Goal: Task Accomplishment & Management: Manage account settings

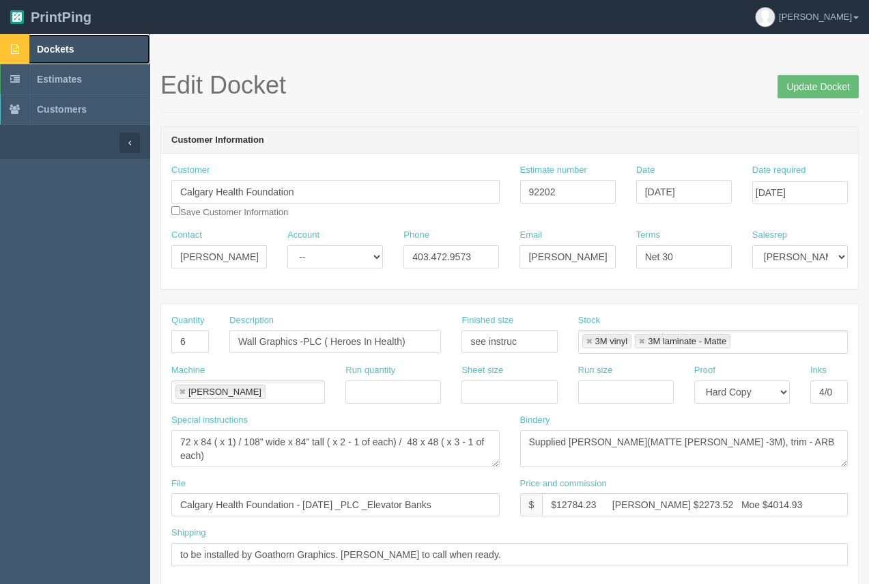
click at [63, 42] on link "Dockets" at bounding box center [75, 49] width 150 height 30
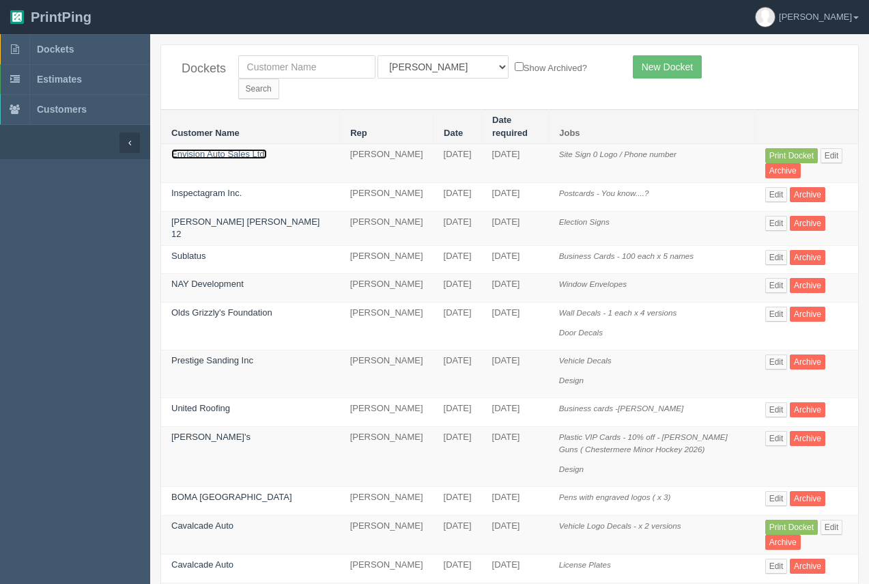
click at [244, 149] on link "Envision Auto Sales Ltd." at bounding box center [219, 154] width 96 height 10
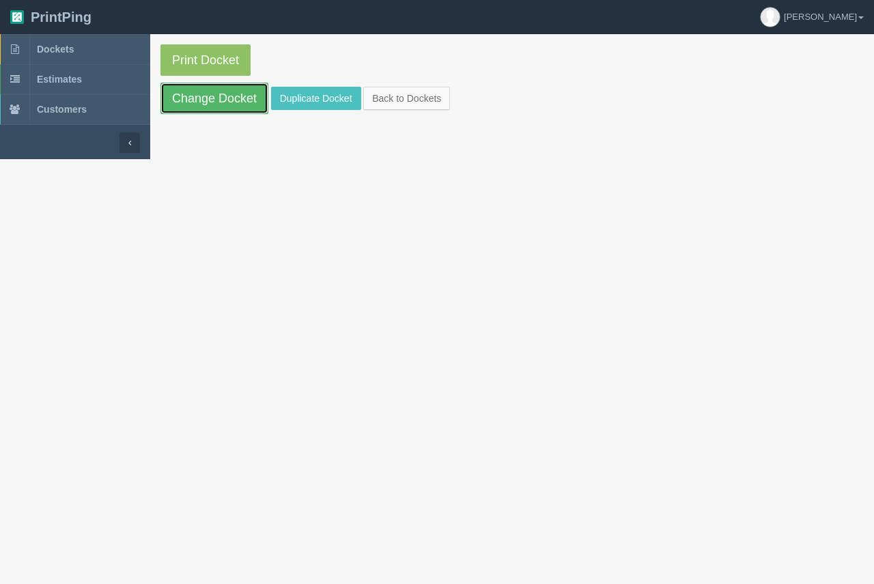
click at [240, 100] on link "Change Docket" at bounding box center [214, 98] width 108 height 31
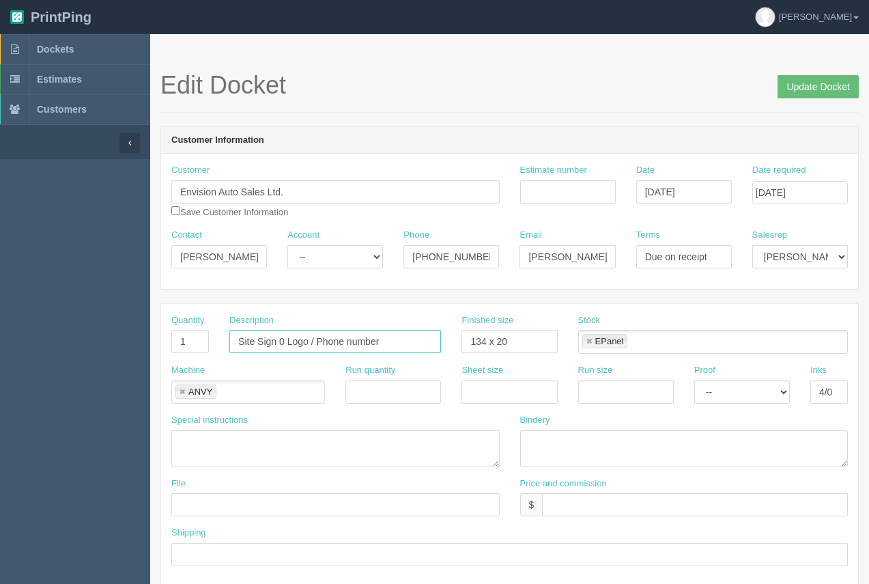
click at [281, 345] on input "Site Sign 0 Logo / Phone number" at bounding box center [335, 341] width 212 height 23
type input "Site Sign - Logo / Phone number"
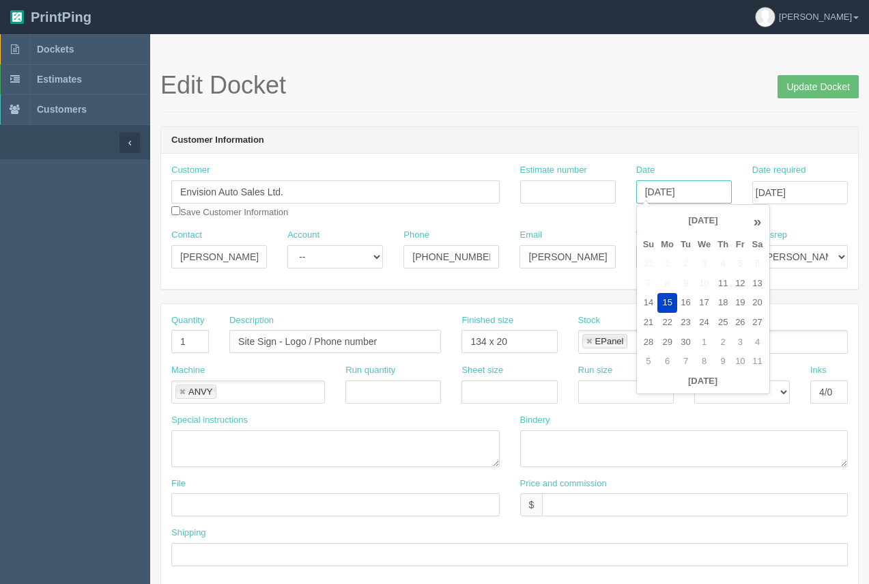
click at [682, 196] on input "[DATE]" at bounding box center [684, 191] width 96 height 23
click at [682, 311] on td "16" at bounding box center [685, 303] width 17 height 20
type input "[DATE]"
click at [826, 189] on input "[DATE]" at bounding box center [801, 192] width 96 height 23
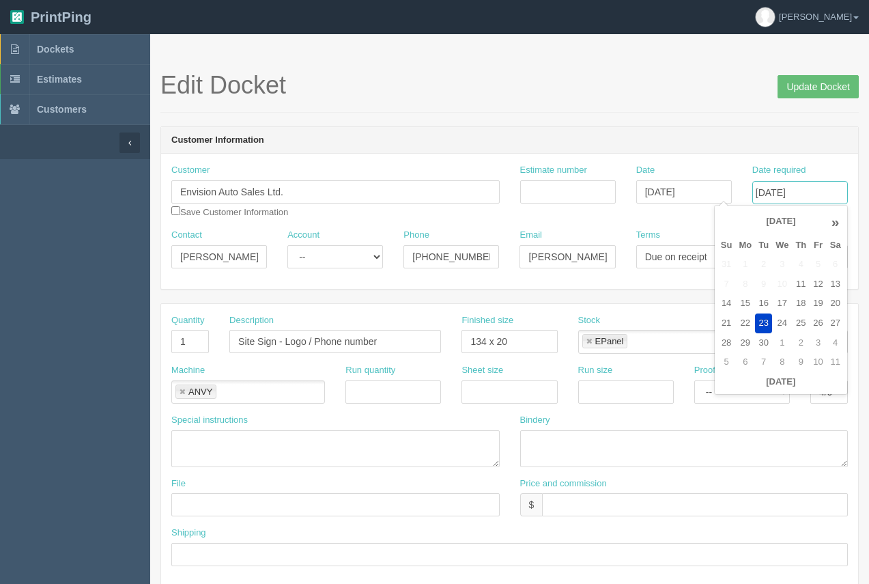
scroll to position [0, 0]
click at [780, 324] on td "24" at bounding box center [782, 323] width 20 height 20
type input "September 24, 2025"
click at [691, 109] on div "Edit Docket Update Docket" at bounding box center [509, 92] width 699 height 41
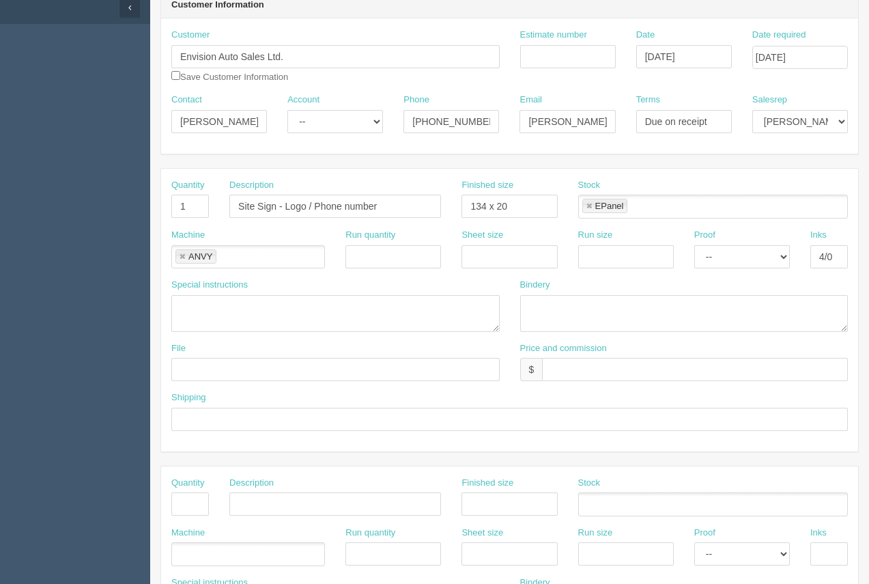
scroll to position [139, 0]
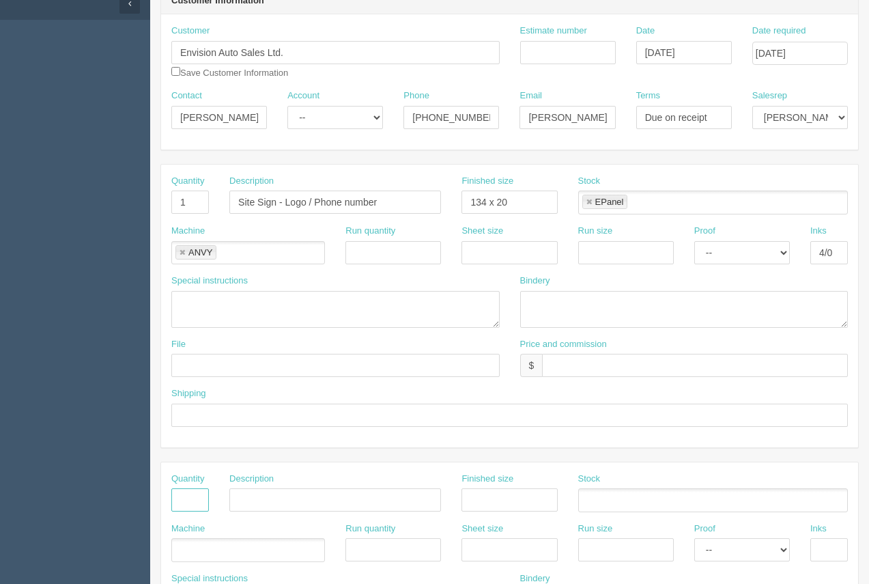
click at [187, 504] on input "text" at bounding box center [190, 499] width 38 height 23
type input "1"
click at [272, 495] on input "text" at bounding box center [335, 499] width 212 height 23
type input "Design"
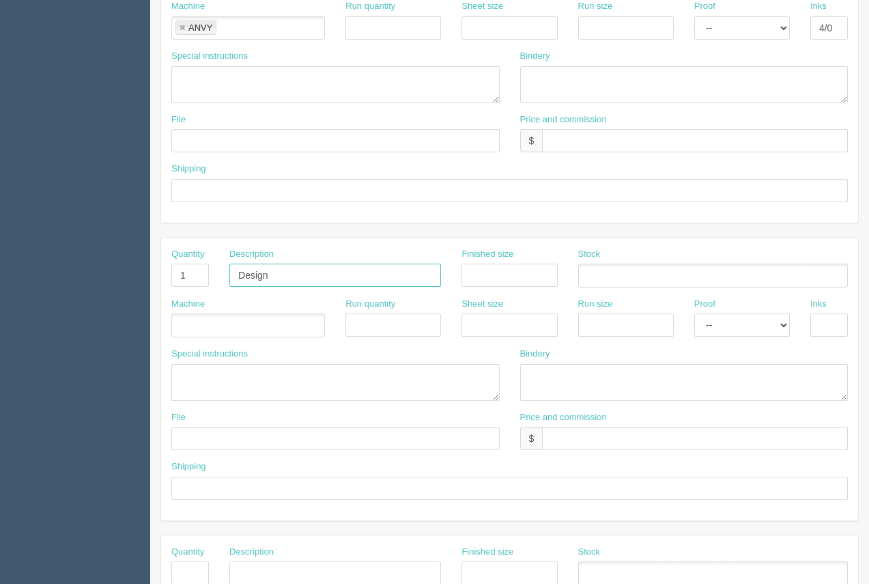
scroll to position [406, 0]
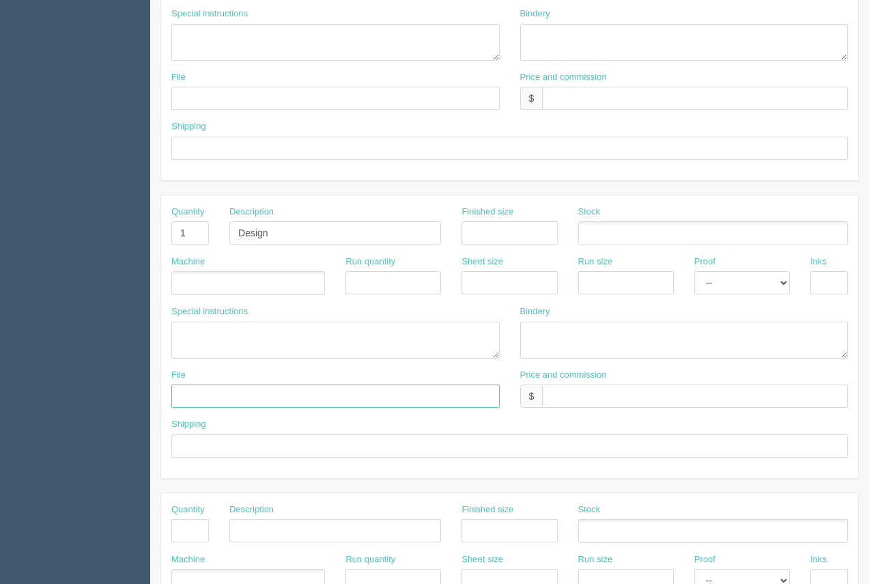
click at [245, 398] on input "text" at bounding box center [335, 395] width 328 height 23
type input "files@allrush.ca"
click at [262, 451] on input "text" at bounding box center [509, 445] width 677 height 23
type input "Above"
click at [266, 392] on input "files@allrush.ca" at bounding box center [335, 395] width 328 height 23
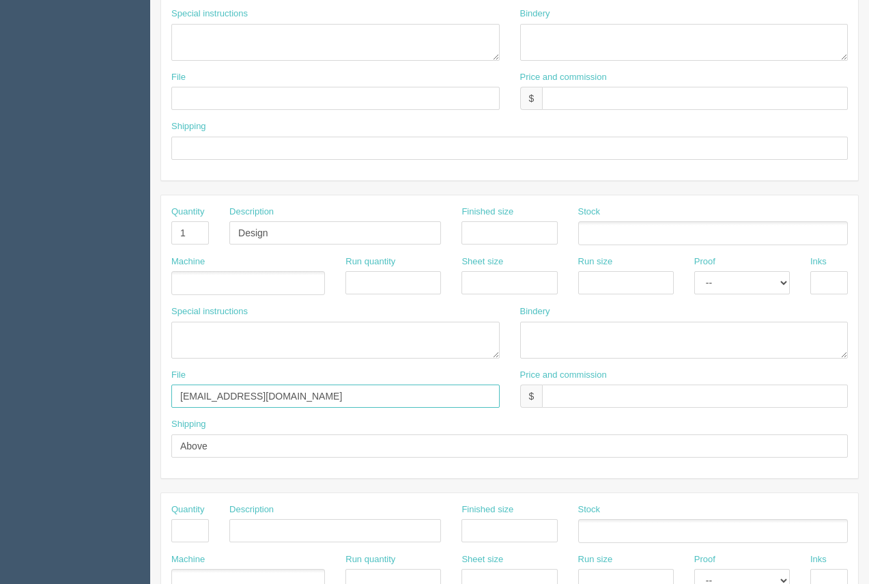
type input "files@allrush.ca - See instruc"
click at [253, 343] on textarea at bounding box center [335, 340] width 328 height 37
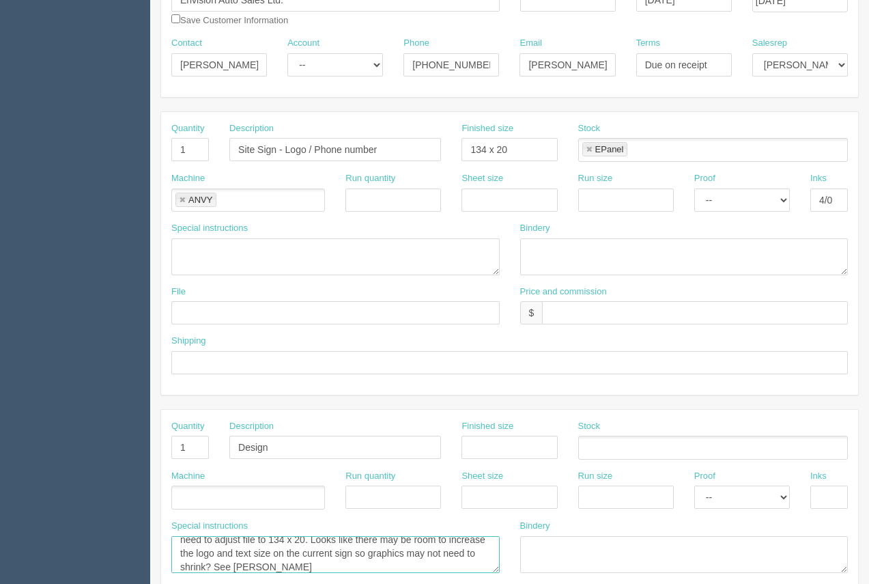
scroll to position [195, 0]
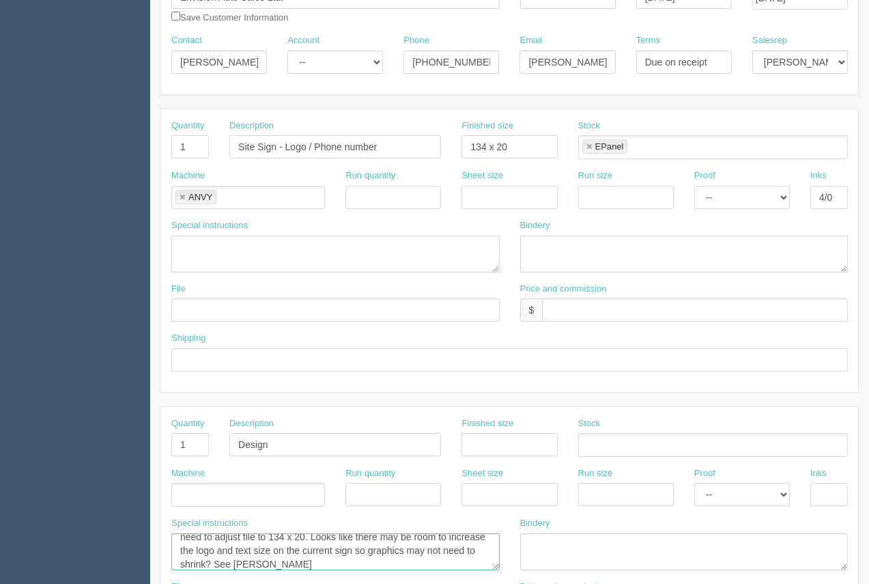
type textarea "need to adjust file to 134 x 20. Looks like there may be room to increase the l…"
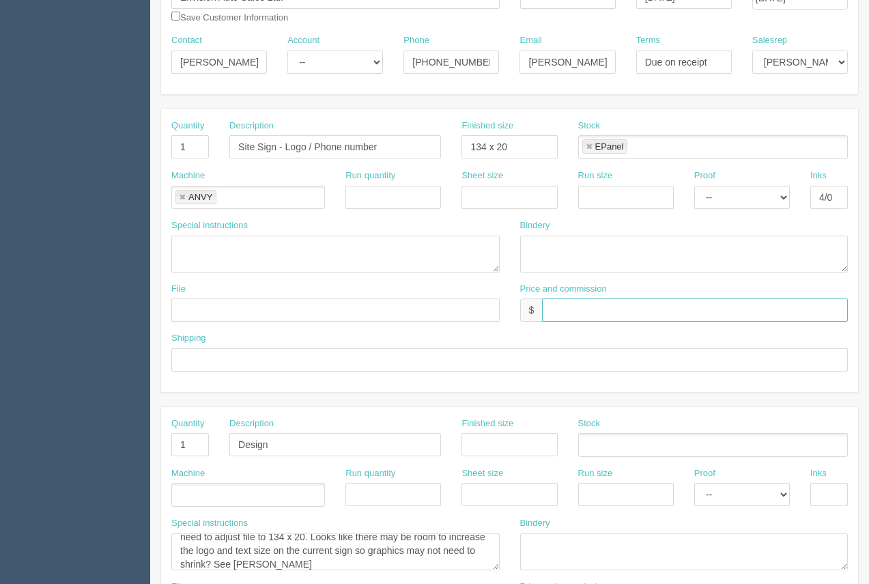
click at [620, 309] on input "text" at bounding box center [695, 309] width 306 height 23
type input "$393.07"
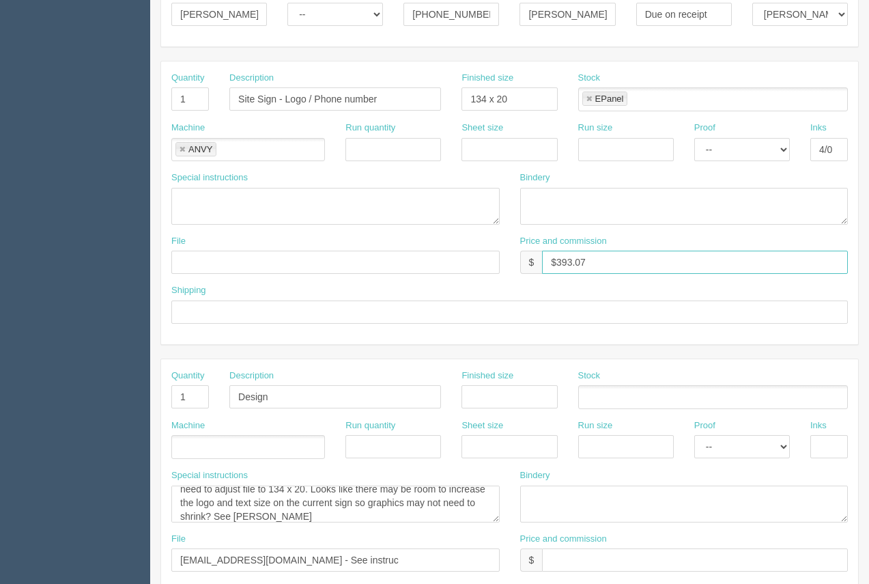
scroll to position [392, 0]
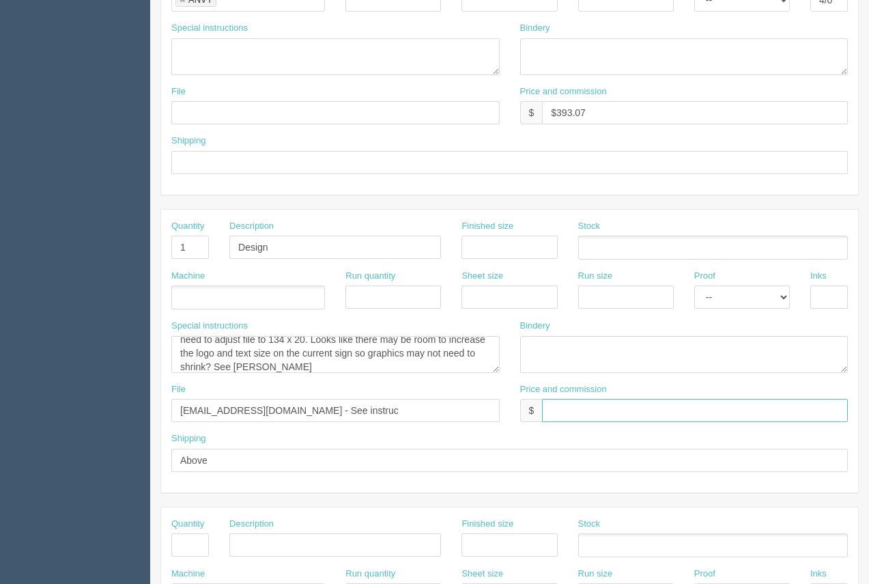
click at [639, 408] on input "text" at bounding box center [695, 410] width 306 height 23
type input "15 minutes included"
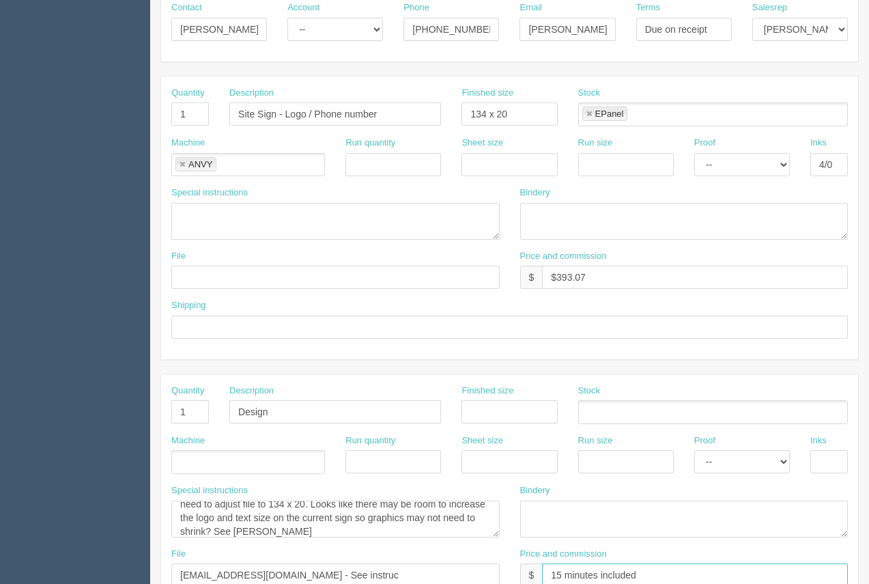
scroll to position [231, 0]
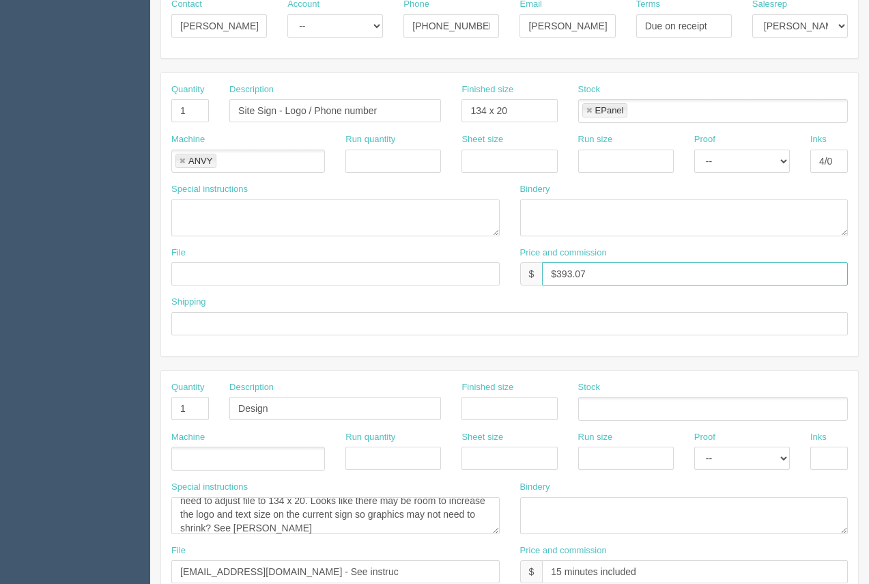
click at [628, 275] on input "$393.07" at bounding box center [695, 273] width 306 height 23
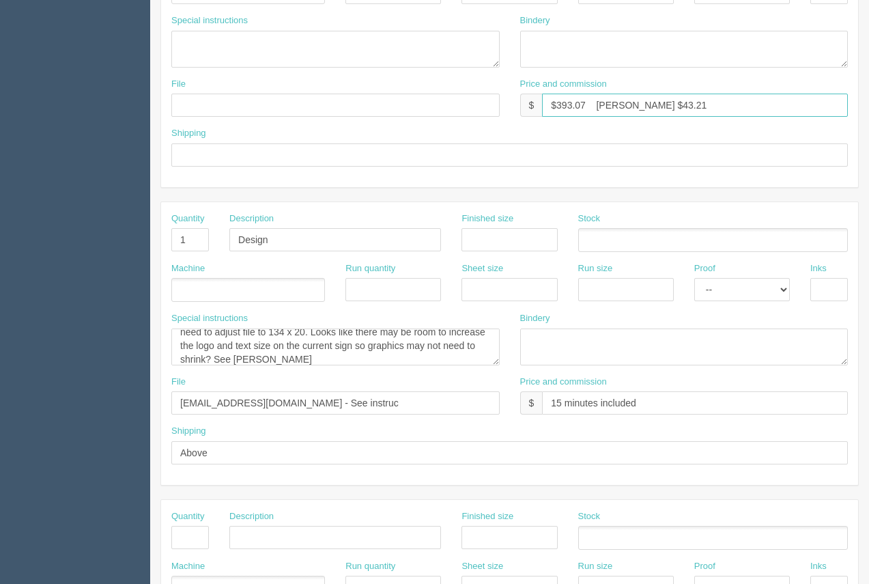
scroll to position [405, 0]
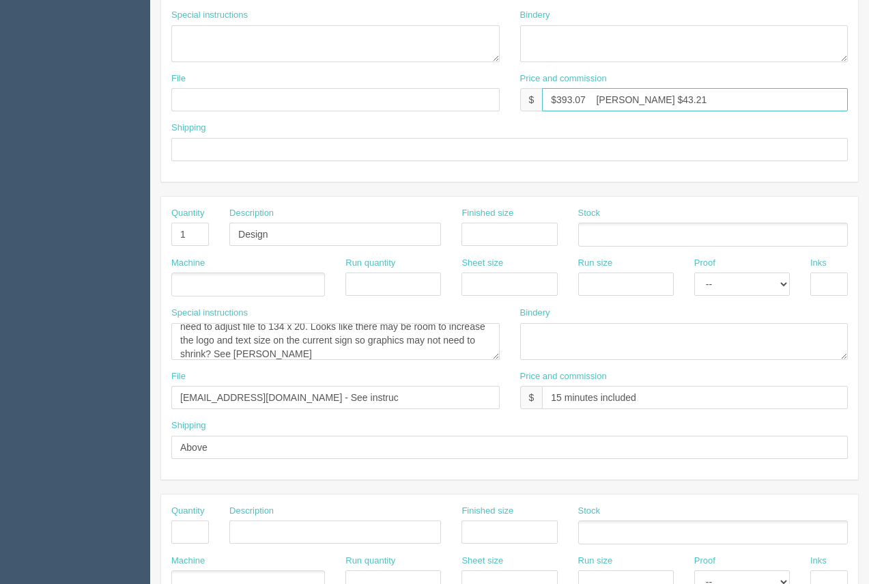
click at [714, 102] on input "$393.07 Arif $43.21" at bounding box center [695, 99] width 306 height 23
type input "$393.07 Arif $43.21 Moe $117.63"
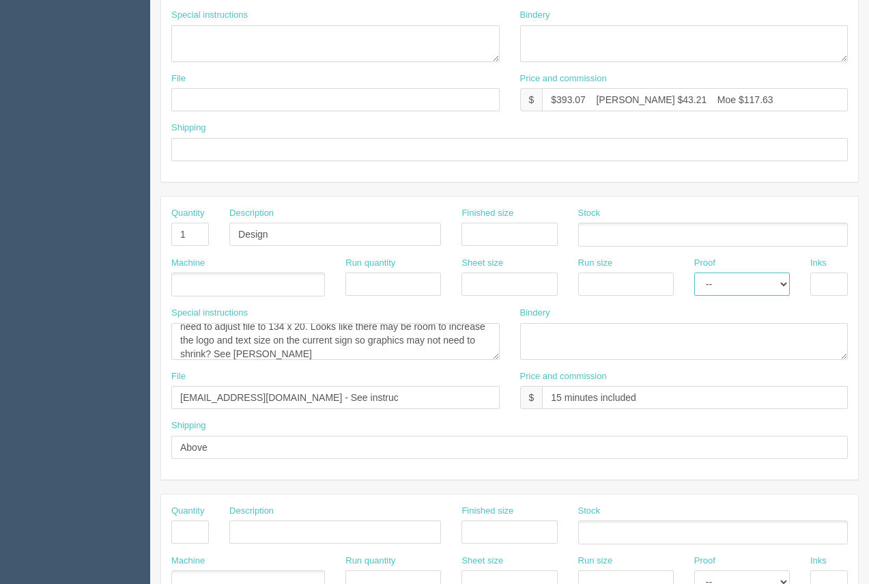
click at [744, 277] on select "-- Email Hard Copy" at bounding box center [742, 283] width 96 height 23
select select "Email"
click at [694, 272] on select "-- Email Hard Copy" at bounding box center [742, 283] width 96 height 23
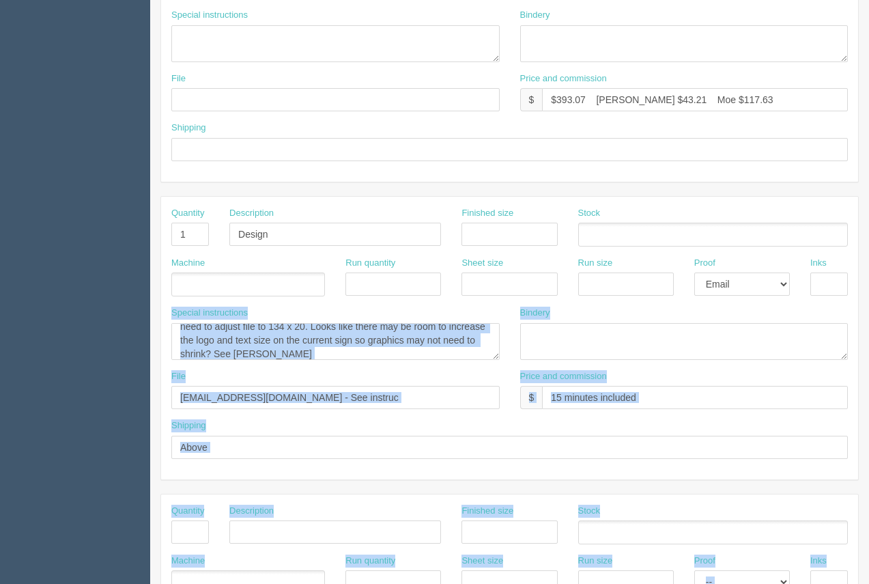
drag, startPoint x: 869, startPoint y: 285, endPoint x: 865, endPoint y: 386, distance: 100.5
click at [869, 393] on html "PrintPing Arif Edit account ( arif@allrush.ca ) Logout Dockets Estimates" at bounding box center [434, 215] width 869 height 1240
click at [774, 335] on textarea at bounding box center [684, 341] width 328 height 37
click at [763, 347] on textarea at bounding box center [684, 341] width 328 height 37
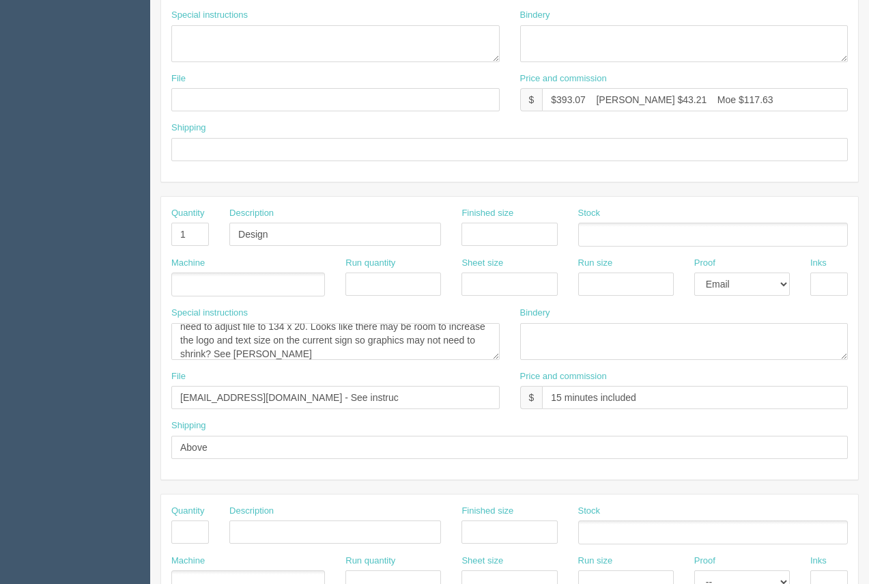
click at [727, 196] on div "Quantity 1 Description Design Finished size Stock Machine Run quantity Sheet si…" at bounding box center [509, 338] width 699 height 284
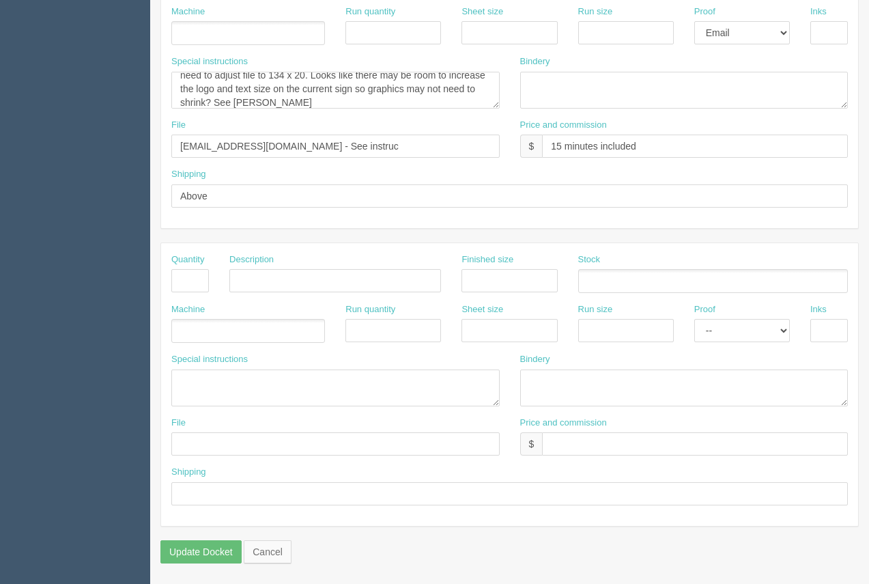
scroll to position [100, 0]
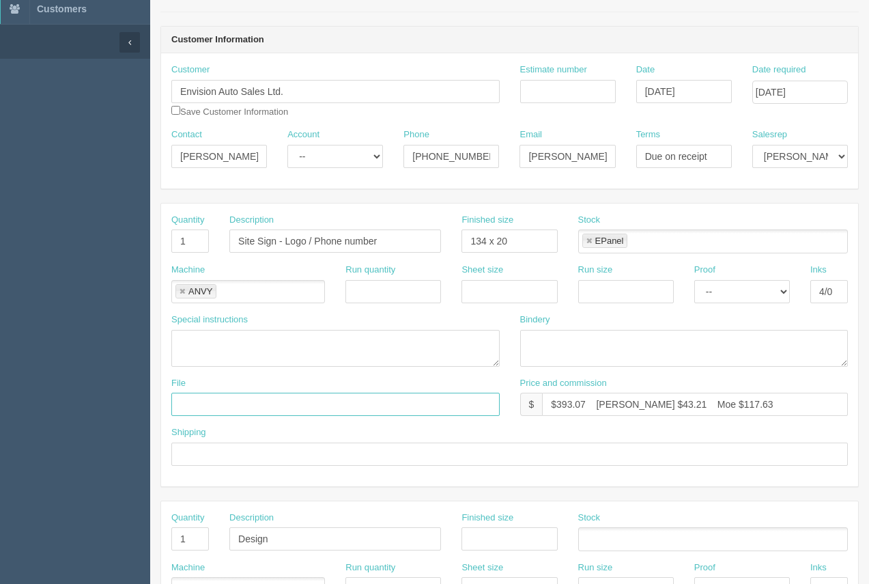
click at [259, 409] on input "text" at bounding box center [335, 404] width 328 height 23
type input "[EMAIL_ADDRESS][DOMAIN_NAME] - See instruc below"
click at [243, 462] on input "text" at bounding box center [509, 454] width 677 height 23
type input "Call / Email for pick up"
drag, startPoint x: 713, startPoint y: 156, endPoint x: 628, endPoint y: 160, distance: 84.8
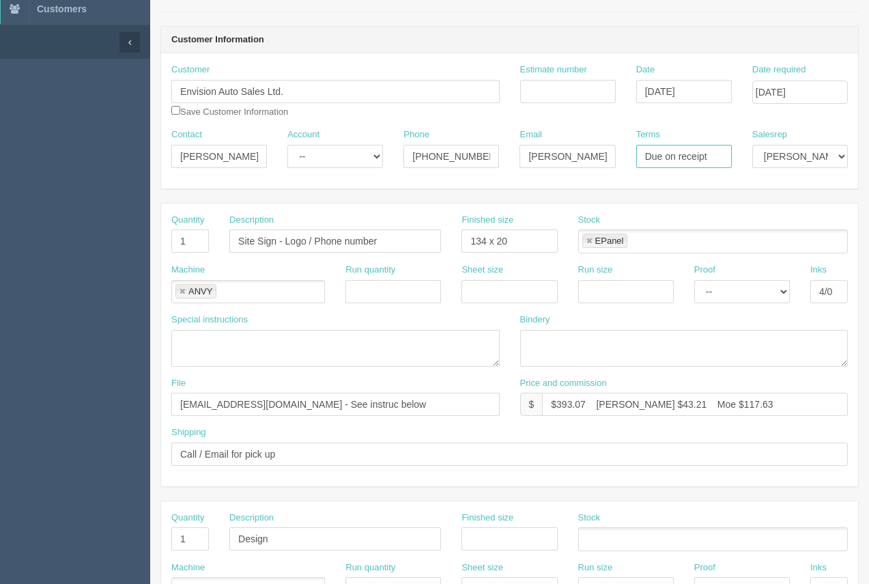
click at [628, 160] on div "Terms Due on receipt" at bounding box center [684, 153] width 116 height 50
type input "50/50"
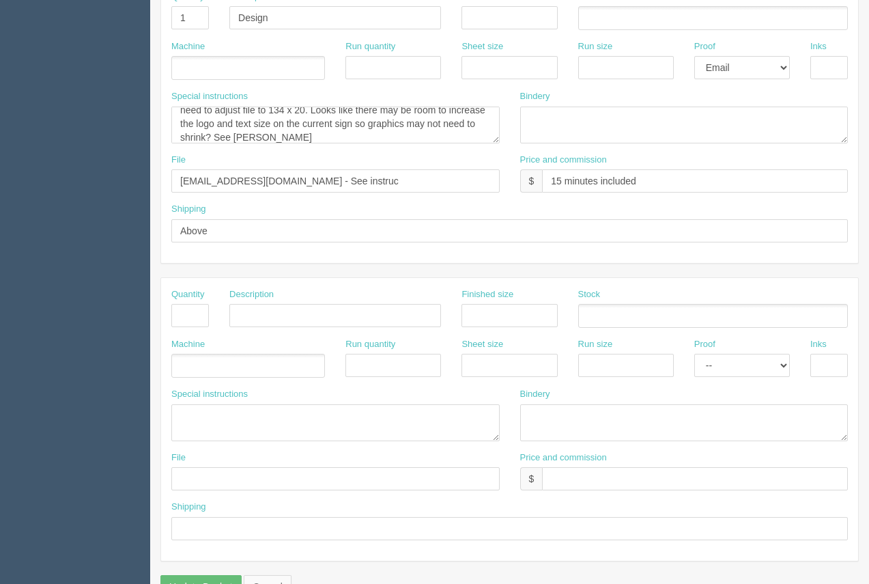
scroll to position [656, 0]
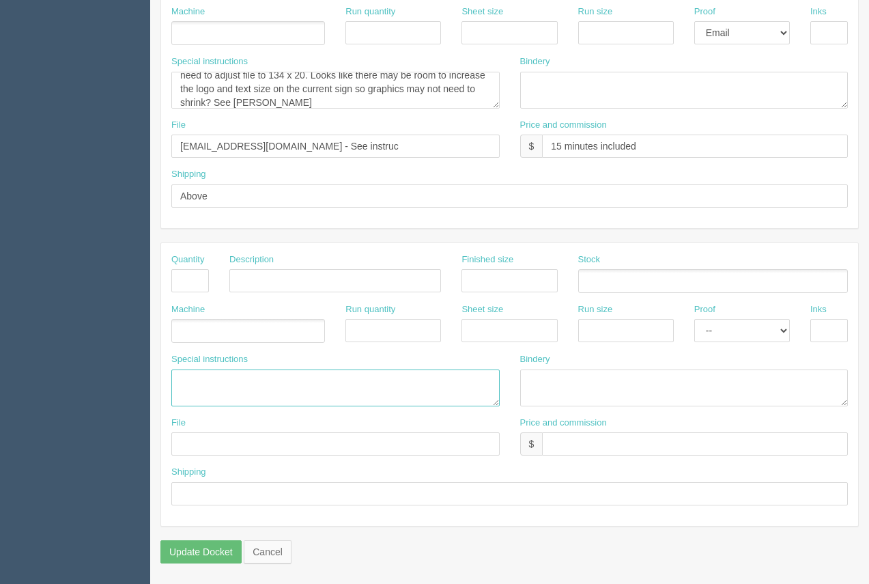
click at [194, 385] on textarea at bounding box center [335, 387] width 328 height 37
click at [375, 381] on textarea "ANVY....$174.73 ACM signs ( x 2) 67" x" at bounding box center [335, 387] width 328 height 37
click at [342, 383] on textarea "ANVY....$174.73 ACM signs ( x 2) 67" x 20"" at bounding box center [335, 387] width 328 height 37
click at [407, 379] on textarea "ANVY....$174.73 ACM signs - 67" x 20"" at bounding box center [335, 387] width 328 height 37
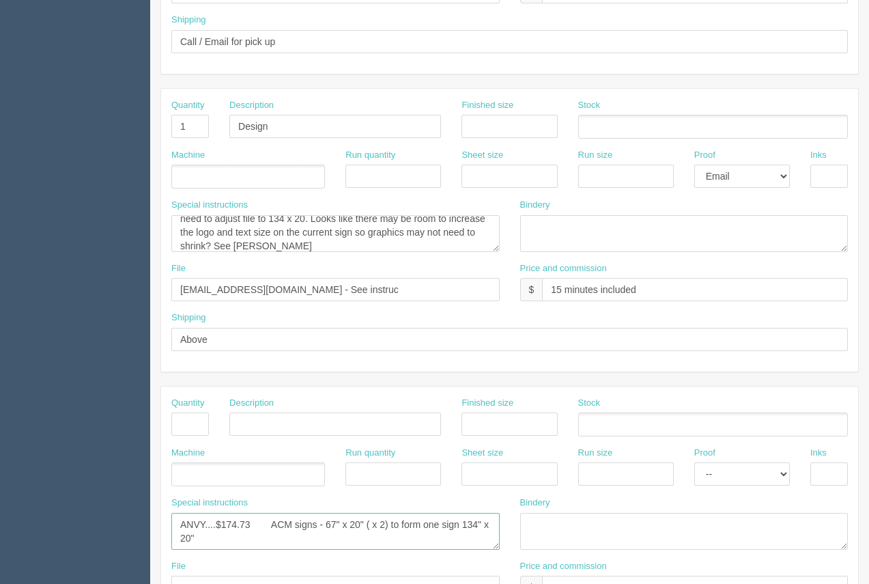
scroll to position [462, 0]
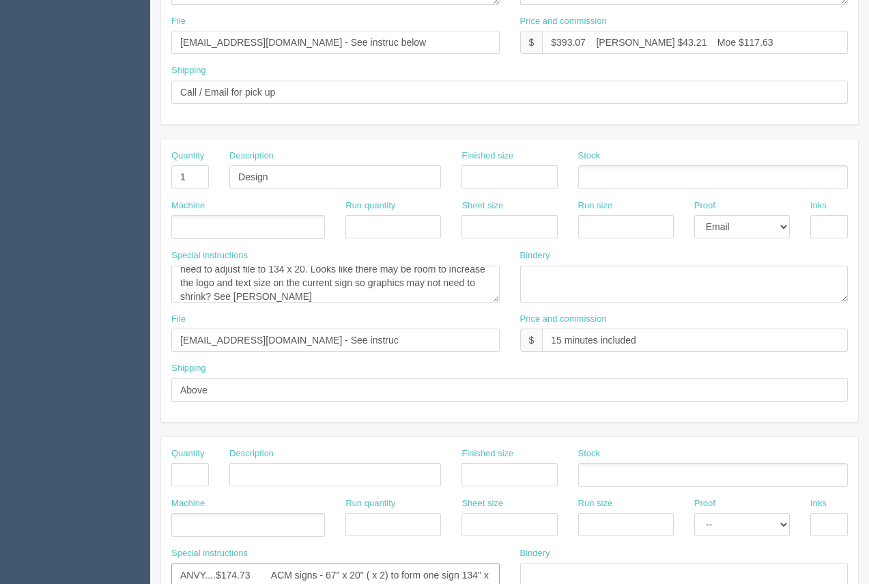
type textarea "ANVY....$174.73 ACM signs - 67" x 20" ( x 2) to form one sign 134" x 20""
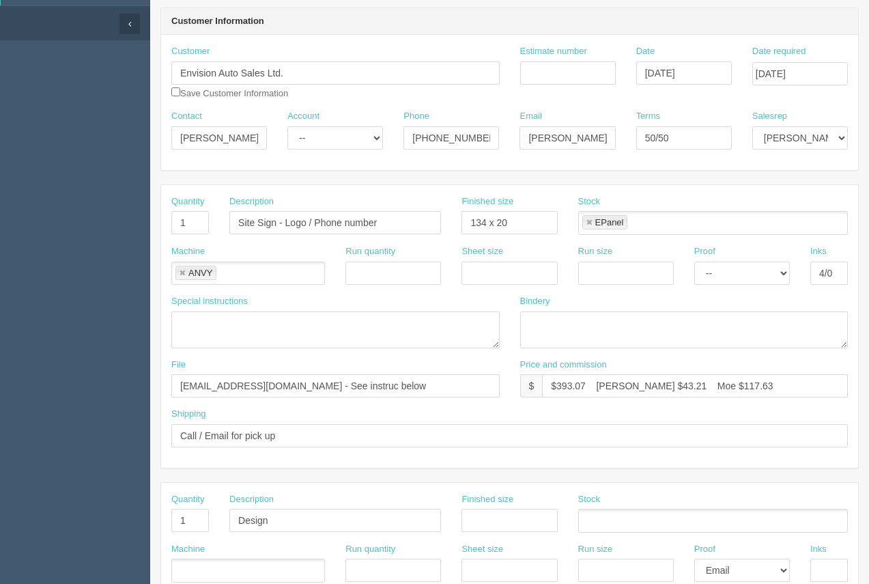
scroll to position [0, 0]
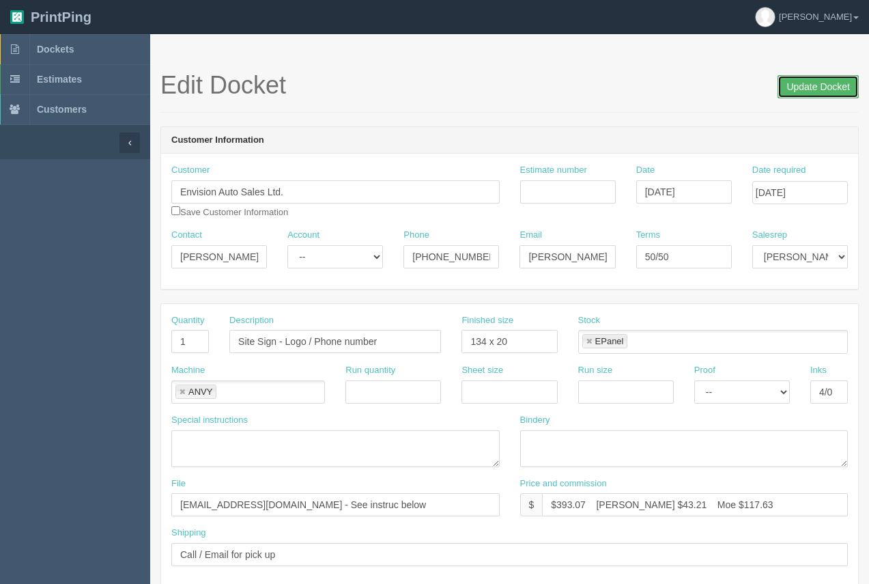
click at [819, 95] on input "Update Docket" at bounding box center [818, 86] width 81 height 23
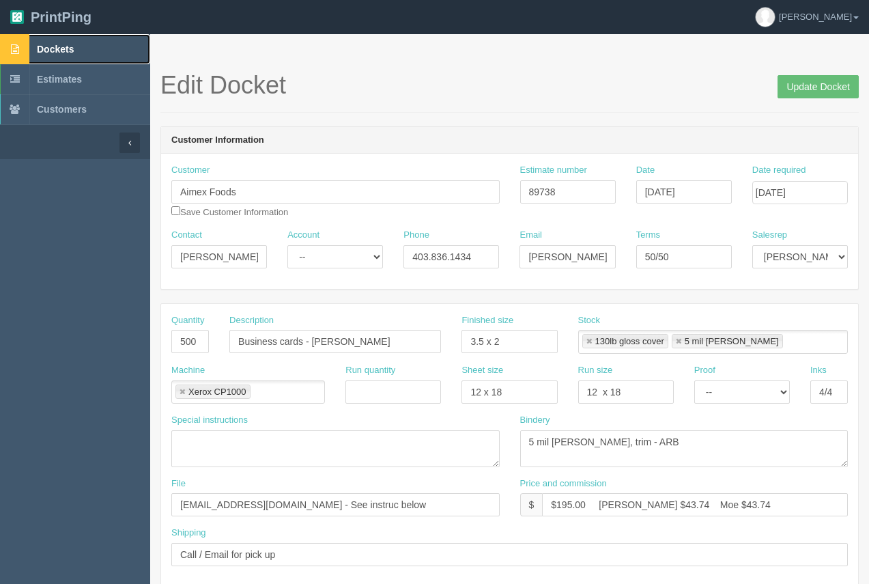
click at [60, 47] on span "Dockets" at bounding box center [55, 49] width 37 height 11
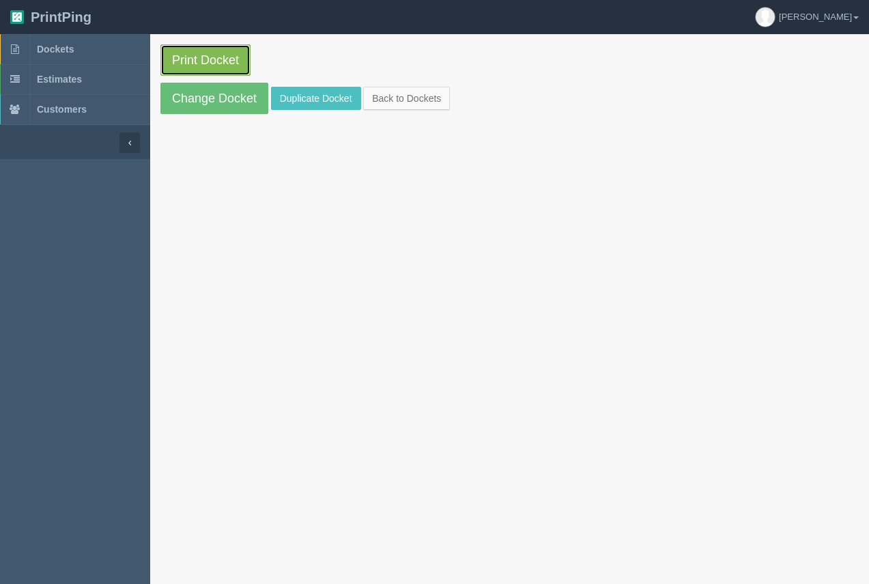
click at [183, 63] on link "Print Docket" at bounding box center [205, 59] width 90 height 31
click at [57, 44] on span "Dockets" at bounding box center [55, 49] width 37 height 11
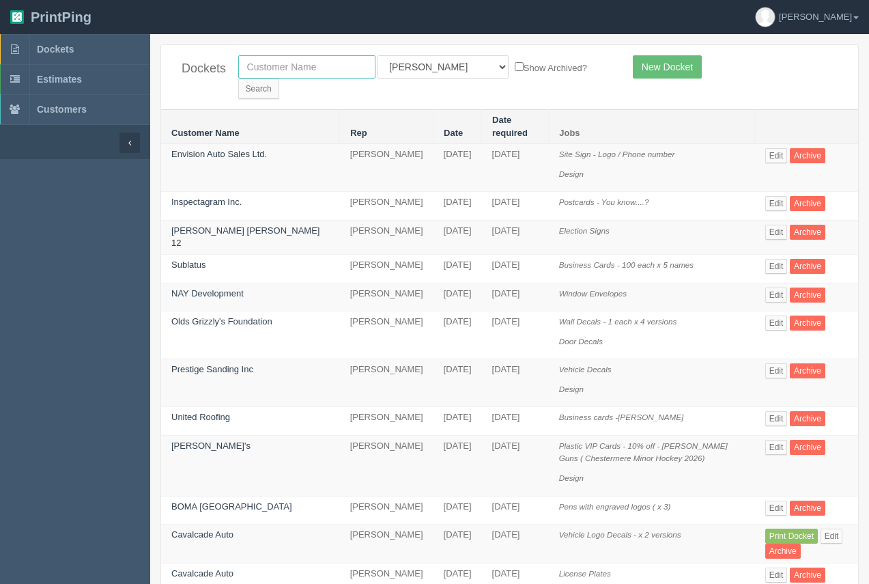
click at [328, 72] on input "text" at bounding box center [306, 66] width 137 height 23
type input "aimex"
click at [279, 79] on input "Search" at bounding box center [258, 89] width 41 height 20
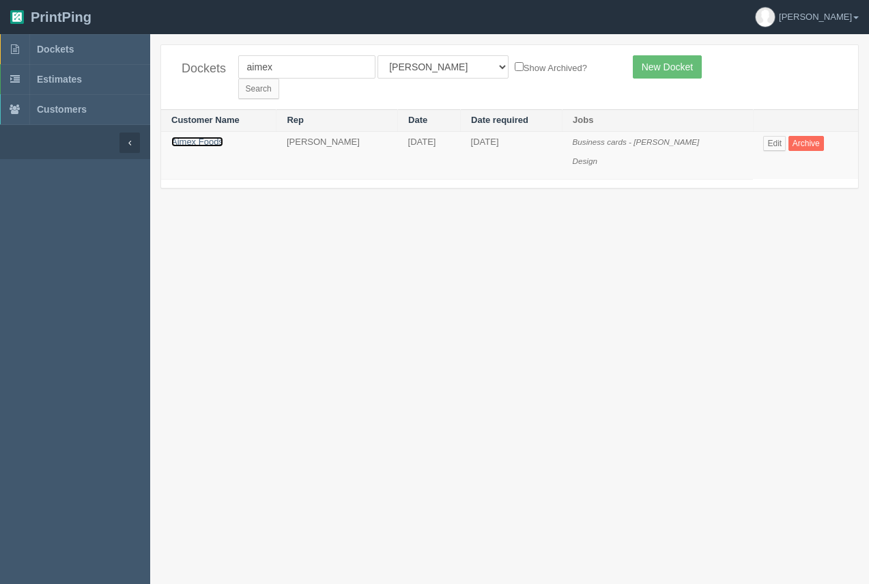
click at [206, 137] on link "Aimex Foods" at bounding box center [197, 142] width 52 height 10
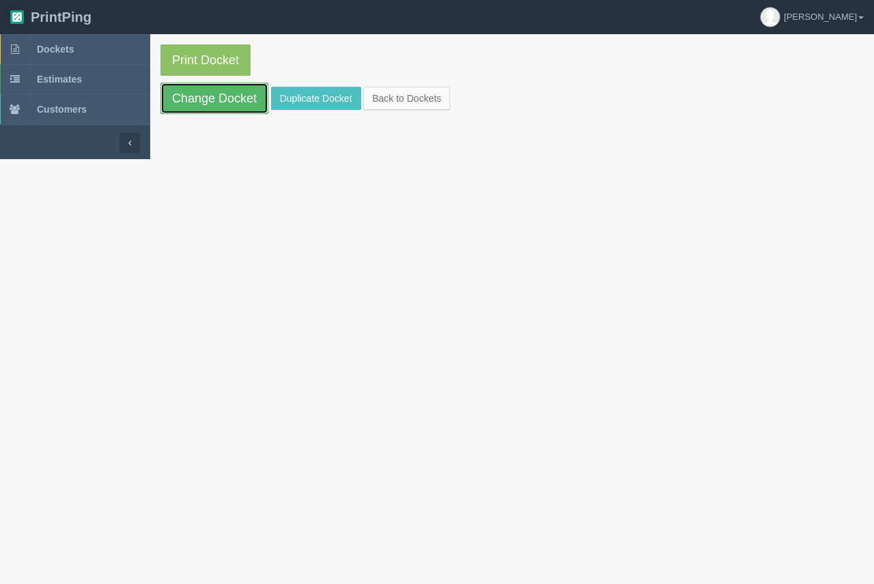
click at [213, 102] on link "Change Docket" at bounding box center [214, 98] width 108 height 31
click at [309, 100] on link "Duplicate Docket" at bounding box center [316, 98] width 90 height 23
click at [246, 92] on link "Change Docket" at bounding box center [214, 98] width 108 height 31
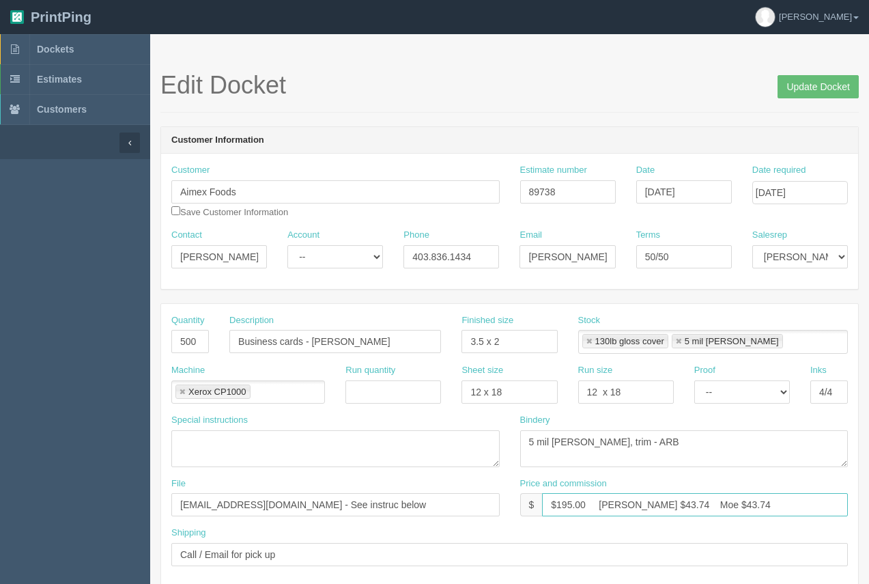
drag, startPoint x: 645, startPoint y: 503, endPoint x: 621, endPoint y: 507, distance: 24.2
click at [621, 507] on input "$195.00 [PERSON_NAME] $43.74 Moe $43.74" at bounding box center [695, 504] width 306 height 23
click at [570, 506] on input "$195.00 Arif $140.42 Moe $43.74" at bounding box center [695, 504] width 306 height 23
drag, startPoint x: 725, startPoint y: 507, endPoint x: 694, endPoint y: 505, distance: 31.4
click at [692, 505] on input "$390.00 Arif $140.42 Moe $43.74" at bounding box center [695, 504] width 306 height 23
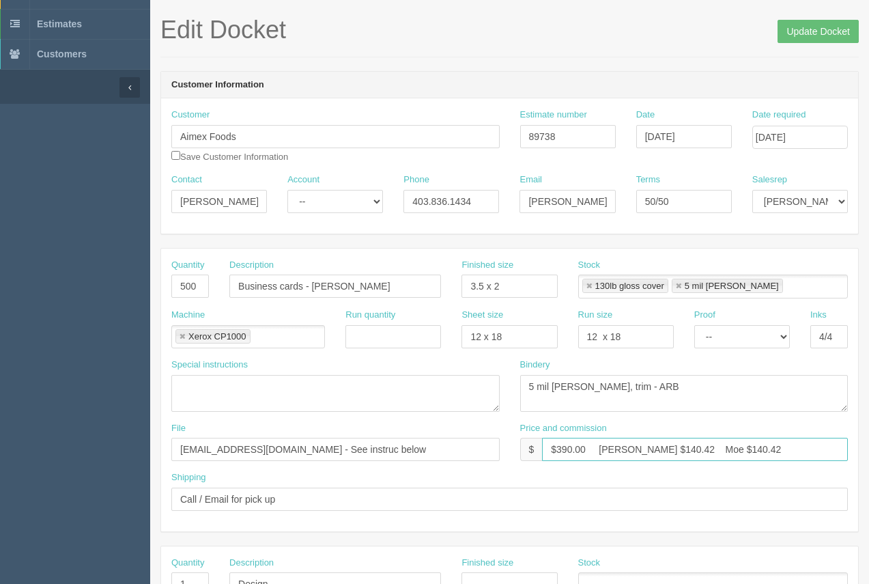
scroll to position [106, 0]
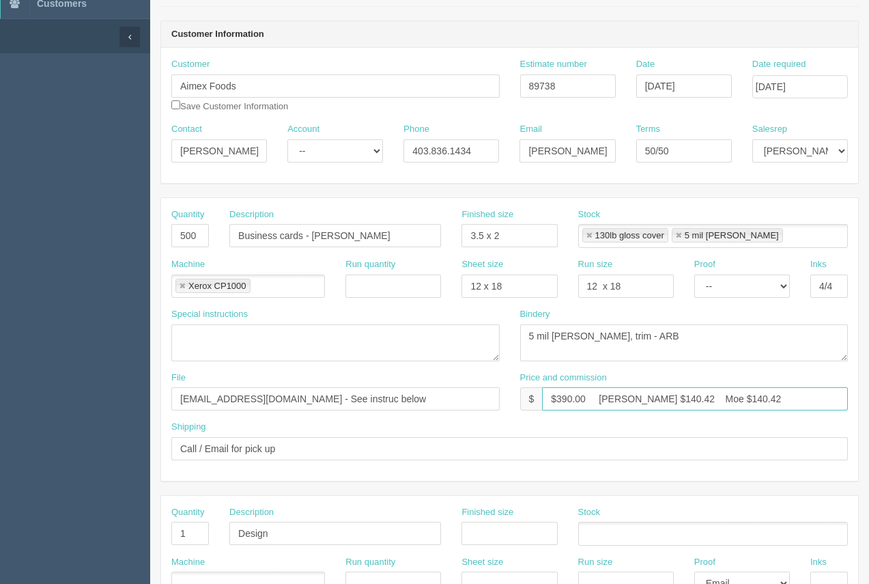
type input "$390.00 [PERSON_NAME] $140.42 Moe $140.42"
drag, startPoint x: 389, startPoint y: 239, endPoint x: 312, endPoint y: 232, distance: 76.8
click at [322, 238] on input "Business cards - John Wagstaff" at bounding box center [335, 235] width 212 height 23
type input "Business cards -"
click at [186, 234] on input "500" at bounding box center [190, 235] width 38 height 23
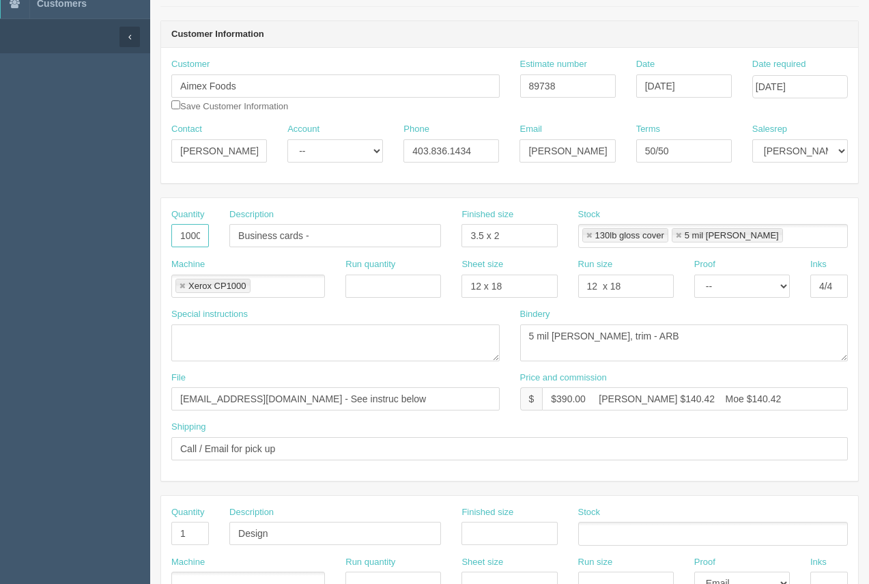
type input "1000"
click at [387, 235] on input "Business cards -" at bounding box center [335, 235] width 212 height 23
click at [326, 241] on input "Business cards - 50 0 x 2names" at bounding box center [335, 235] width 212 height 23
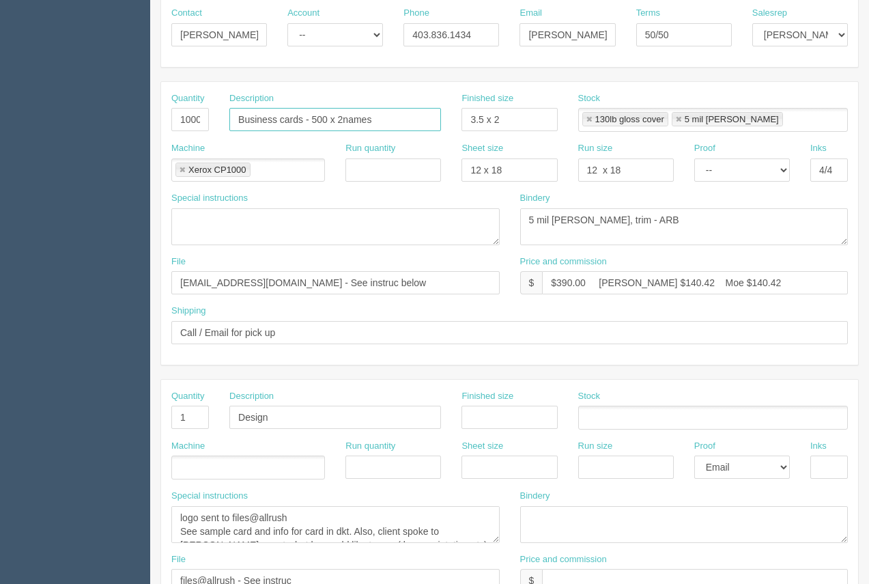
scroll to position [225, 0]
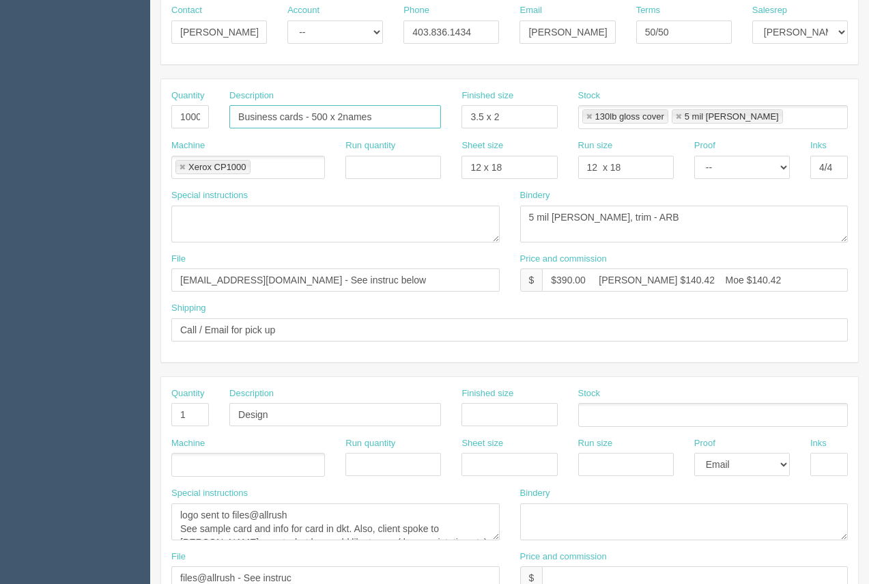
type input "Business cards - 500 x 2names"
drag, startPoint x: 342, startPoint y: 286, endPoint x: 152, endPoint y: 297, distance: 190.8
click at [152, 297] on section "Edit Docket Update Docket Customer Information Customer Aimex Foods Save Custom…" at bounding box center [509, 412] width 719 height 1206
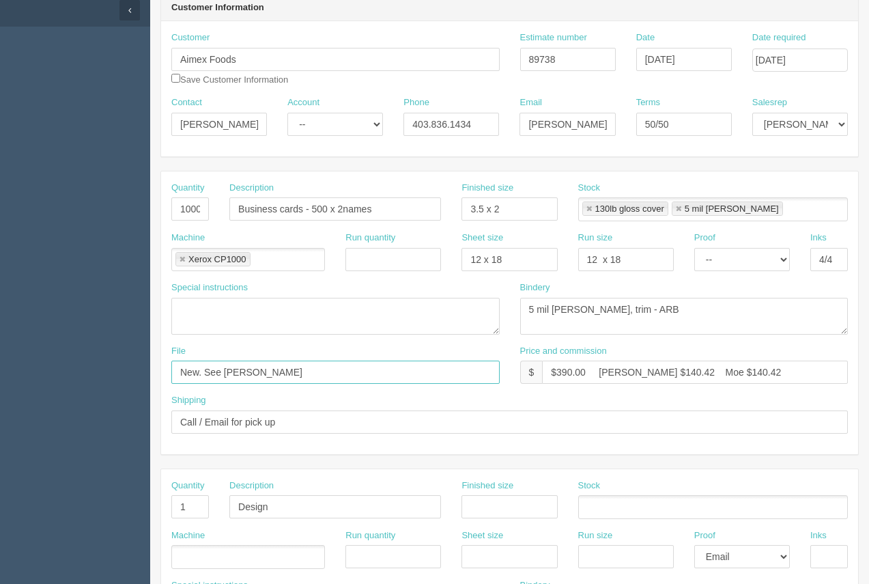
scroll to position [135, 0]
type input "New. See Arif"
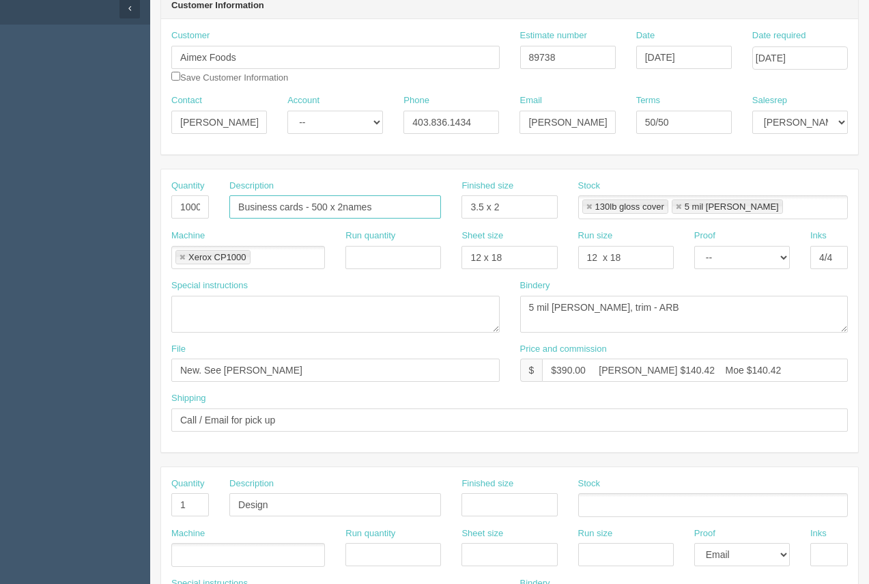
click at [344, 209] on input "Business cards - 500 x 2names" at bounding box center [335, 206] width 212 height 23
click at [384, 208] on input "Business cards - 500 x 2 names" at bounding box center [335, 206] width 212 height 23
click at [378, 206] on input "Business cards - 500 x 2 names ( peter / Pietro)" at bounding box center [335, 206] width 212 height 23
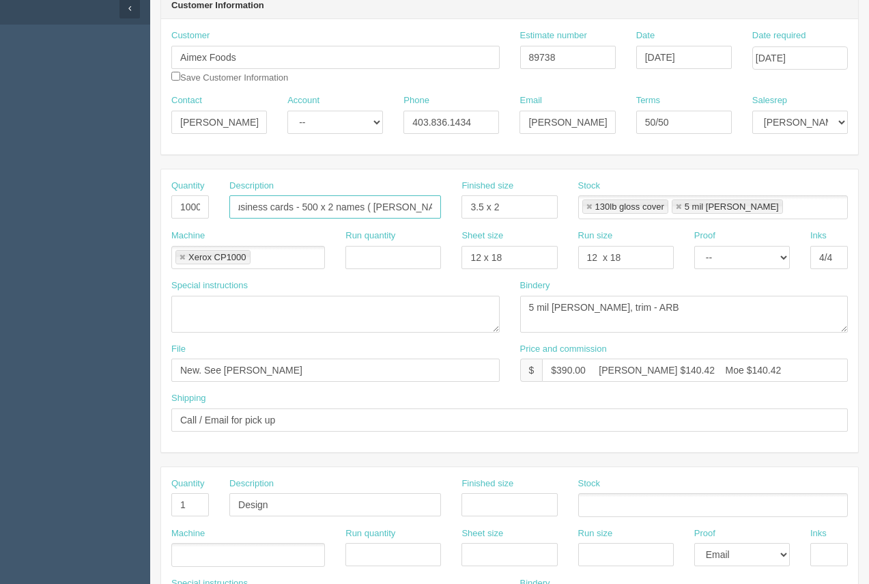
drag, startPoint x: 234, startPoint y: 204, endPoint x: 443, endPoint y: 202, distance: 209.7
click at [444, 201] on div "Description Business cards - 500 x 2 names ( Peter / Pietro)" at bounding box center [335, 205] width 232 height 50
type input "Business cards - 500 x 2 names ( [PERSON_NAME] / [PERSON_NAME])"
drag, startPoint x: 738, startPoint y: 367, endPoint x: 553, endPoint y: 371, distance: 184.4
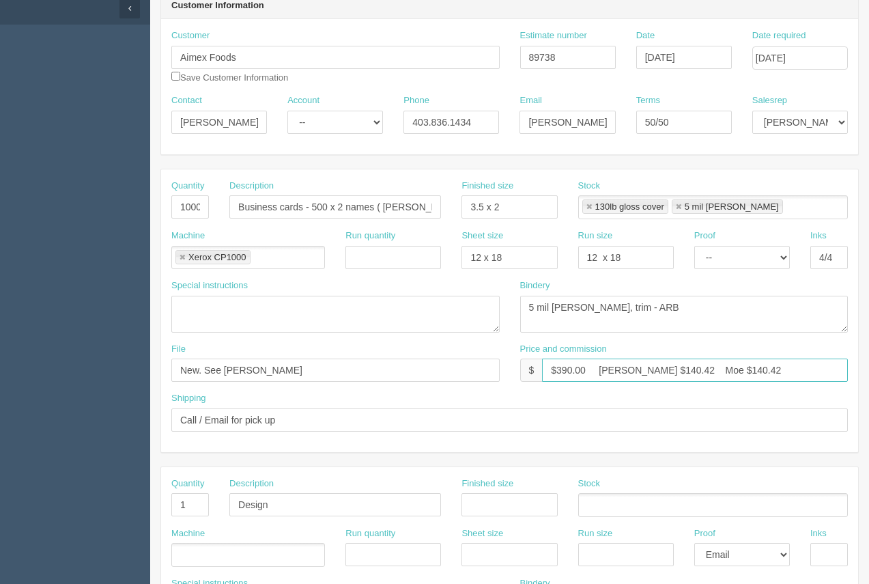
click at [553, 371] on input "$390.00 [PERSON_NAME] $140.42 Moe $140.42" at bounding box center [695, 370] width 306 height 23
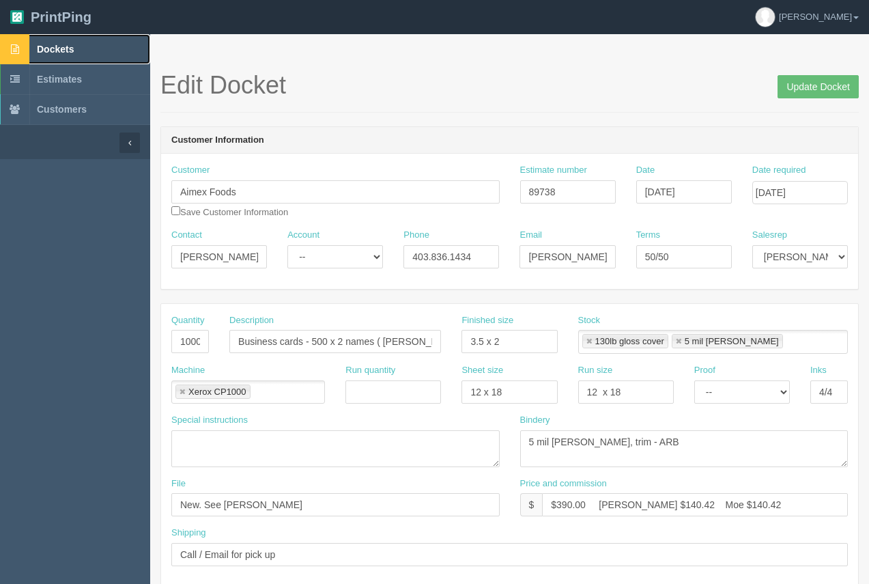
click at [53, 51] on span "Dockets" at bounding box center [55, 49] width 37 height 11
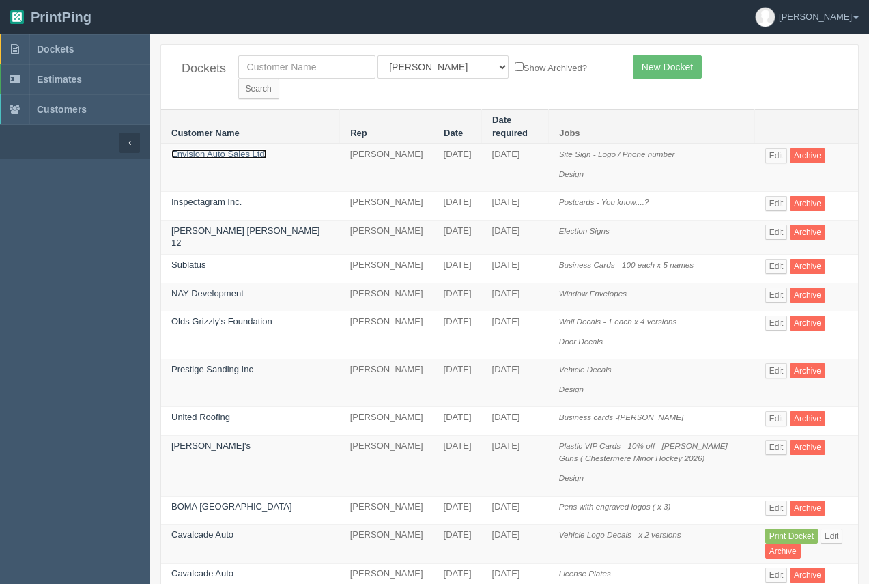
click at [219, 149] on link "Envision Auto Sales Ltd." at bounding box center [219, 154] width 96 height 10
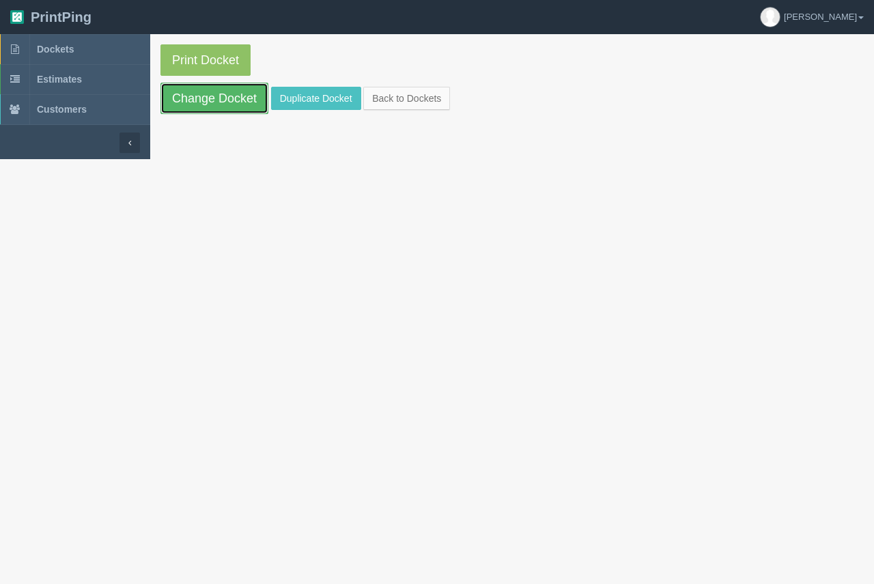
click at [221, 89] on link "Change Docket" at bounding box center [214, 98] width 108 height 31
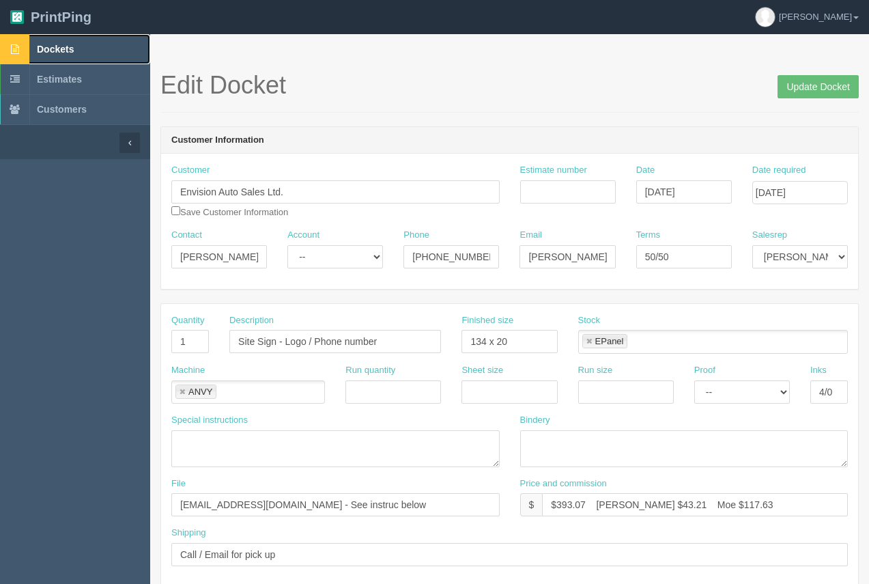
click at [60, 44] on span "Dockets" at bounding box center [55, 49] width 37 height 11
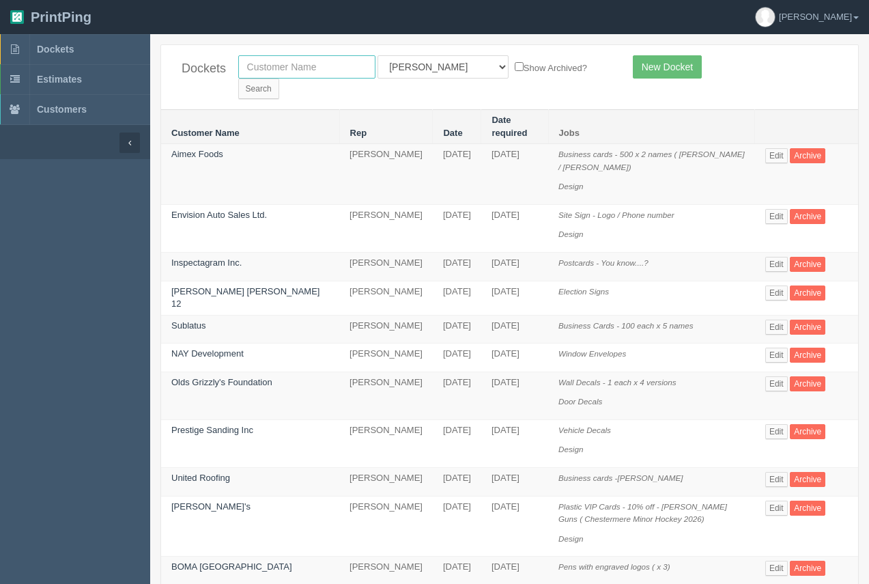
click at [281, 76] on input "text" at bounding box center [306, 66] width 137 height 23
type input "first assembly"
click at [279, 79] on input "Search" at bounding box center [258, 89] width 41 height 20
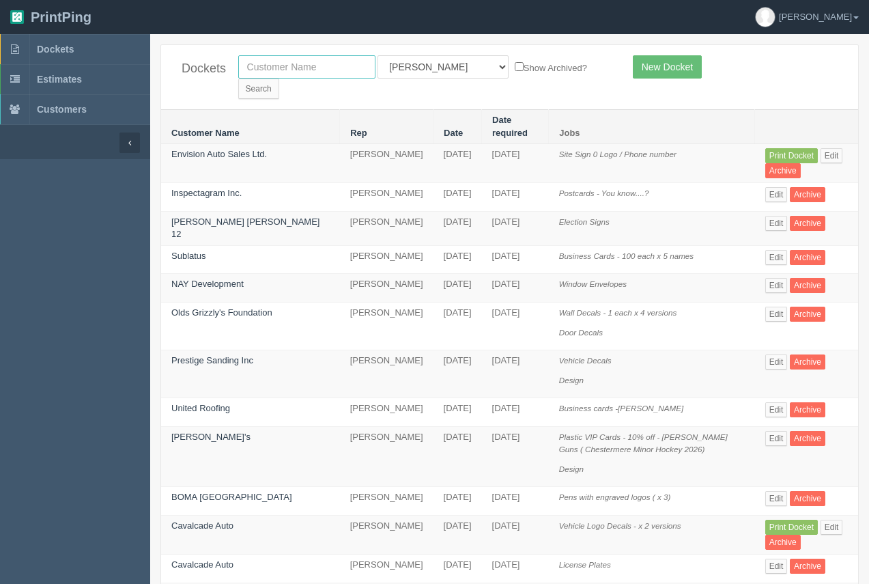
click at [277, 68] on input "text" at bounding box center [306, 66] width 137 height 23
type input "aimex"
click at [279, 79] on input "Search" at bounding box center [258, 89] width 41 height 20
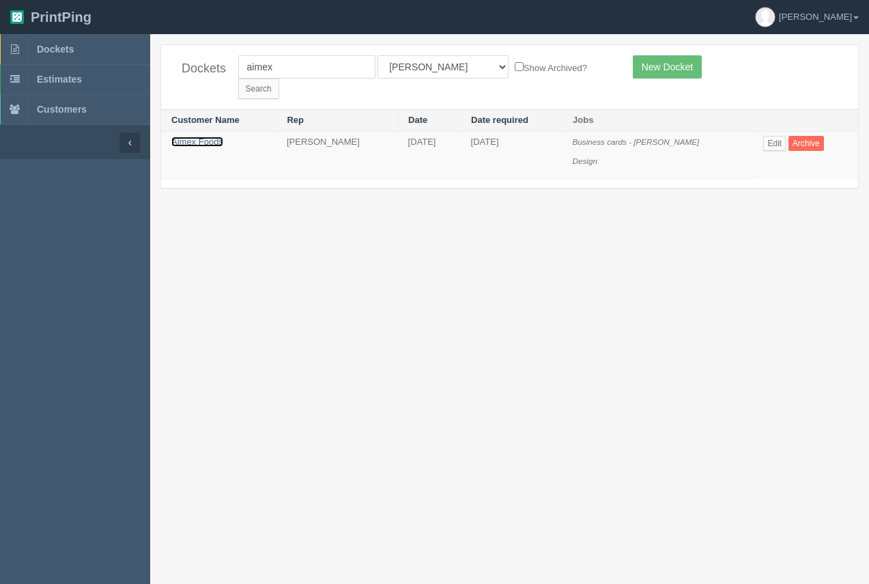
click at [201, 137] on link "Aimex Foods" at bounding box center [197, 142] width 52 height 10
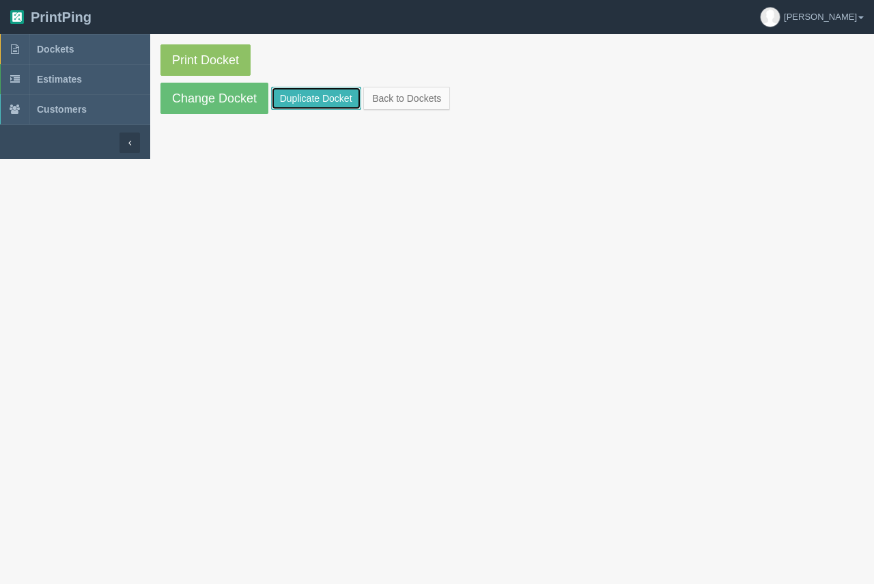
click at [292, 108] on link "Duplicate Docket" at bounding box center [316, 98] width 90 height 23
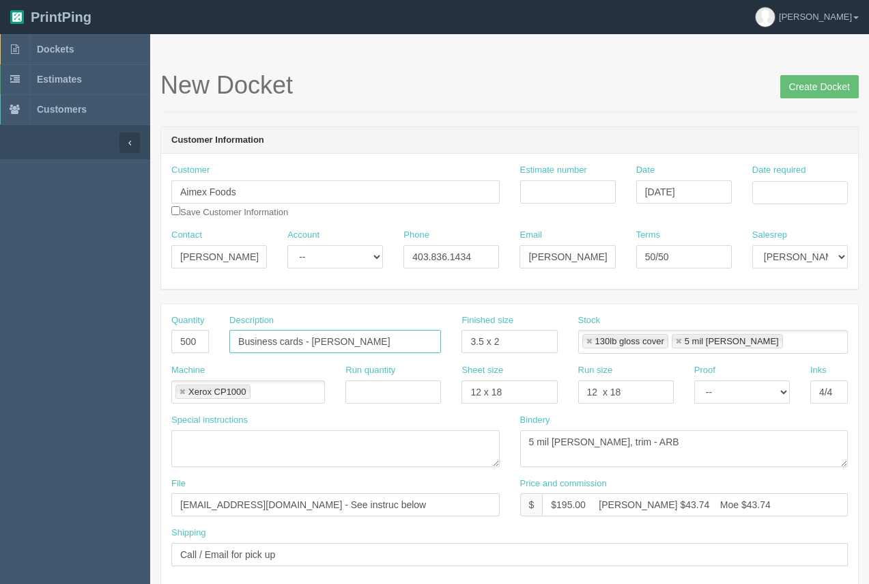
drag, startPoint x: 356, startPoint y: 338, endPoint x: 215, endPoint y: 337, distance: 141.4
click at [213, 337] on div "Quantity 500 Description Business cards - [PERSON_NAME] Finished size 3.5 x 2 S…" at bounding box center [509, 339] width 697 height 50
paste input "500 x 2 names ( [PERSON_NAME] / [PERSON_NAME])"
type input "Business cards - 500 x 2 names ( [PERSON_NAME] / [PERSON_NAME])"
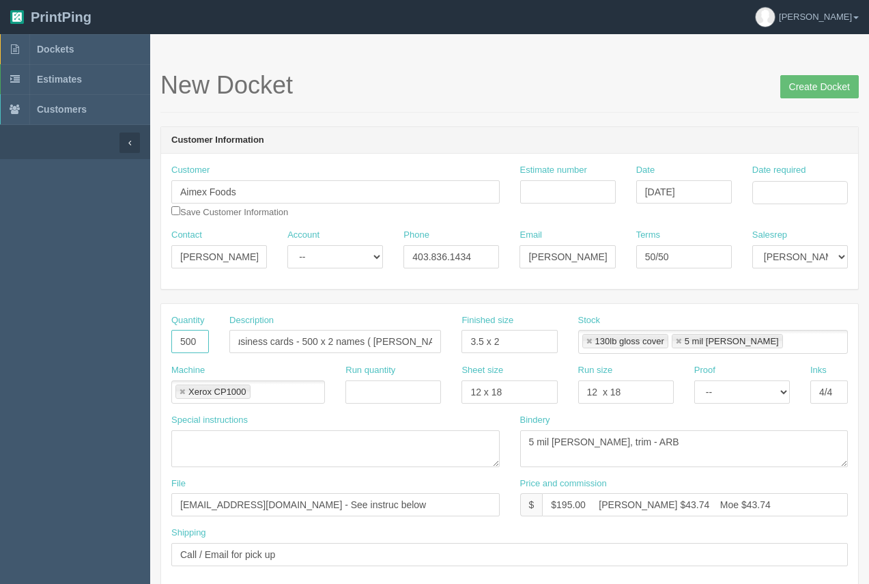
scroll to position [0, 0]
click at [199, 339] on input "500" at bounding box center [190, 341] width 38 height 23
type input "5"
type input "1000"
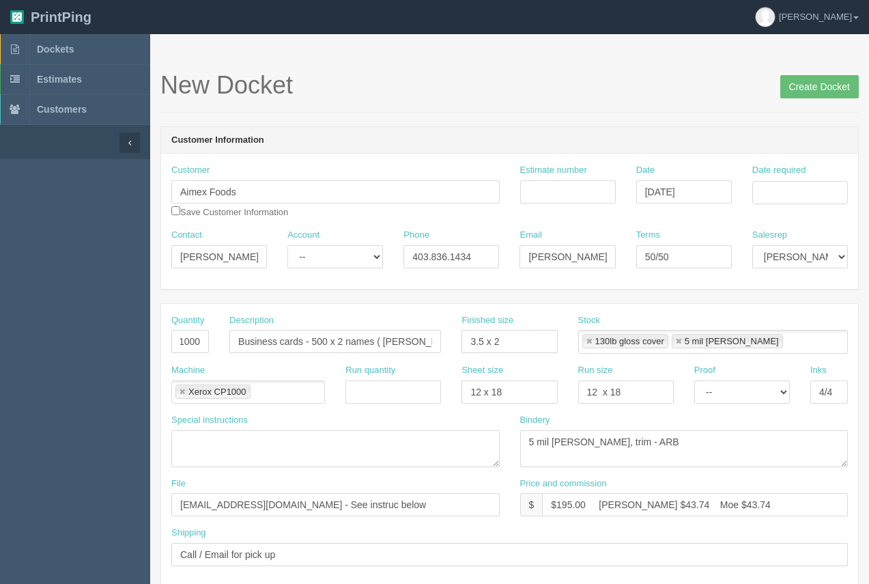
scroll to position [0, 0]
drag, startPoint x: 744, startPoint y: 506, endPoint x: 532, endPoint y: 500, distance: 211.8
click at [530, 499] on div "$ $195.00 [PERSON_NAME] $43.74 Moe $43.74" at bounding box center [684, 504] width 328 height 23
paste input "390.00 [PERSON_NAME] $140.42 Moe $140.42"
type input "$390.00 [PERSON_NAME] $140.42 Moe $140.42"
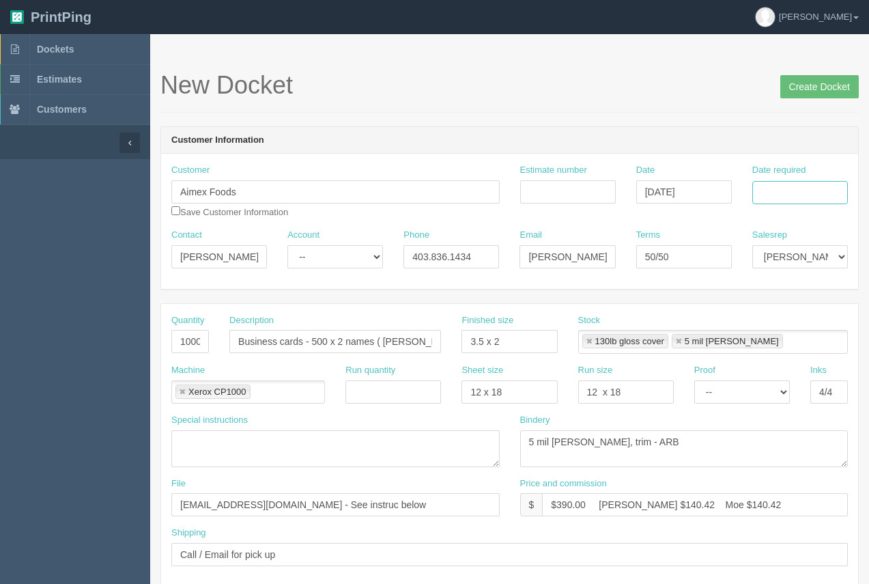
click at [799, 202] on input "Date required" at bounding box center [801, 192] width 96 height 23
click at [731, 316] on td "21" at bounding box center [727, 323] width 18 height 20
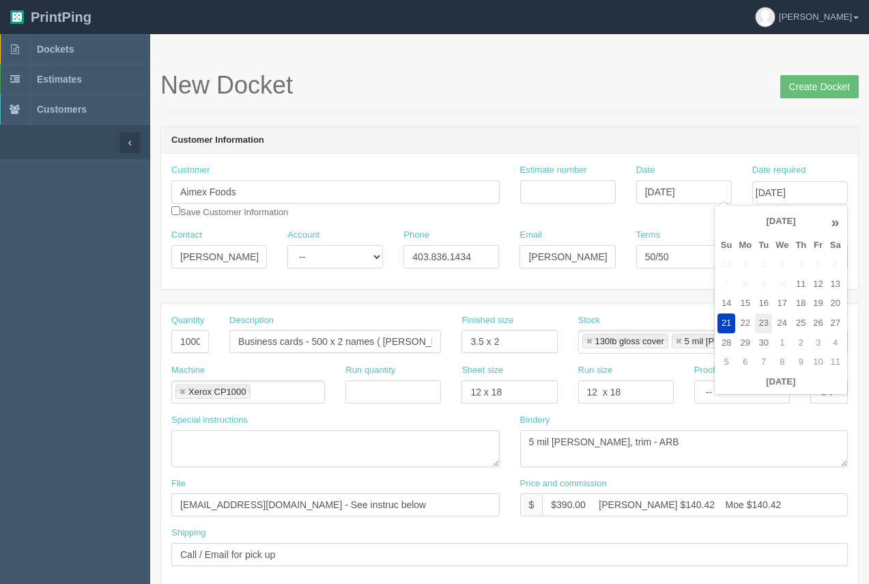
click at [764, 322] on td "23" at bounding box center [763, 323] width 17 height 20
type input "[DATE]"
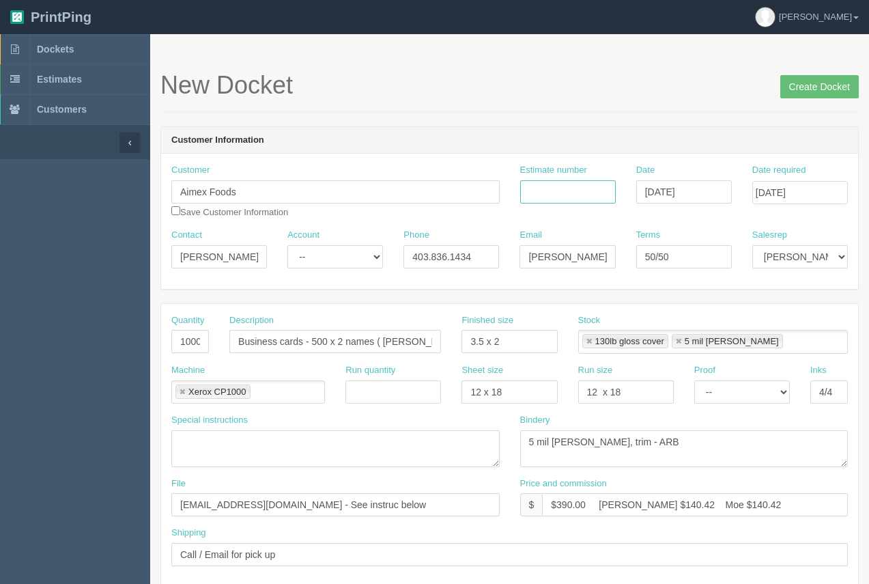
click at [536, 188] on input "Estimate number" at bounding box center [568, 191] width 96 height 23
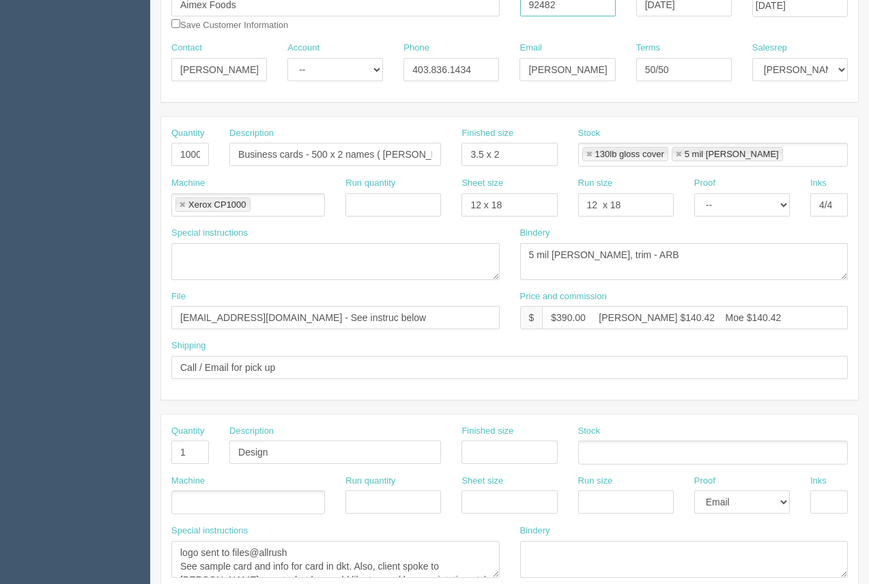
scroll to position [192, 0]
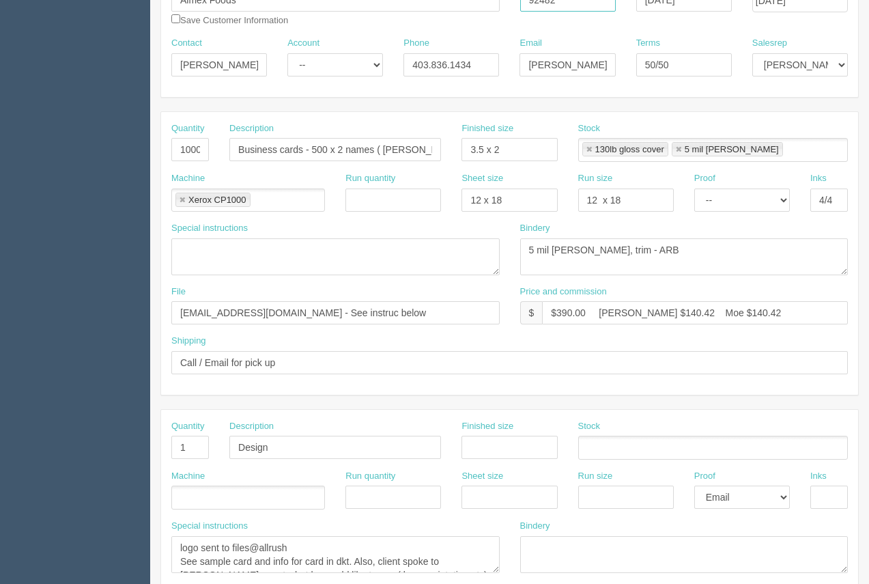
type input "92482"
drag, startPoint x: 393, startPoint y: 321, endPoint x: 165, endPoint y: 311, distance: 228.3
click at [165, 309] on div "File [EMAIL_ADDRESS][DOMAIN_NAME] - See instruc below" at bounding box center [335, 310] width 349 height 50
type input "New - See [PERSON_NAME]"
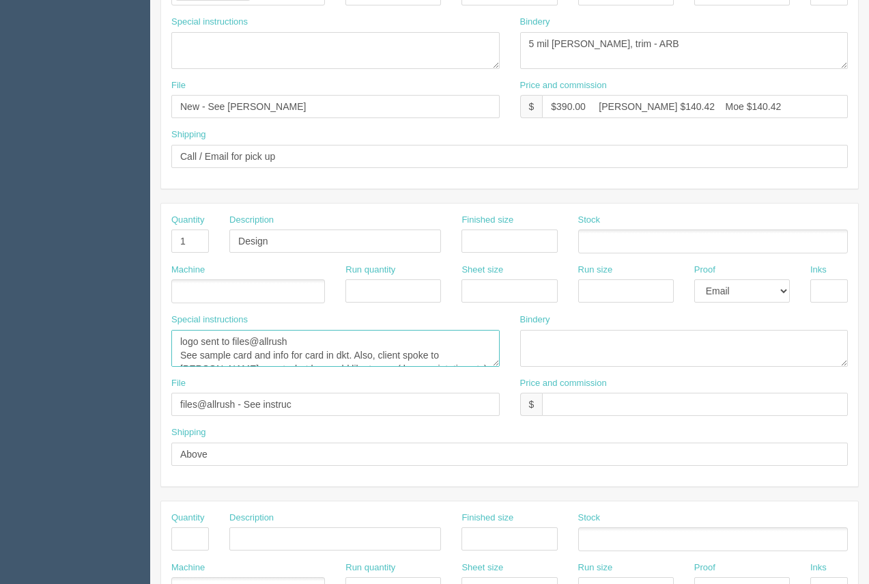
scroll to position [14, 0]
drag, startPoint x: 180, startPoint y: 341, endPoint x: 531, endPoint y: 366, distance: 351.9
click at [531, 366] on div "Special instructions logo sent to files@allrush See sample card and info for ca…" at bounding box center [509, 345] width 697 height 64
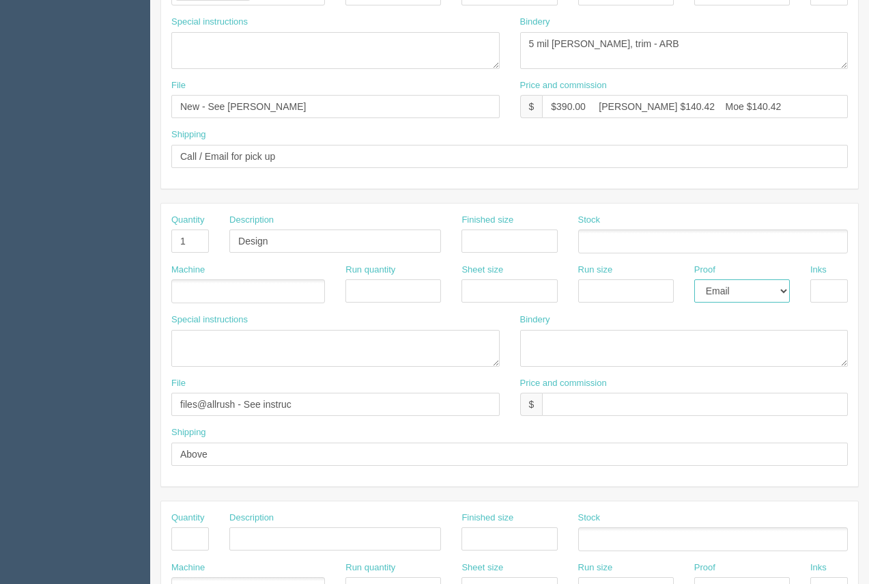
click at [770, 287] on select "-- Email Hard Copy" at bounding box center [742, 290] width 96 height 23
click at [694, 279] on select "-- Email Hard Copy" at bounding box center [742, 290] width 96 height 23
click at [758, 288] on select "-- Email Hard Copy" at bounding box center [742, 290] width 96 height 23
select select "Email"
click at [694, 279] on select "-- Email Hard Copy" at bounding box center [742, 290] width 96 height 23
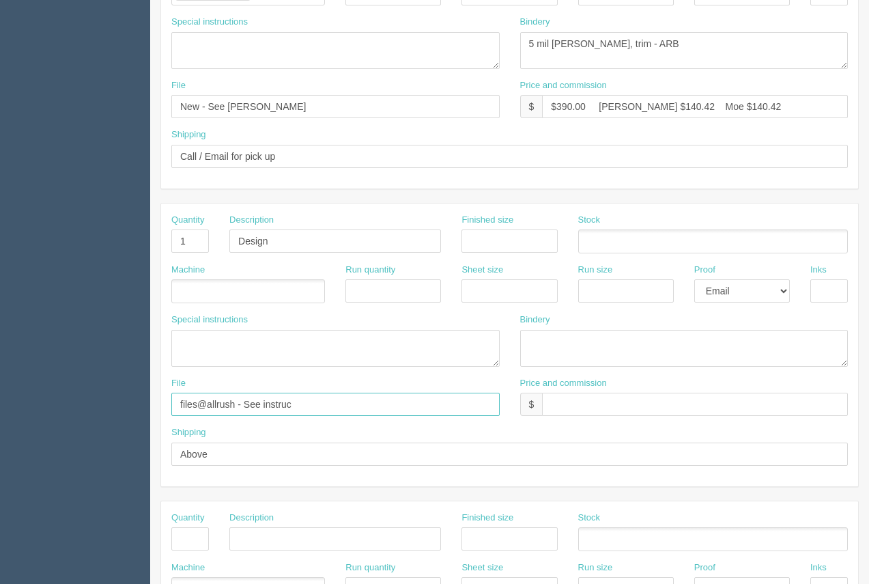
drag, startPoint x: 366, startPoint y: 408, endPoint x: 123, endPoint y: 392, distance: 243.7
click at [123, 392] on section "Dockets Estimates Customers" at bounding box center [434, 239] width 869 height 1206
type input "New - See [PERSON_NAME]"
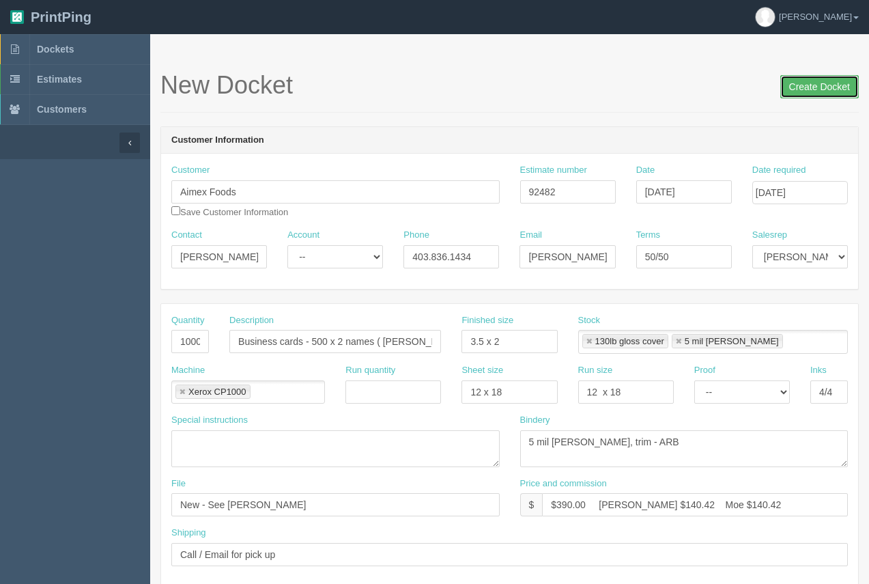
click at [797, 85] on input "Create Docket" at bounding box center [820, 86] width 79 height 23
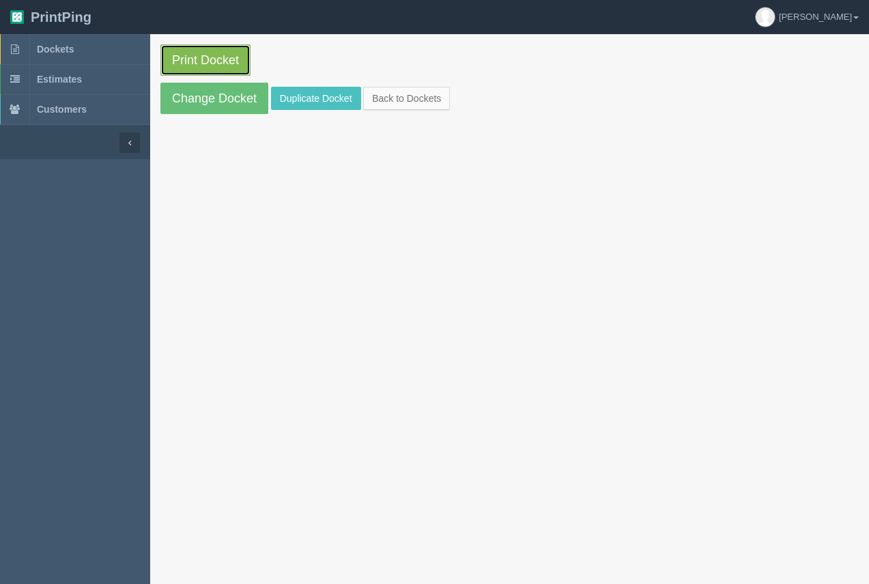
click at [227, 68] on link "Print Docket" at bounding box center [205, 59] width 90 height 31
click at [66, 48] on span "Dockets" at bounding box center [55, 49] width 37 height 11
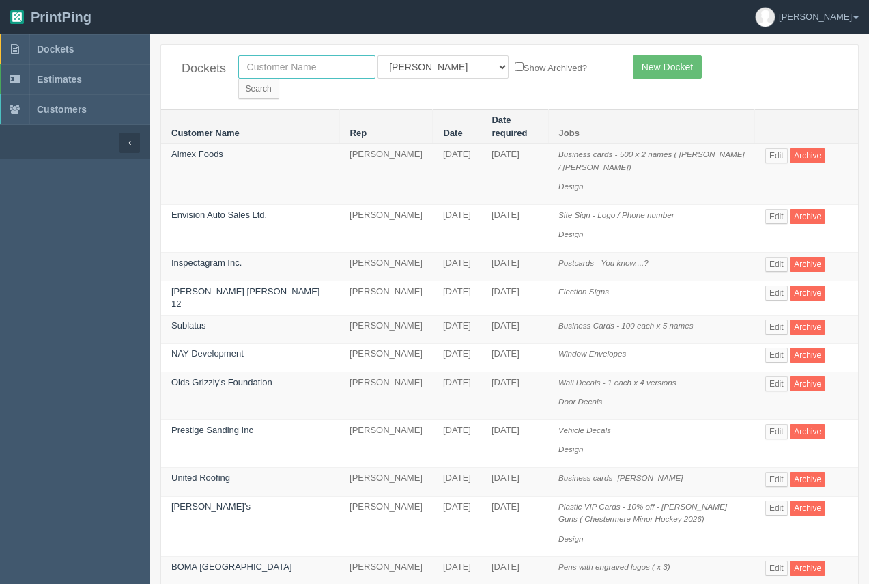
click at [299, 72] on input "text" at bounding box center [306, 66] width 137 height 23
type input "HP iron"
click at [238, 79] on input "Search" at bounding box center [258, 89] width 41 height 20
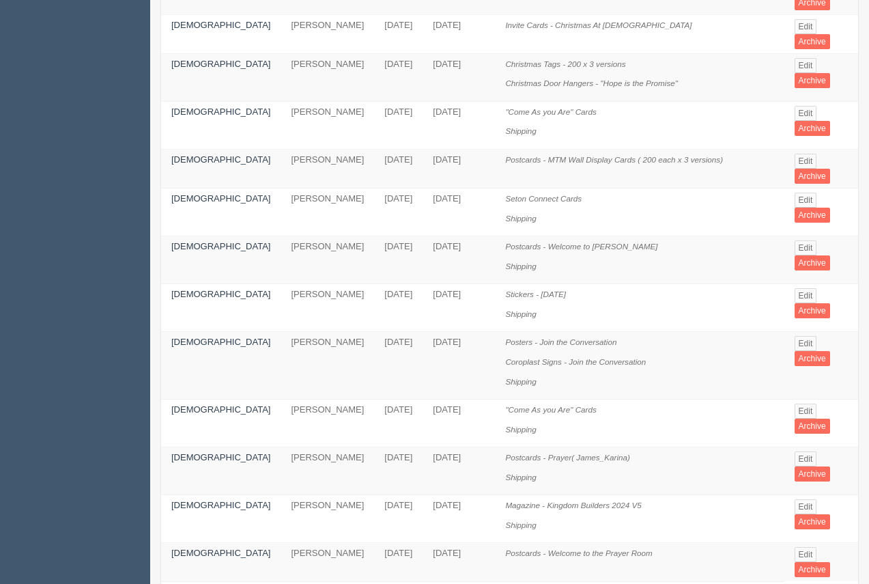
scroll to position [751, 0]
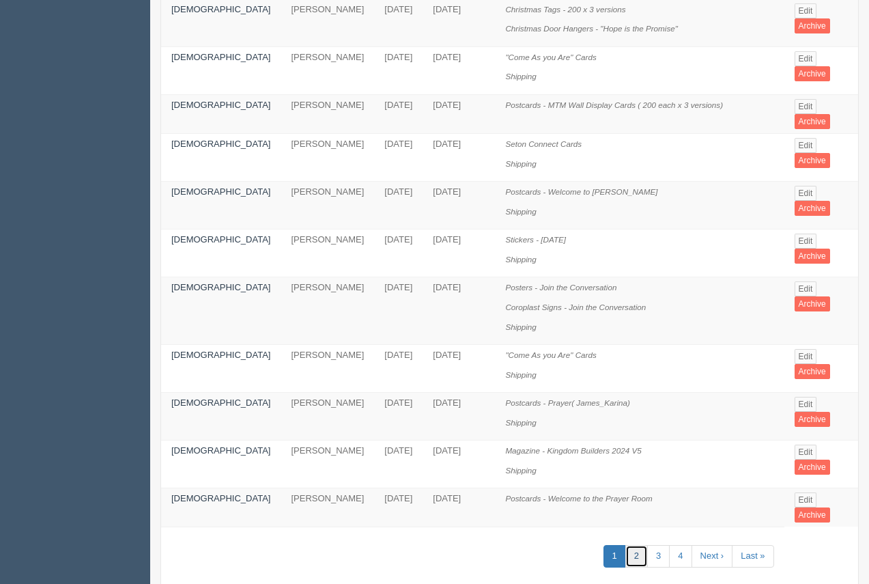
click at [631, 545] on link "2" at bounding box center [637, 556] width 23 height 23
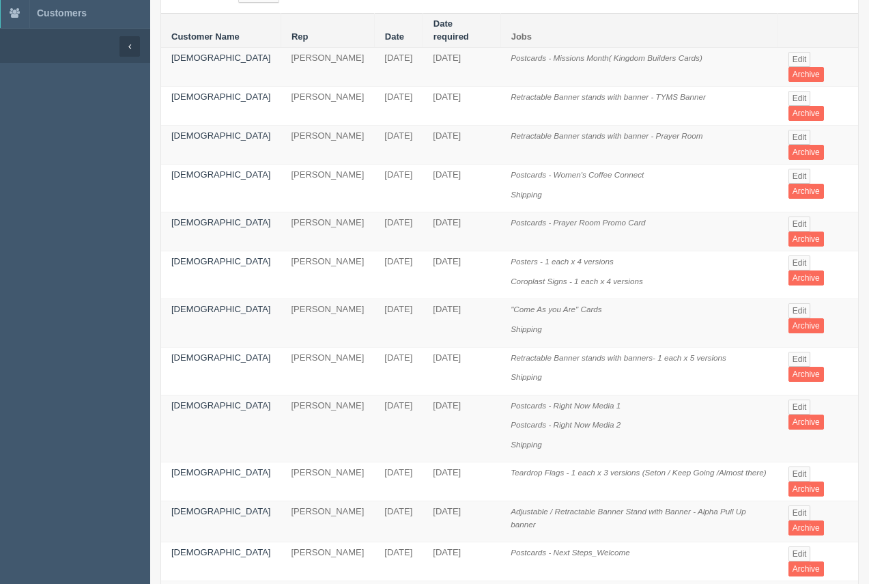
scroll to position [86, 0]
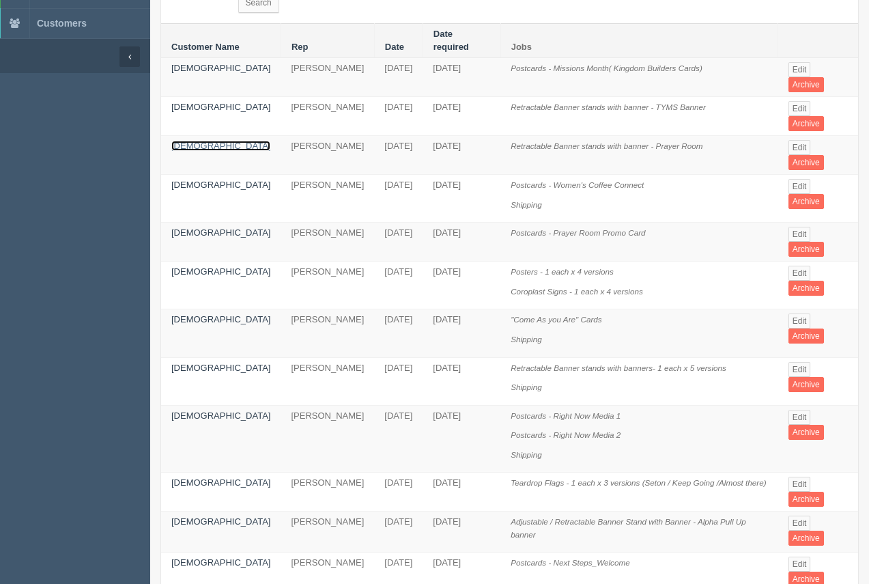
click at [184, 141] on link "First Assembly Church" at bounding box center [220, 146] width 99 height 10
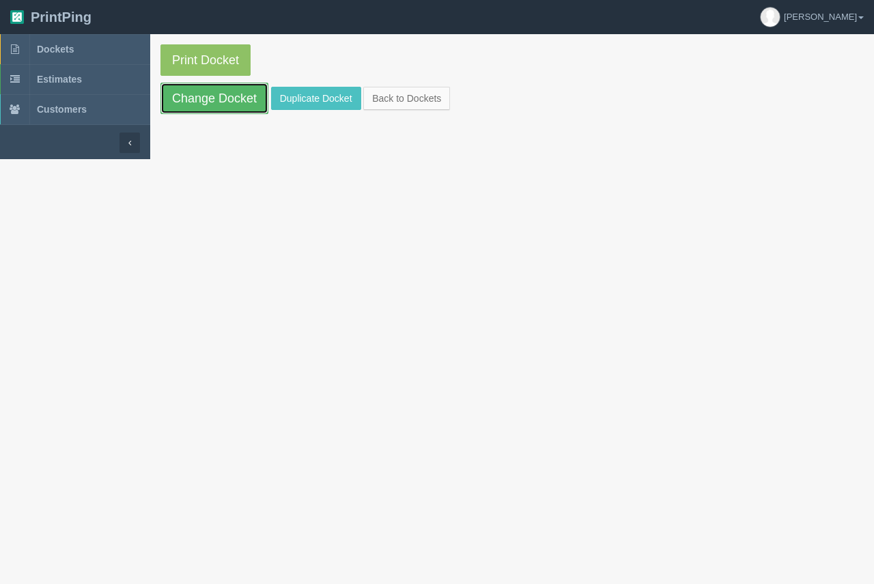
click at [188, 99] on link "Change Docket" at bounding box center [214, 98] width 108 height 31
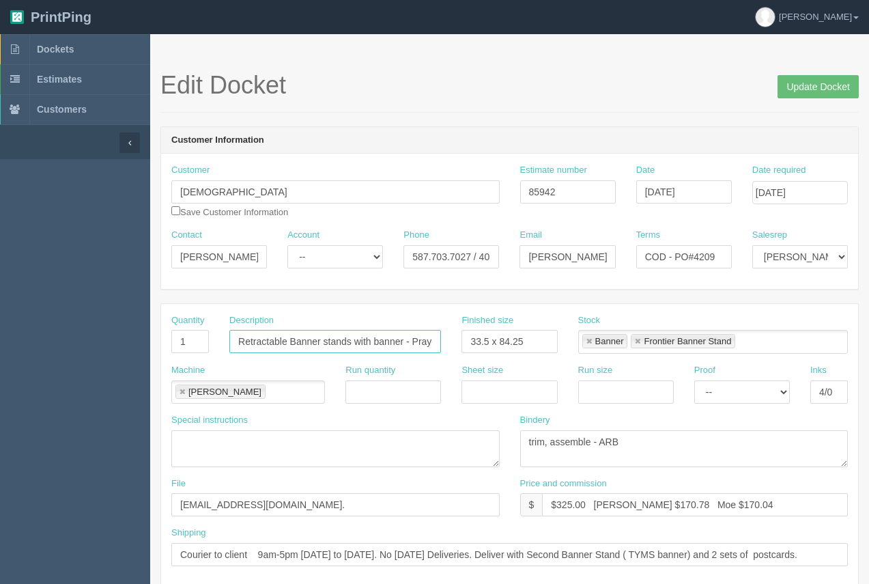
scroll to position [0, 36]
drag, startPoint x: 411, startPoint y: 343, endPoint x: 486, endPoint y: 343, distance: 75.1
click at [486, 343] on div "Quantity 1 Description Retractable Banner stands with banner - Prayer Room Fini…" at bounding box center [509, 339] width 697 height 50
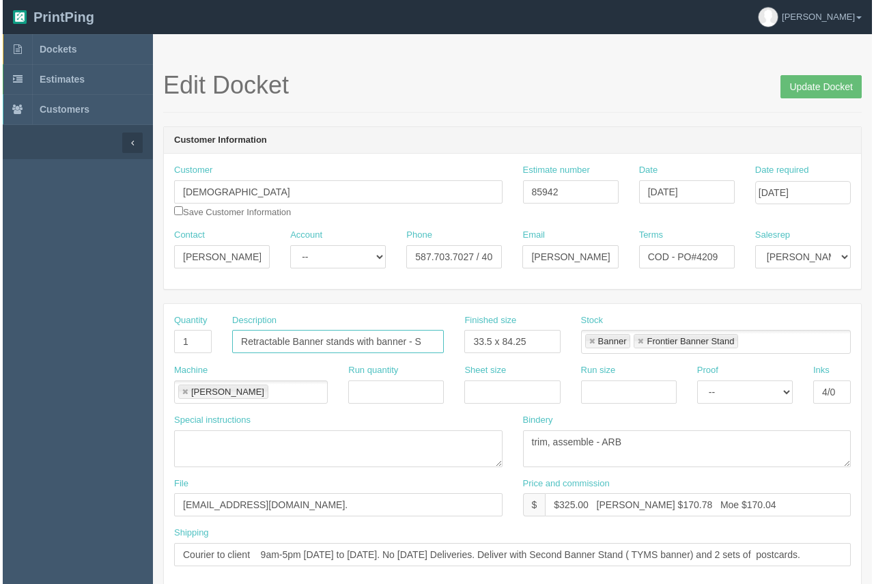
scroll to position [0, 0]
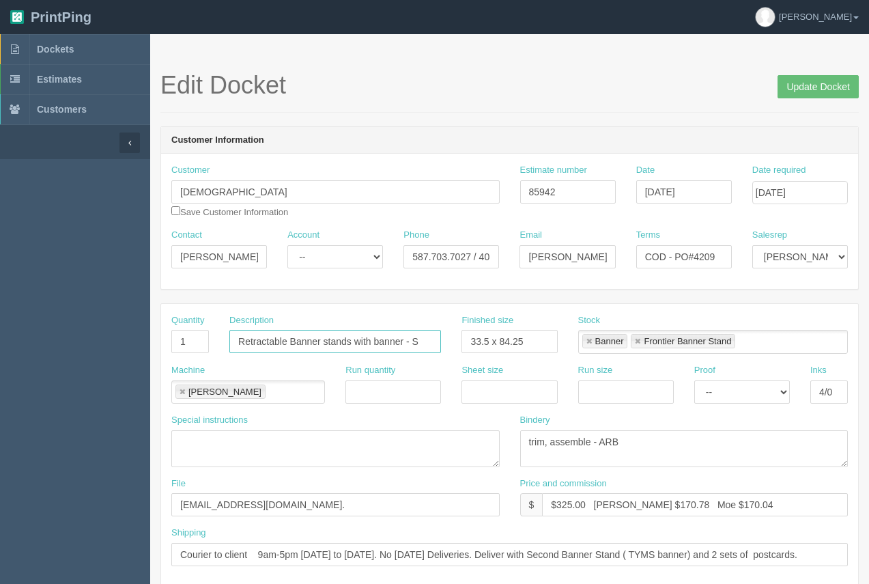
type input "Retractable Banner stands with banner -"
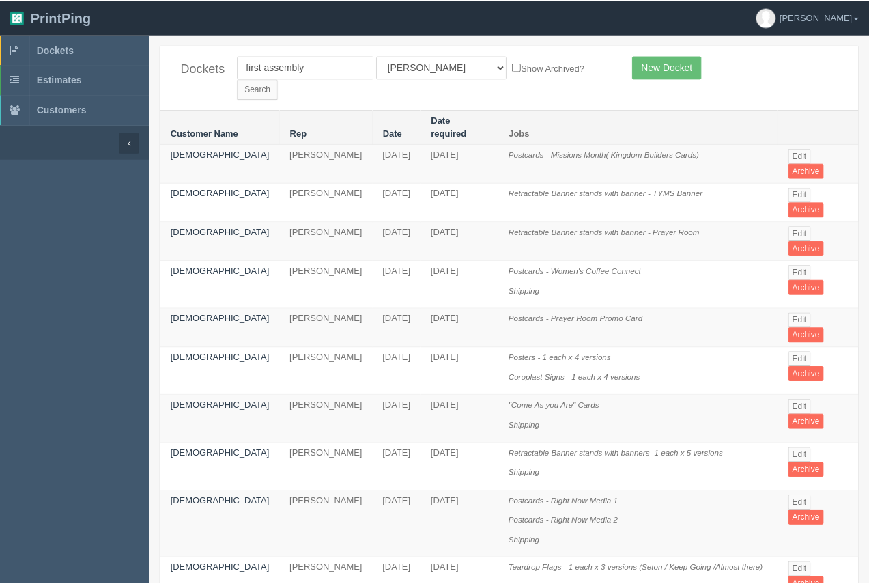
scroll to position [86, 0]
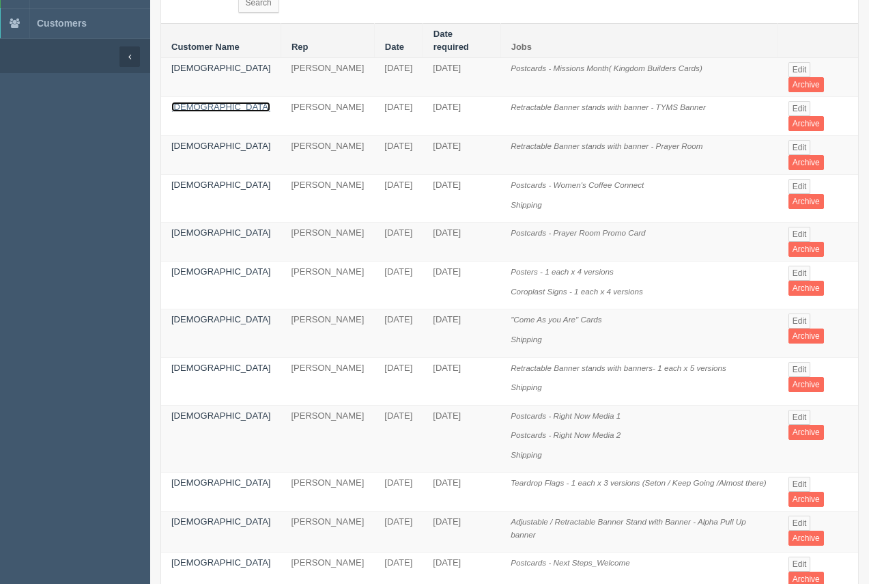
click at [210, 102] on link "First Assembly Church" at bounding box center [220, 107] width 99 height 10
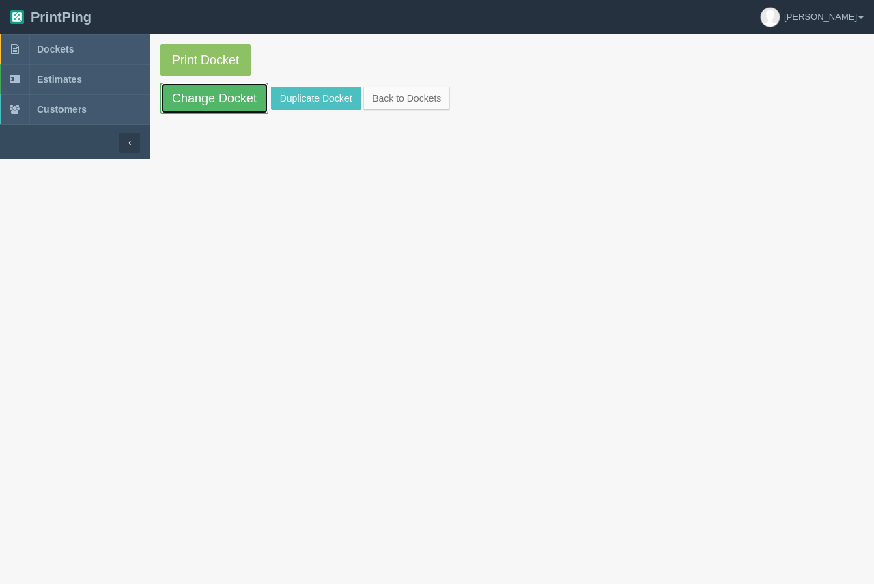
click at [231, 94] on link "Change Docket" at bounding box center [214, 98] width 108 height 31
click at [294, 92] on link "Duplicate Docket" at bounding box center [316, 98] width 90 height 23
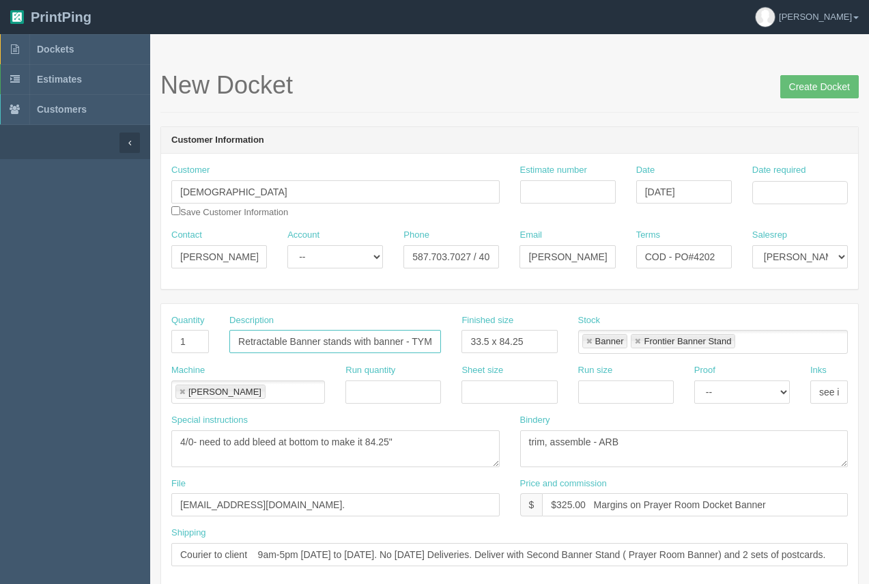
click at [352, 343] on input "Retractable Banner stands with banner - TYMS Banner" at bounding box center [335, 341] width 212 height 23
drag, startPoint x: 408, startPoint y: 339, endPoint x: 465, endPoint y: 328, distance: 58.3
click at [464, 328] on div "Quantity 1 Description Retractable Banner stand with banner - TYMS Banner Finis…" at bounding box center [509, 339] width 697 height 50
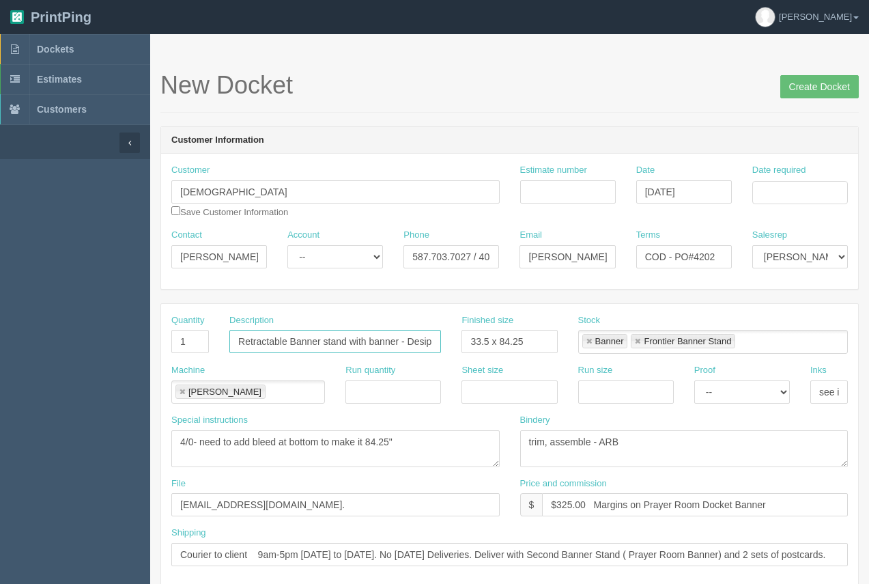
click at [430, 350] on input "Retractable Banner stand with banner - Desipleship Night" at bounding box center [335, 341] width 212 height 23
click at [375, 343] on input "Retractable Banner stand with banner - Desipleship Night" at bounding box center [335, 341] width 212 height 23
click at [382, 352] on input "Retractable Banner stand with banner - Disciipleship Night" at bounding box center [335, 341] width 212 height 23
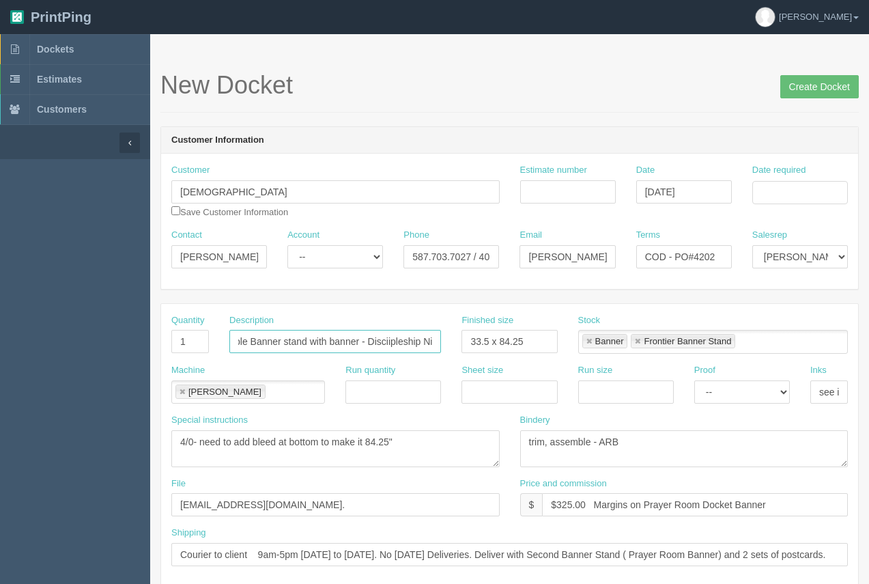
click at [390, 343] on input "Retractable Banner stand with banner - Disciipleship Night" at bounding box center [335, 341] width 212 height 23
type input "Retractable Banner stand with banner - Discipleship Night"
click at [803, 193] on input "Date required" at bounding box center [801, 192] width 96 height 23
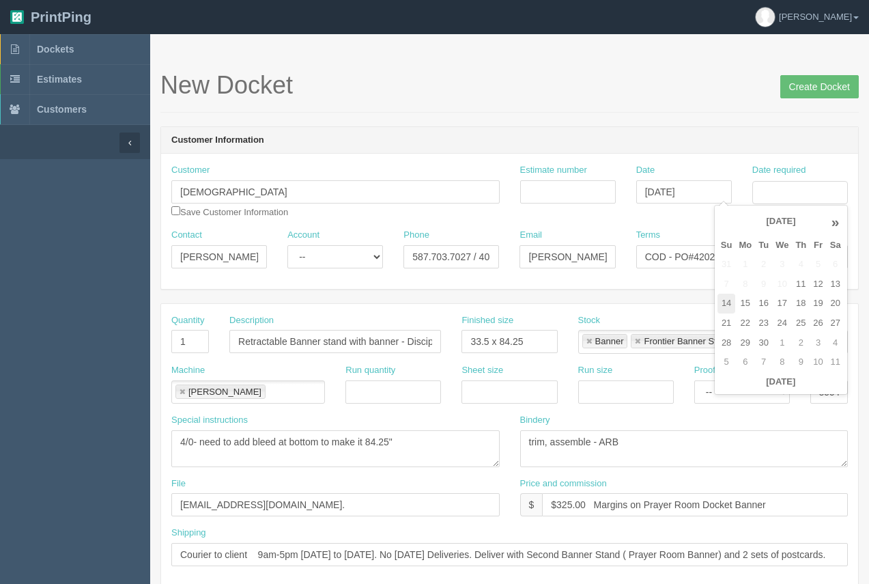
click at [735, 307] on td "14" at bounding box center [727, 304] width 18 height 20
click at [823, 301] on td "19" at bounding box center [818, 304] width 16 height 20
type input "September 19, 2025"
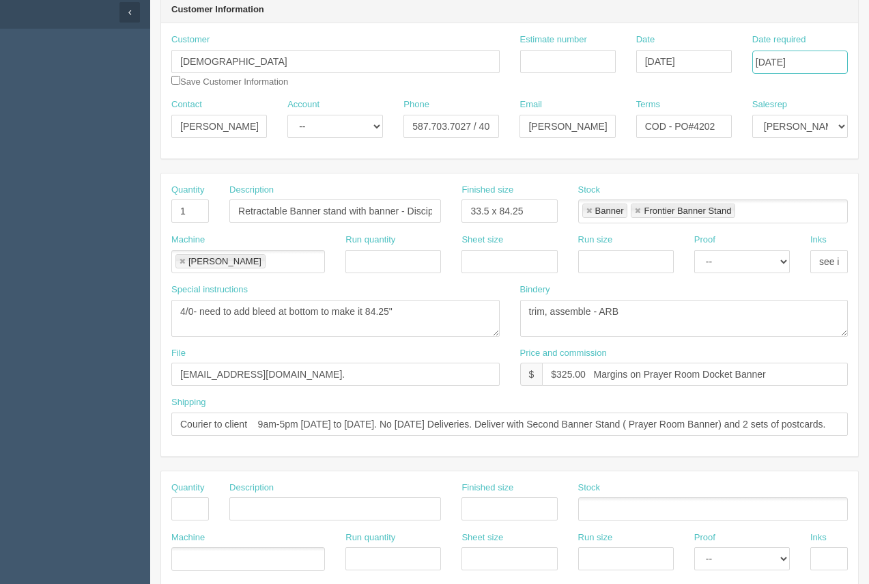
scroll to position [134, 0]
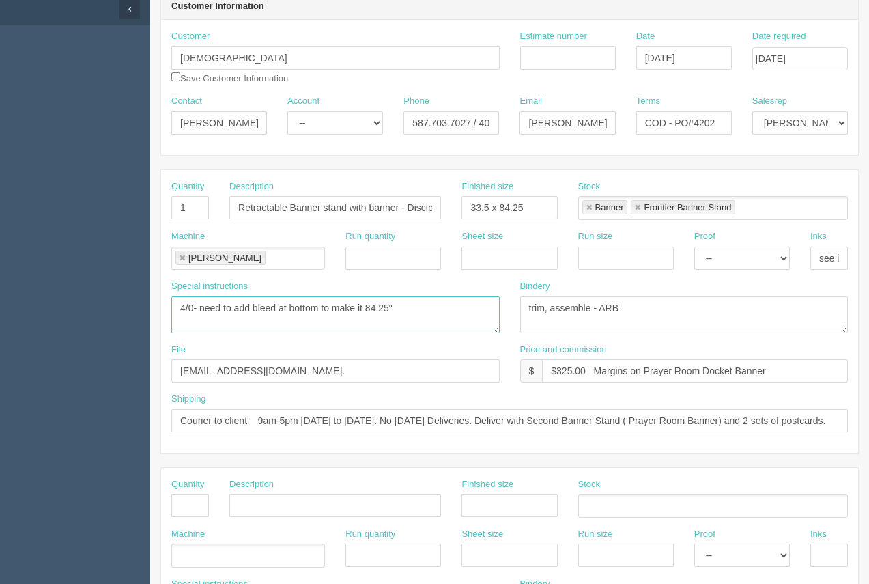
drag, startPoint x: 445, startPoint y: 313, endPoint x: 109, endPoint y: 306, distance: 336.0
click at [109, 306] on section "Dockets Estimates Customers" at bounding box center [434, 503] width 869 height 1206
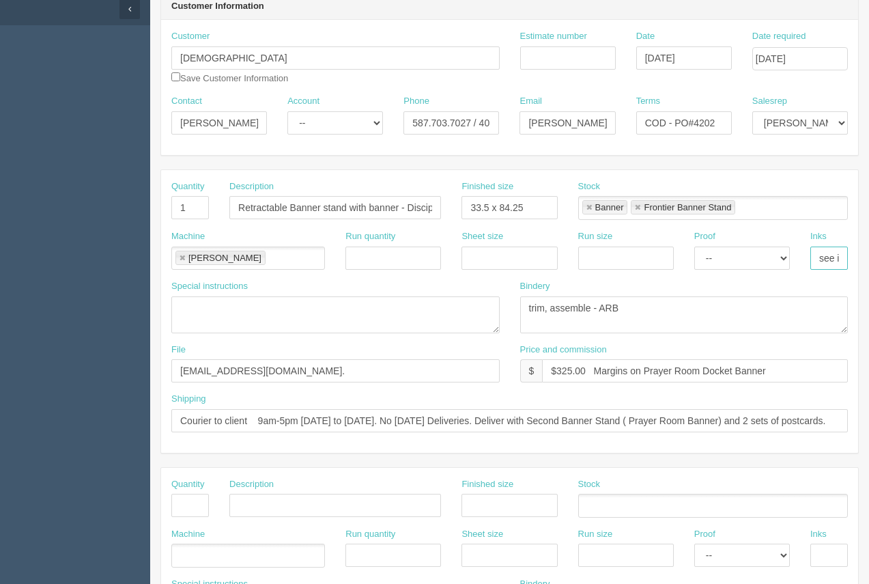
scroll to position [0, 27]
drag, startPoint x: 818, startPoint y: 257, endPoint x: 873, endPoint y: 256, distance: 55.3
click at [869, 256] on html "PrintPing Arif Edit account ( arif@allrush.ca ) Logout Dockets Estimates" at bounding box center [434, 486] width 869 height 1240
type input "4/0"
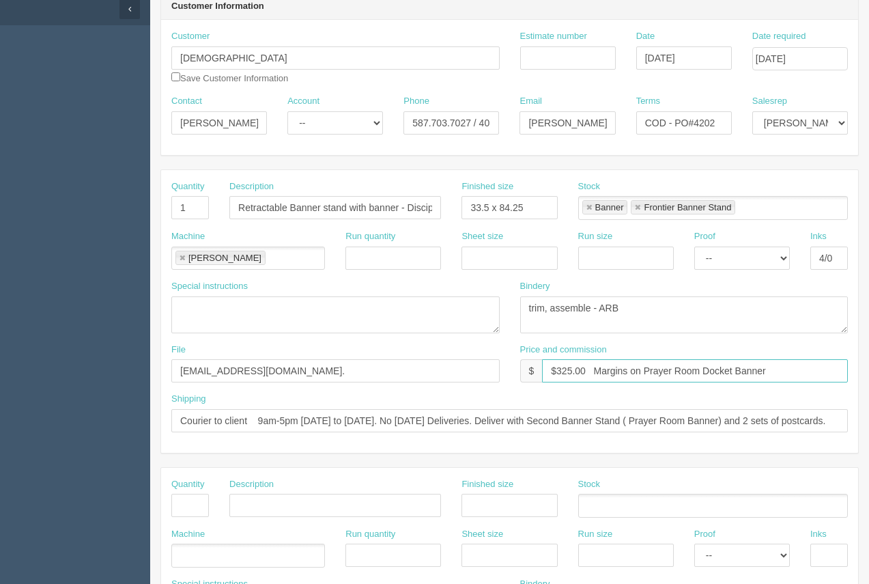
drag, startPoint x: 794, startPoint y: 367, endPoint x: 592, endPoint y: 369, distance: 201.5
click at [592, 369] on input "$325.00 Margins on Prayer Room Docket Banner" at bounding box center [695, 370] width 306 height 23
type input "$325.00"
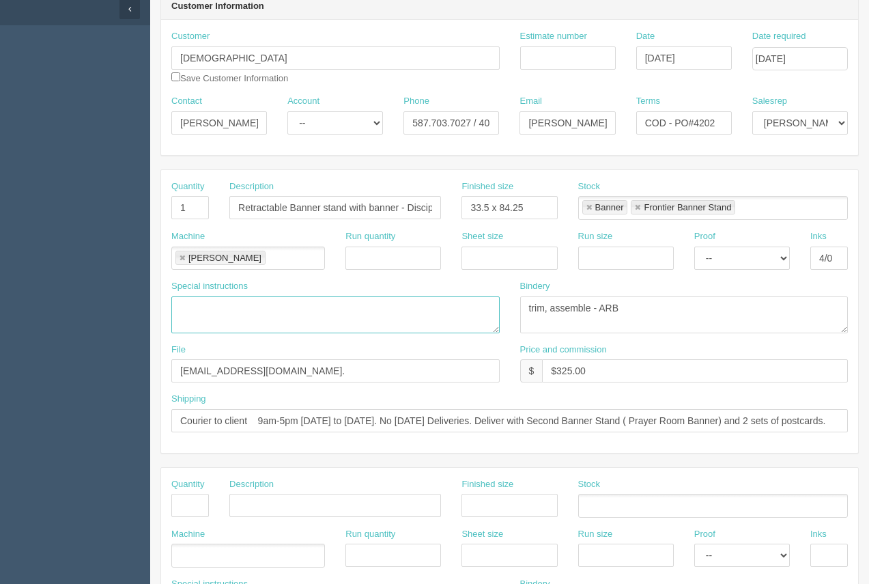
click at [389, 327] on textarea "4/0- need to add bleed at bottom to make it 84.25"" at bounding box center [335, 314] width 328 height 37
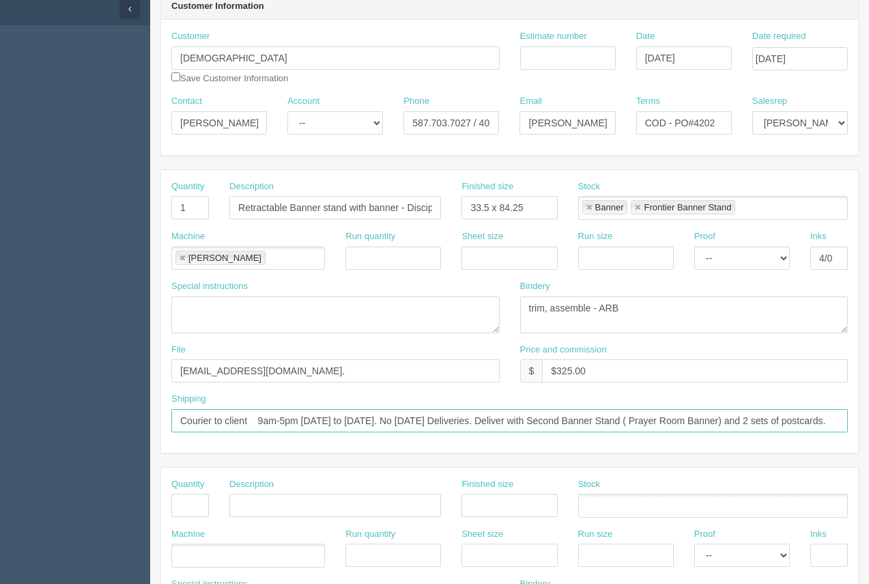
drag, startPoint x: 180, startPoint y: 417, endPoint x: 873, endPoint y: 404, distance: 693.9
click at [869, 404] on html "PrintPing Arif Edit account ( arif@allrush.ca ) Logout Dockets Estimates" at bounding box center [434, 486] width 869 height 1240
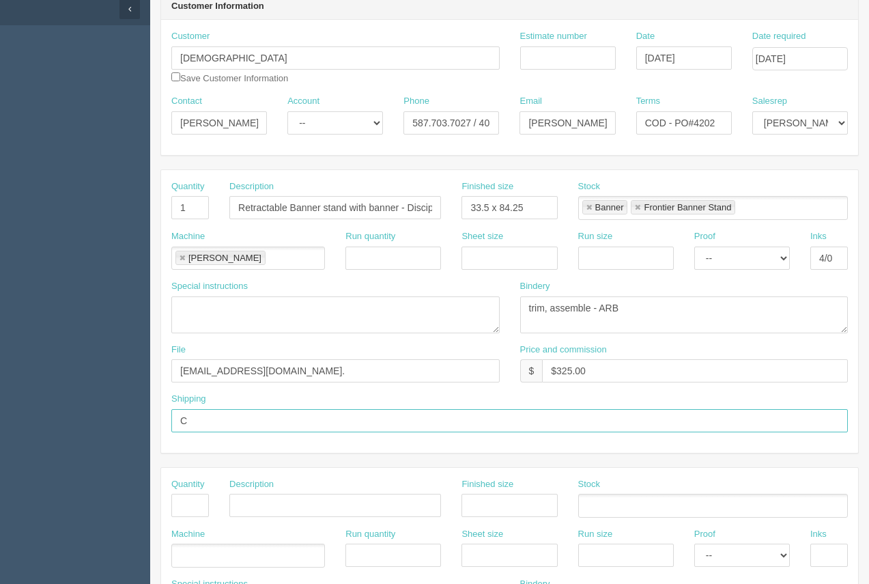
type input "Call / Email for pick up"
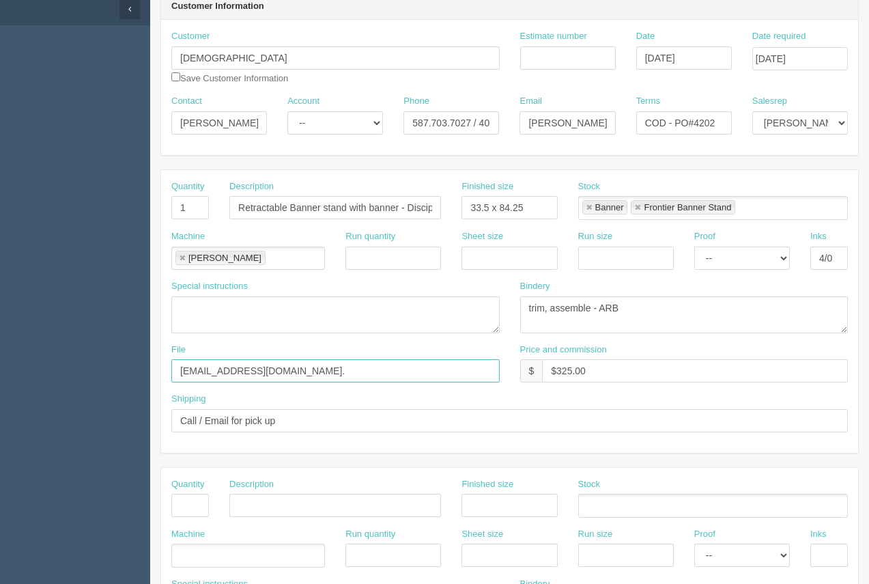
drag, startPoint x: 297, startPoint y: 364, endPoint x: 109, endPoint y: 363, distance: 187.8
click at [109, 363] on section "Dockets Estimates Customers" at bounding box center [434, 503] width 869 height 1206
click at [217, 373] on input "First Assmbly -" at bounding box center [335, 370] width 328 height 23
click at [297, 377] on input "First Assembly -" at bounding box center [335, 370] width 328 height 23
type input "First Assembly - September 2025 - Banner"
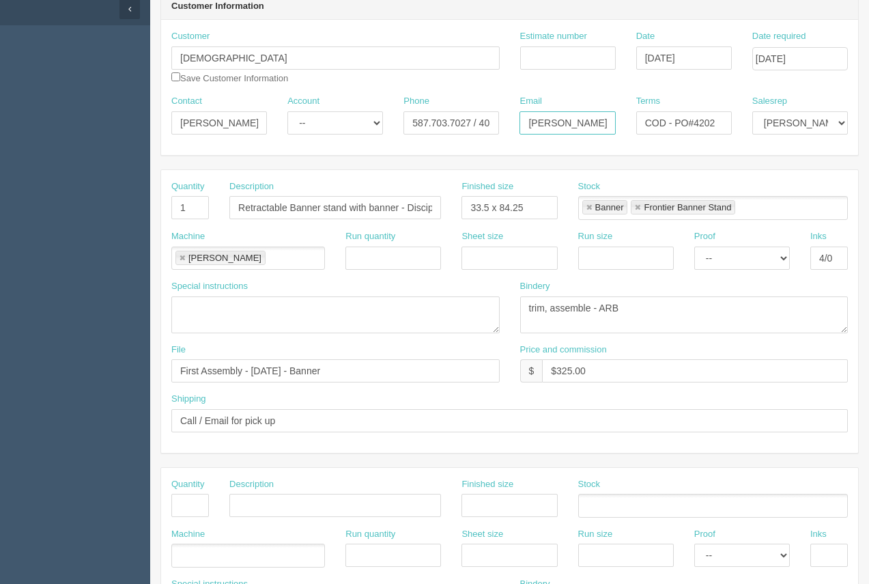
scroll to position [0, 24]
drag, startPoint x: 563, startPoint y: 121, endPoint x: 591, endPoint y: 126, distance: 27.7
click at [634, 124] on div "Contact Riley Account -- Existing Client Allrush Client Rep Client Phone 587.70…" at bounding box center [509, 120] width 697 height 50
paste input "comms"
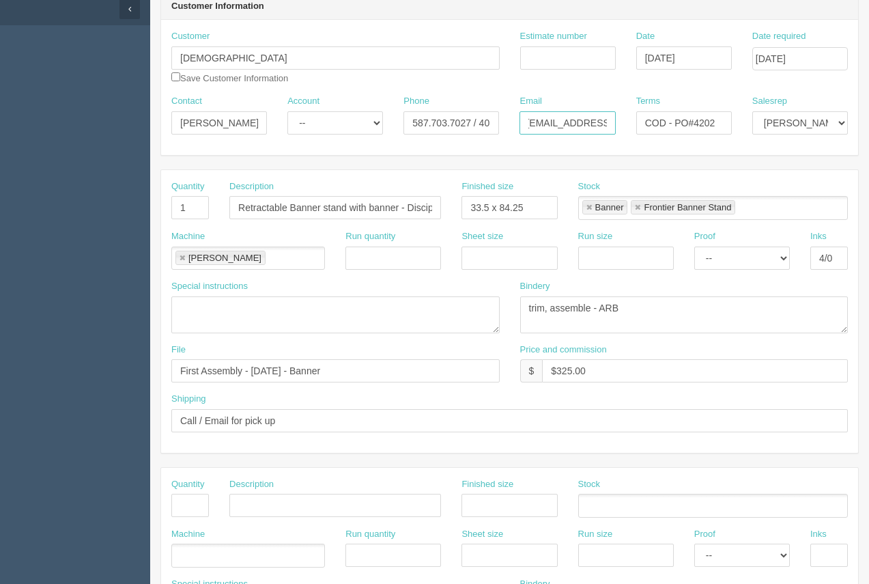
type input "comms@fa.church"
drag, startPoint x: 694, startPoint y: 120, endPoint x: 756, endPoint y: 115, distance: 61.7
click at [756, 115] on div "Contact Riley Account -- Existing Client Allrush Client Rep Client Phone 587.70…" at bounding box center [509, 120] width 697 height 50
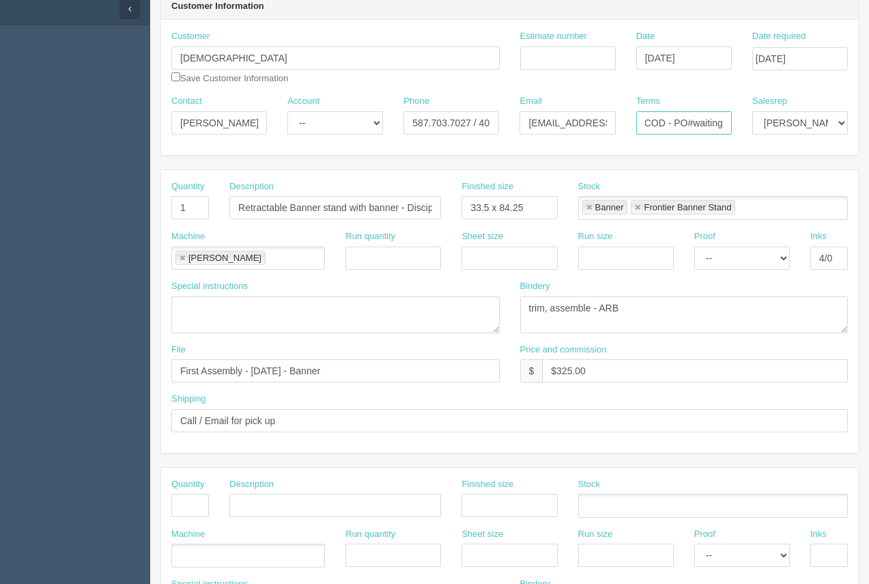
click at [696, 123] on input "COD - PO#waiting" at bounding box center [684, 122] width 96 height 23
click at [725, 124] on input "COD - PO# waiting" at bounding box center [684, 122] width 96 height 23
click at [688, 123] on input "COD - PO# waitingon client" at bounding box center [684, 122] width 96 height 23
type input "COD - PO# waiting on client"
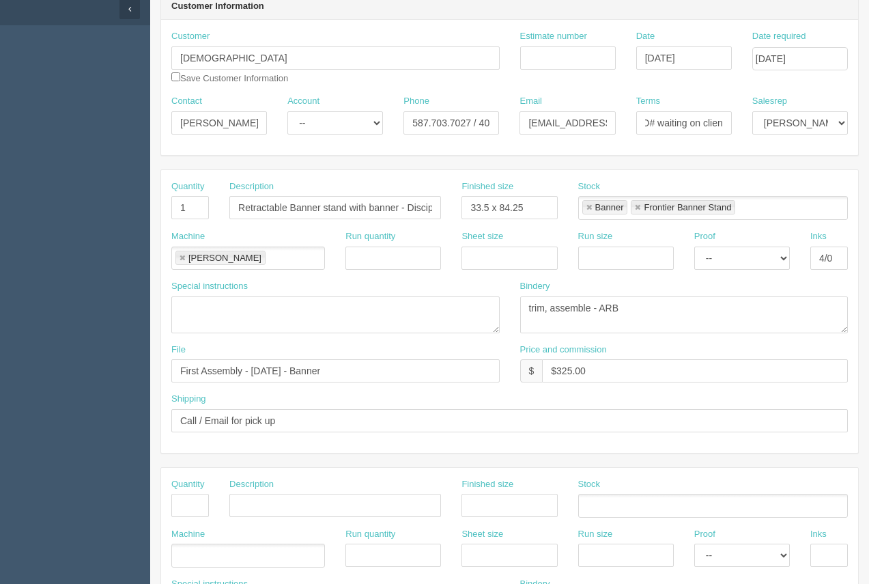
scroll to position [0, 0]
click at [582, 64] on input "Estimate number" at bounding box center [568, 57] width 96 height 23
type input "92390"
click at [636, 379] on input "$325.00" at bounding box center [695, 370] width 306 height 23
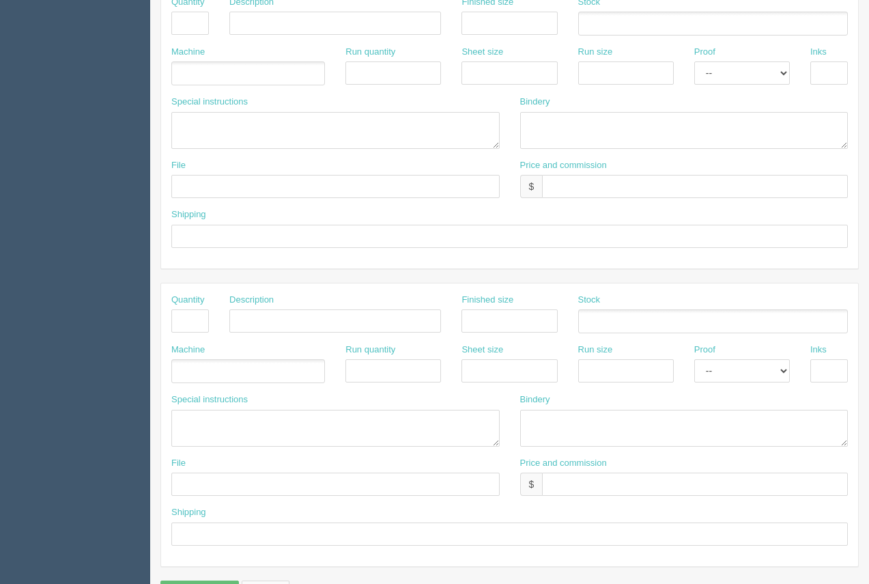
scroll to position [614, 0]
type input "$325.00 Arif $64.86 Moe $92.31"
click at [223, 433] on textarea at bounding box center [335, 430] width 328 height 37
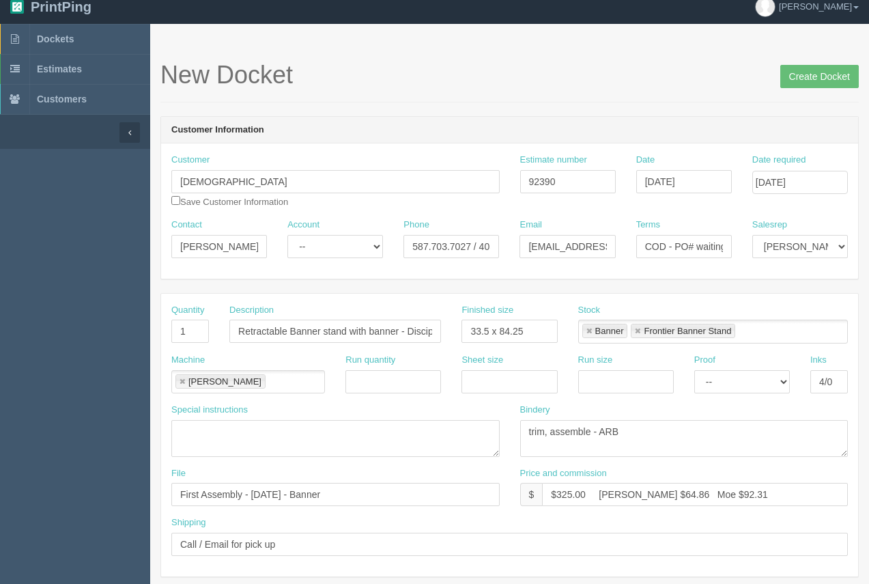
scroll to position [0, 0]
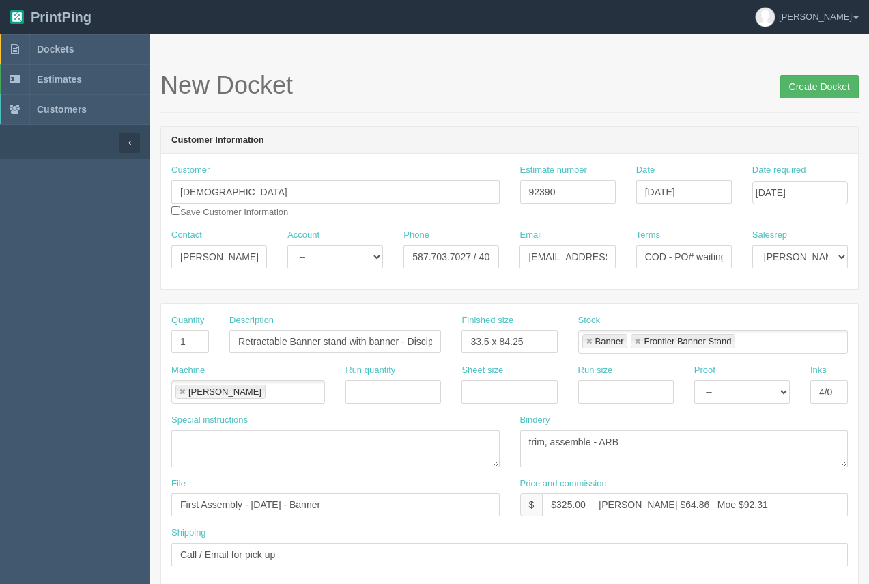
type textarea "ARB,,,,,$30.00"
click at [791, 85] on input "Create Docket" at bounding box center [820, 86] width 79 height 23
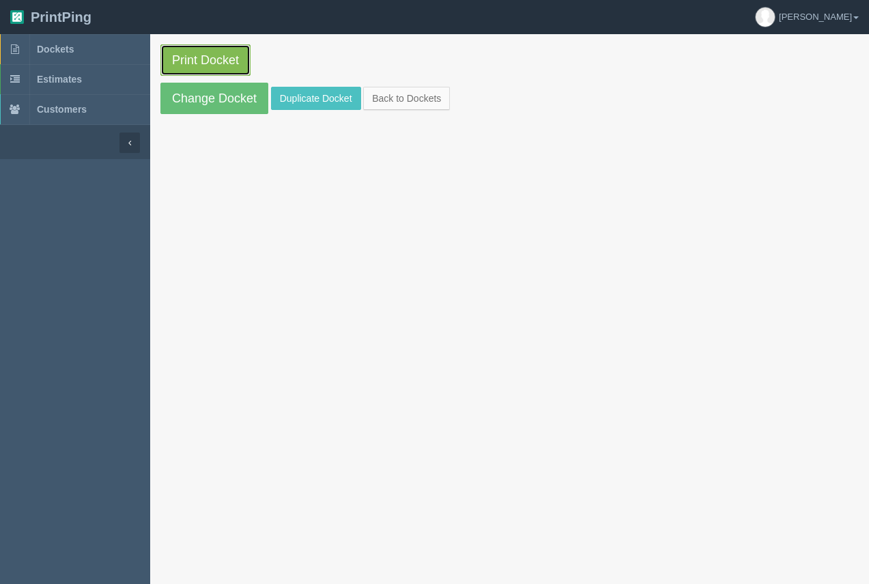
click at [202, 61] on link "Print Docket" at bounding box center [205, 59] width 90 height 31
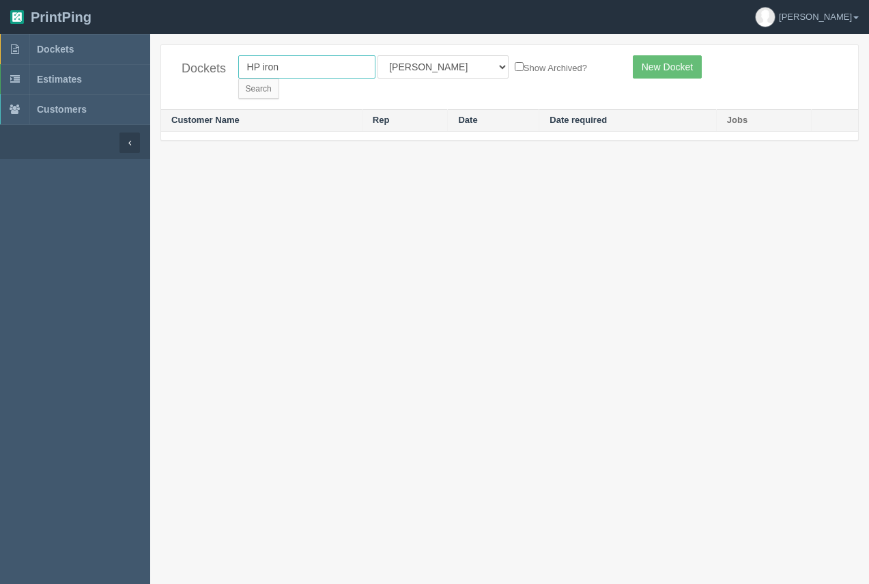
drag, startPoint x: 305, startPoint y: 72, endPoint x: 241, endPoint y: 77, distance: 64.4
click at [241, 77] on input "HP iron" at bounding box center [306, 66] width 137 height 23
type input "vollmin"
click at [238, 79] on input "Search" at bounding box center [258, 89] width 41 height 20
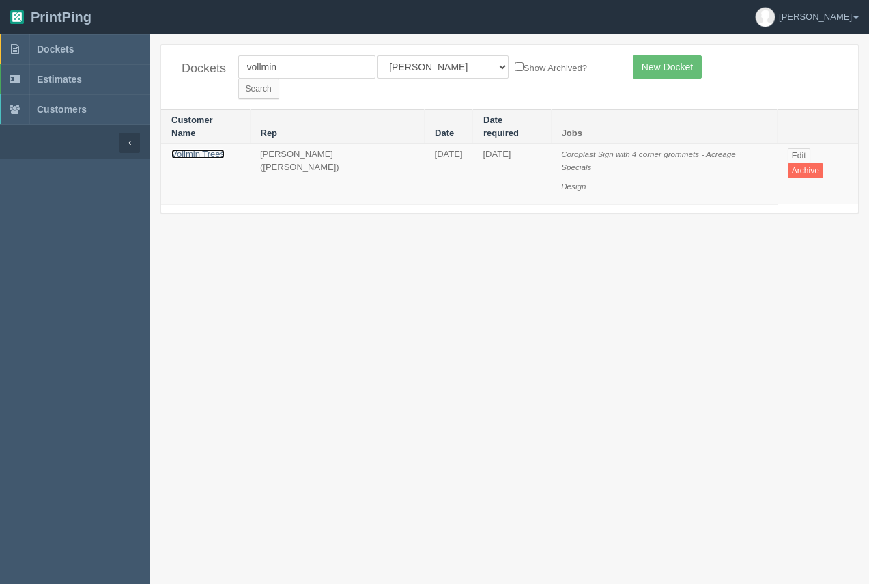
click at [186, 149] on link "Vollmin Trees" at bounding box center [197, 154] width 53 height 10
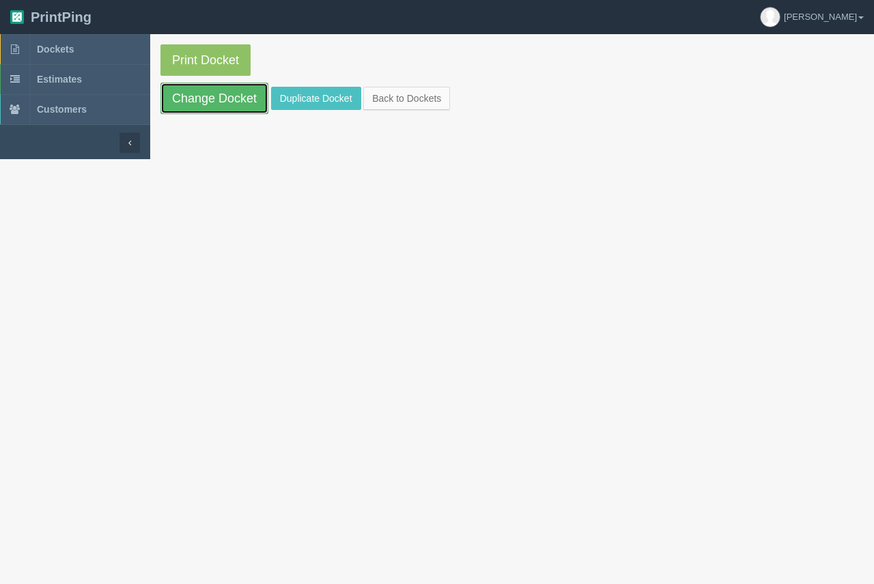
click at [199, 98] on link "Change Docket" at bounding box center [214, 98] width 108 height 31
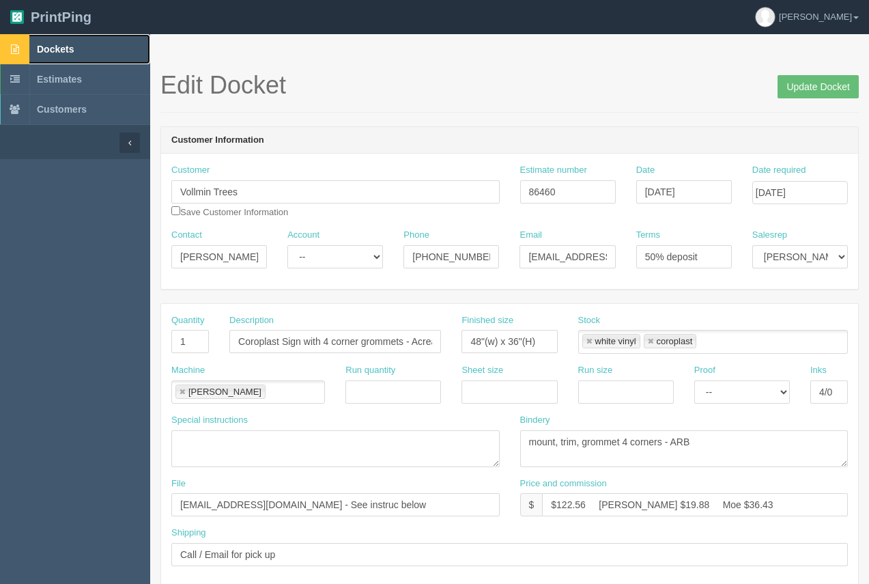
click at [50, 51] on span "Dockets" at bounding box center [55, 49] width 37 height 11
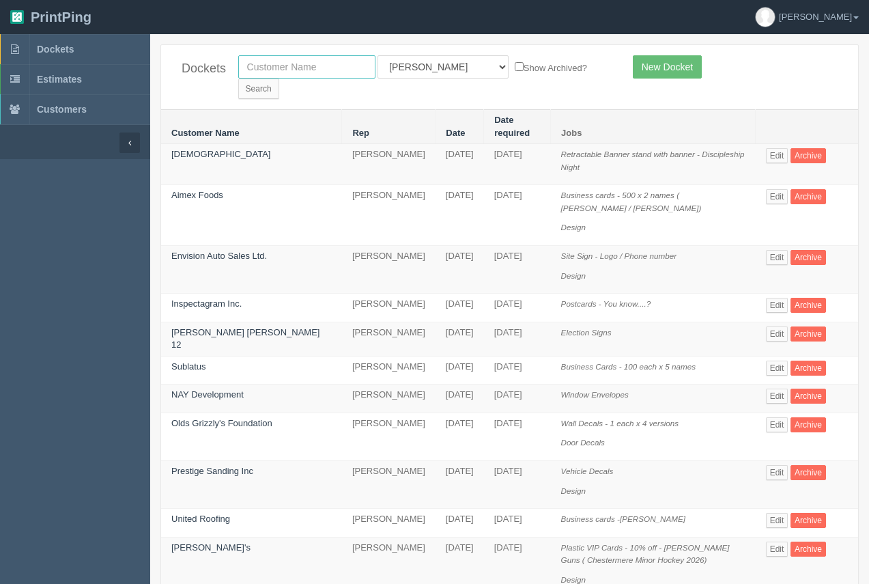
click at [263, 72] on input "text" at bounding box center [306, 66] width 137 height 23
type input "big 4"
click at [279, 79] on input "Search" at bounding box center [258, 89] width 41 height 20
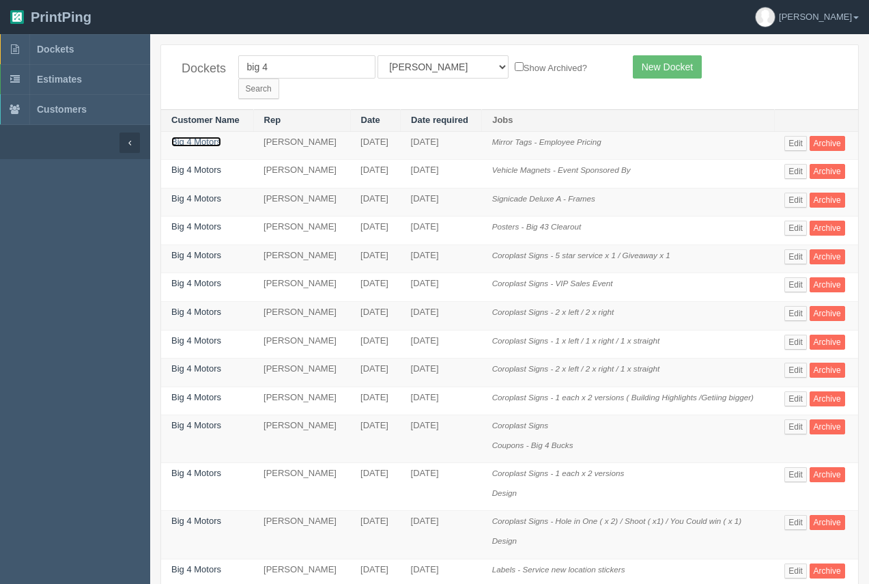
click at [206, 137] on link "Big 4 Motors" at bounding box center [196, 142] width 50 height 10
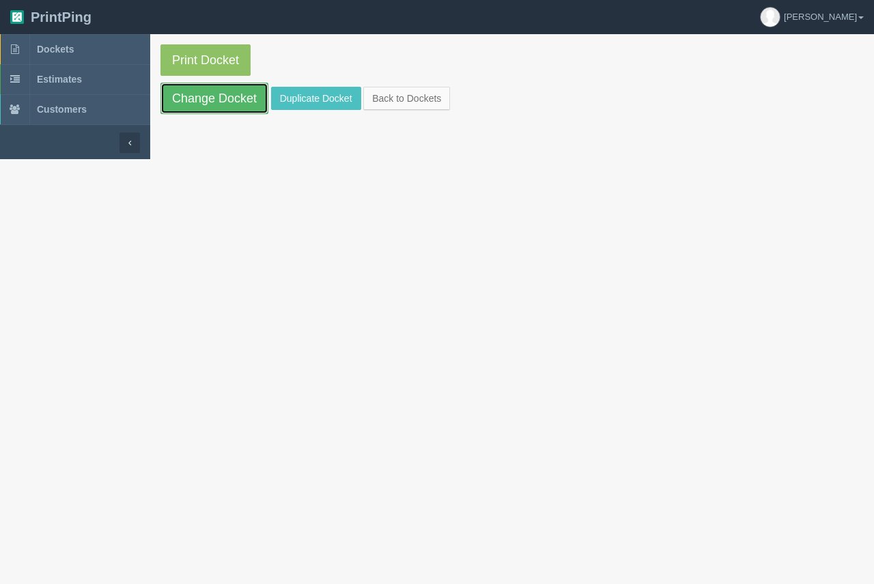
click at [207, 100] on link "Change Docket" at bounding box center [214, 98] width 108 height 31
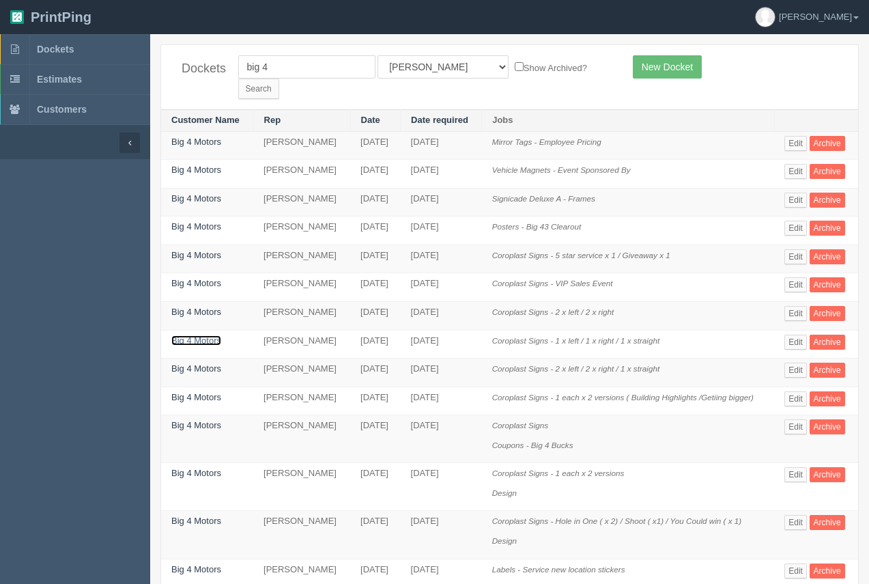
click at [212, 335] on link "Big 4 Motors" at bounding box center [196, 340] width 50 height 10
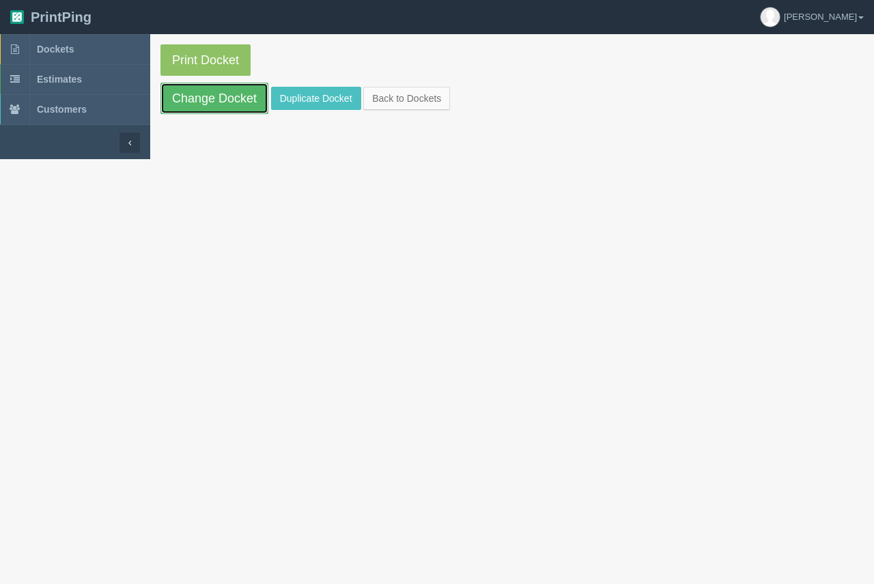
click at [219, 107] on link "Change Docket" at bounding box center [214, 98] width 108 height 31
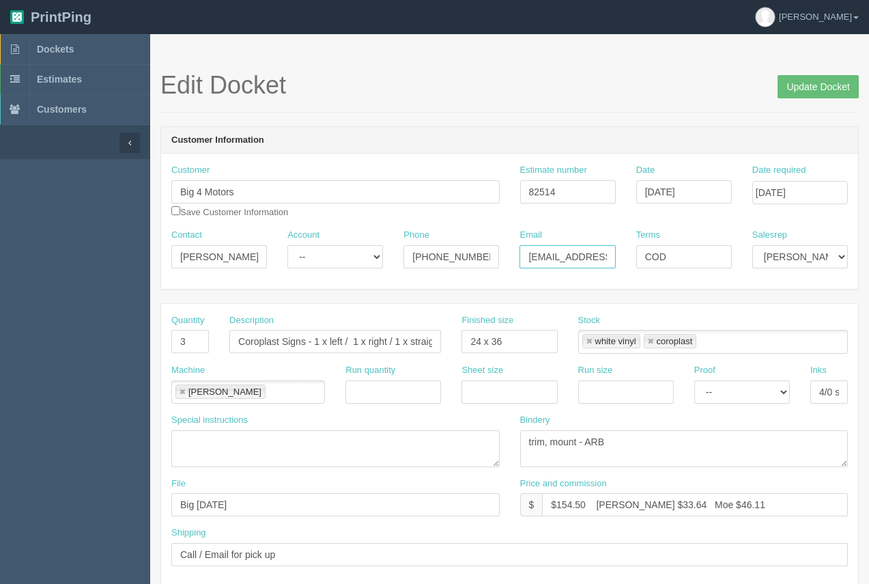
scroll to position [0, 42]
drag, startPoint x: 527, startPoint y: 255, endPoint x: 646, endPoint y: 249, distance: 118.9
click at [646, 249] on div "Contact Alex Orasuk Account -- Existing Client Allrush Client Rep Client Phone …" at bounding box center [509, 254] width 697 height 50
click at [71, 44] on span "Dockets" at bounding box center [55, 49] width 37 height 11
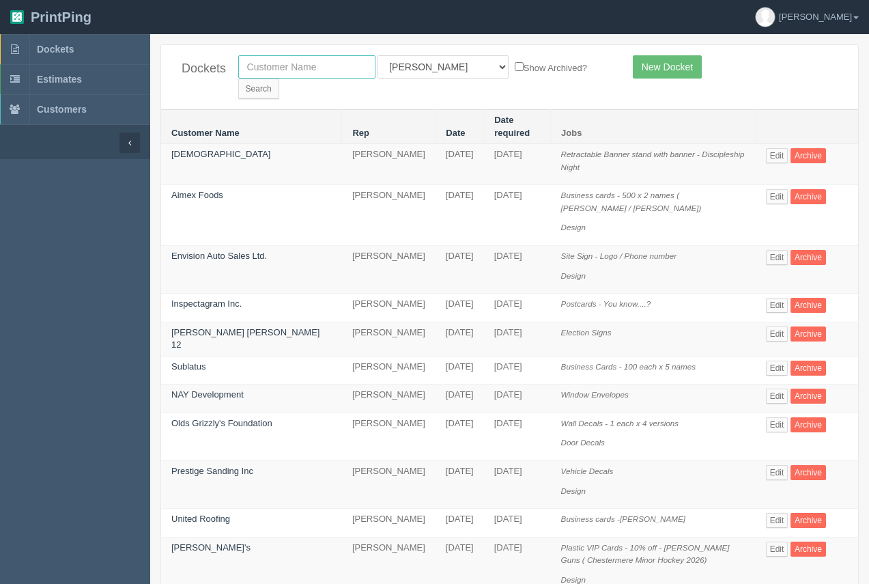
click at [274, 74] on input "text" at bounding box center [306, 66] width 137 height 23
type input "farmor"
click at [238, 79] on input "Search" at bounding box center [258, 89] width 41 height 20
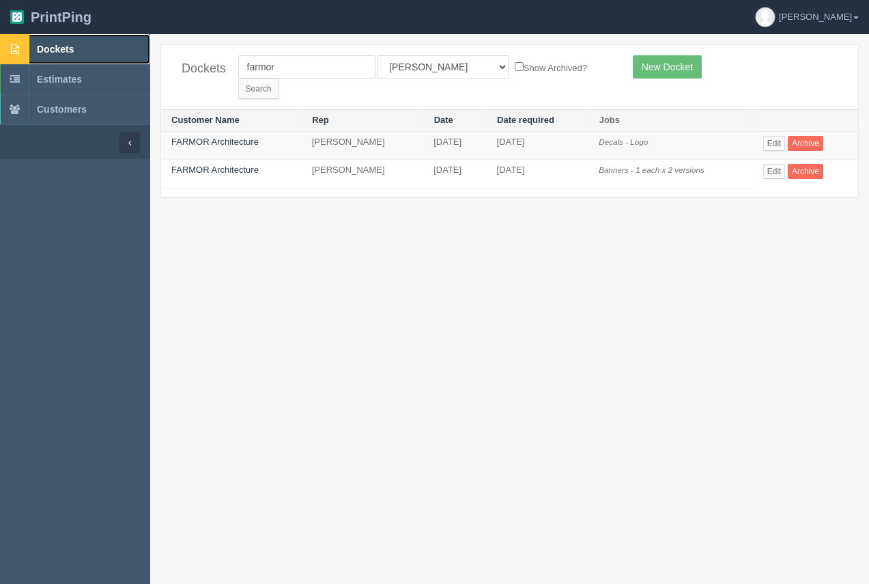
click at [73, 46] on span "Dockets" at bounding box center [55, 49] width 37 height 11
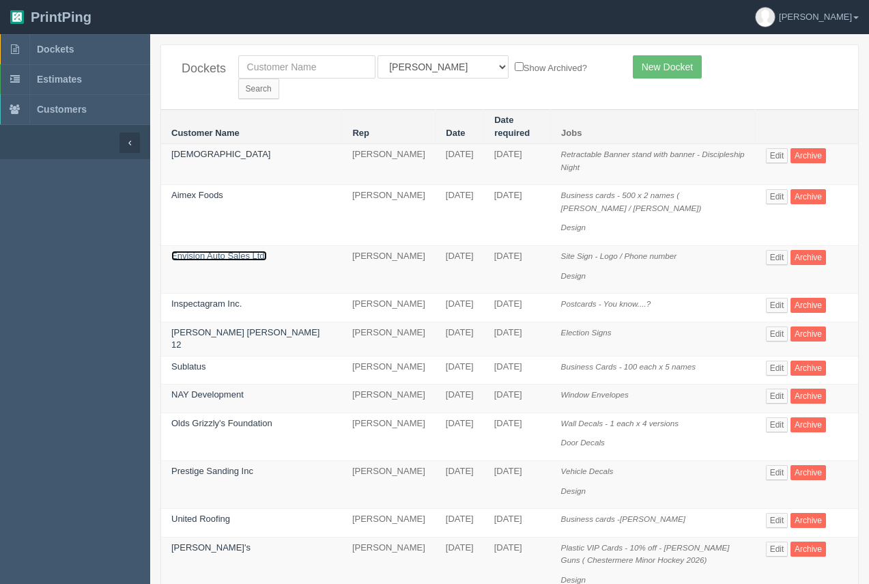
click at [229, 251] on link "Envision Auto Sales Ltd." at bounding box center [219, 256] width 96 height 10
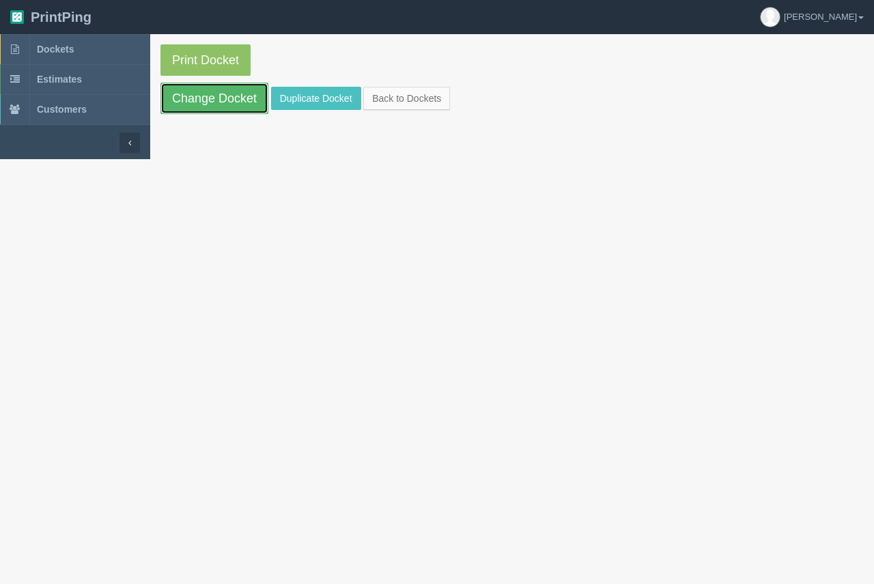
click at [214, 86] on link "Change Docket" at bounding box center [214, 98] width 108 height 31
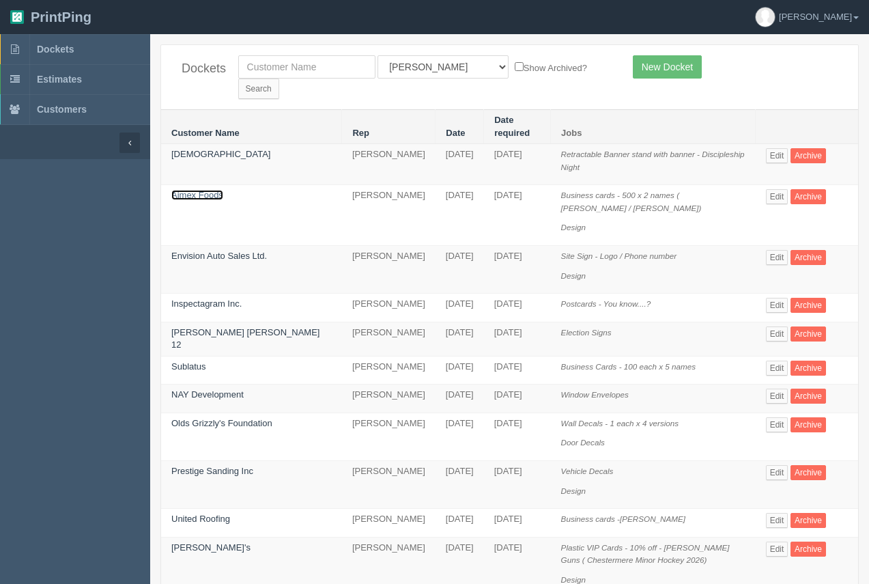
click at [203, 190] on link "Aimex Foods" at bounding box center [197, 195] width 52 height 10
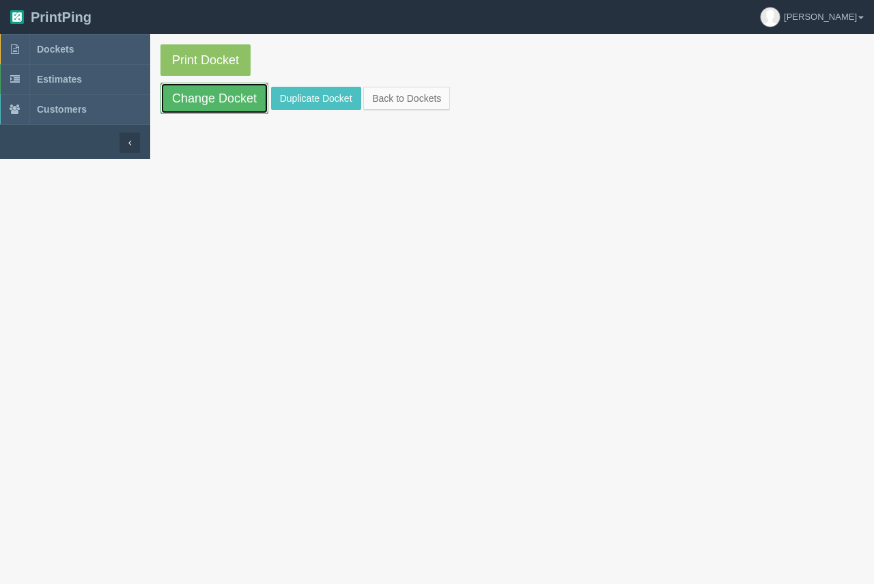
click at [230, 100] on link "Change Docket" at bounding box center [214, 98] width 108 height 31
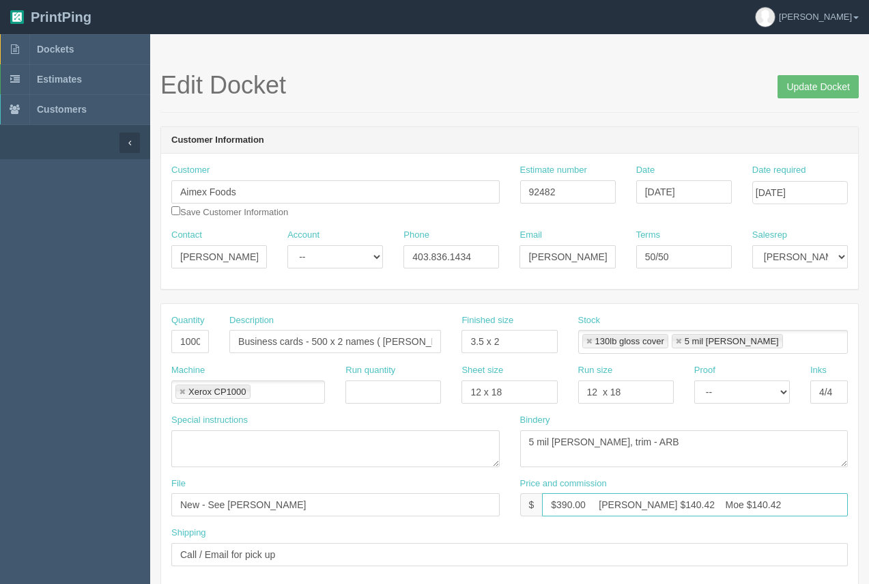
drag, startPoint x: 647, startPoint y: 503, endPoint x: 626, endPoint y: 499, distance: 21.6
click at [626, 499] on input "$390.00 [PERSON_NAME] $140.42 Moe $140.42" at bounding box center [695, 504] width 306 height 23
drag, startPoint x: 752, startPoint y: 498, endPoint x: 694, endPoint y: 498, distance: 57.4
click at [694, 498] on input "$390.00 [PERSON_NAME] $114.65 Moe $140.42" at bounding box center [695, 504] width 306 height 23
type input "$390.00 [PERSON_NAME] $114.65 Moe $114.65"
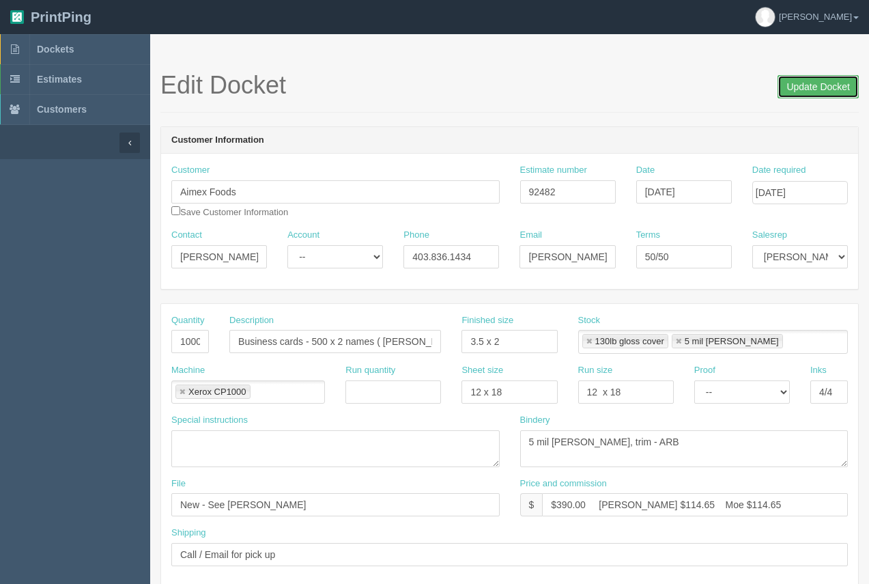
click at [794, 89] on input "Update Docket" at bounding box center [818, 86] width 81 height 23
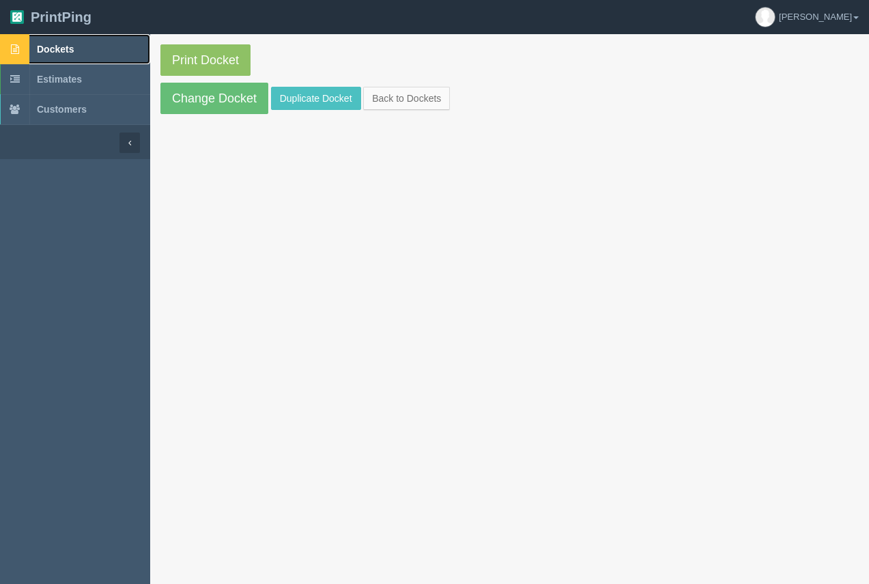
click at [42, 46] on span "Dockets" at bounding box center [55, 49] width 37 height 11
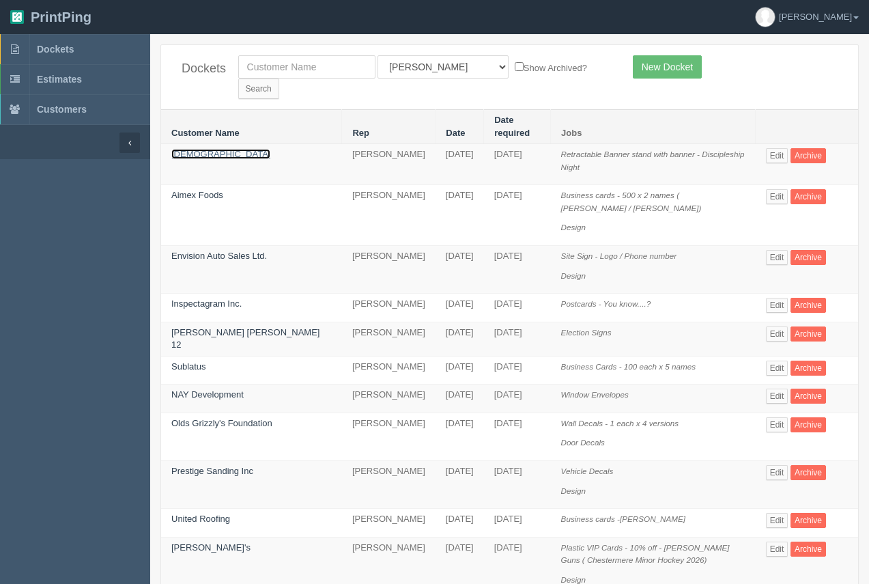
click at [214, 149] on link "First Assembly Church" at bounding box center [220, 154] width 99 height 10
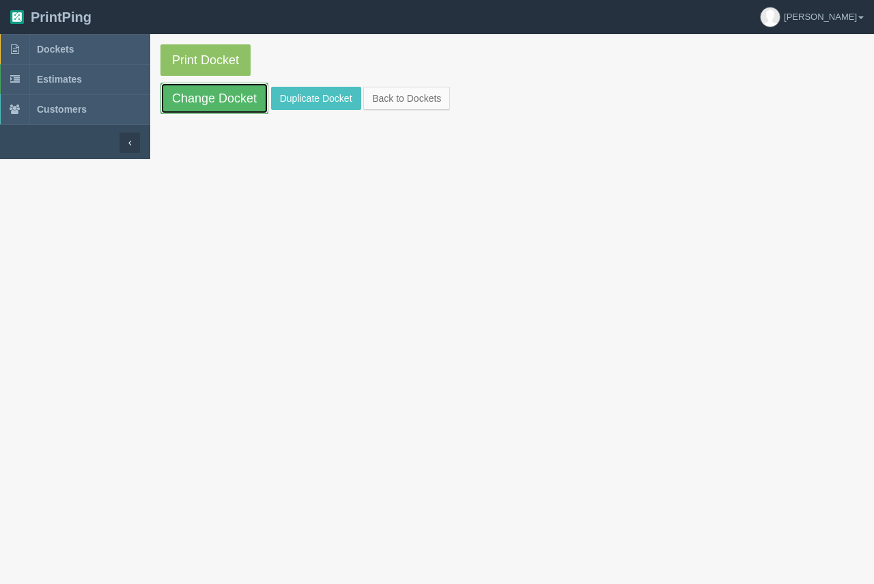
click at [215, 95] on link "Change Docket" at bounding box center [214, 98] width 108 height 31
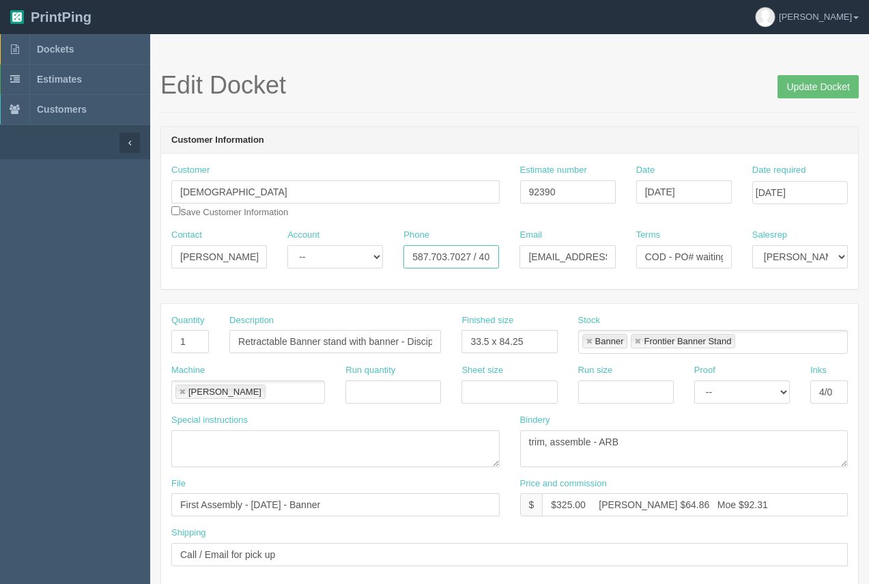
drag, startPoint x: 471, startPoint y: 257, endPoint x: 431, endPoint y: 253, distance: 40.4
click at [431, 253] on input "587.703.7027 / 403.253.7136" at bounding box center [452, 256] width 96 height 23
type input "587.891.8011 / 403.253.7136"
drag, startPoint x: 231, startPoint y: 249, endPoint x: 163, endPoint y: 259, distance: 69.6
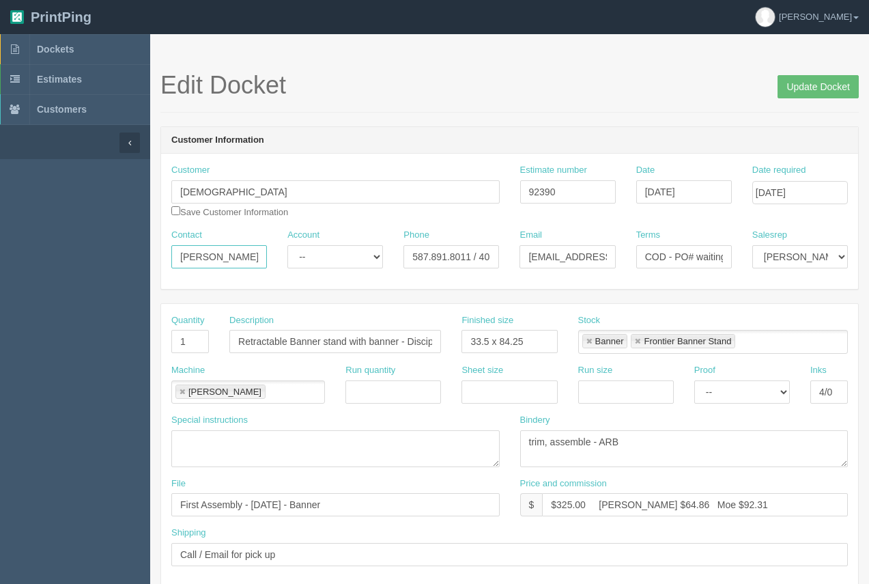
type input "Andre"
click at [53, 46] on span "Dockets" at bounding box center [55, 49] width 37 height 11
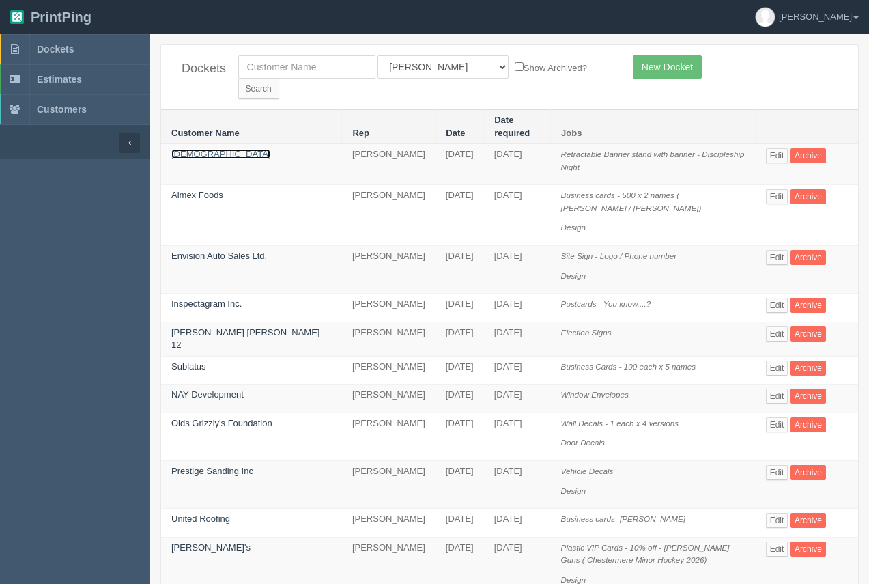
click at [220, 149] on link "First Assembly Church" at bounding box center [220, 154] width 99 height 10
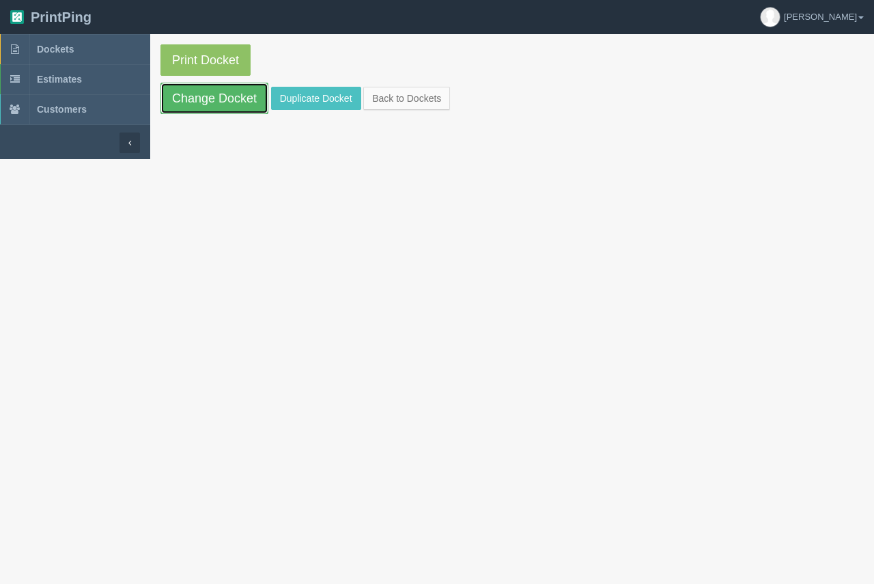
click at [214, 99] on link "Change Docket" at bounding box center [214, 98] width 108 height 31
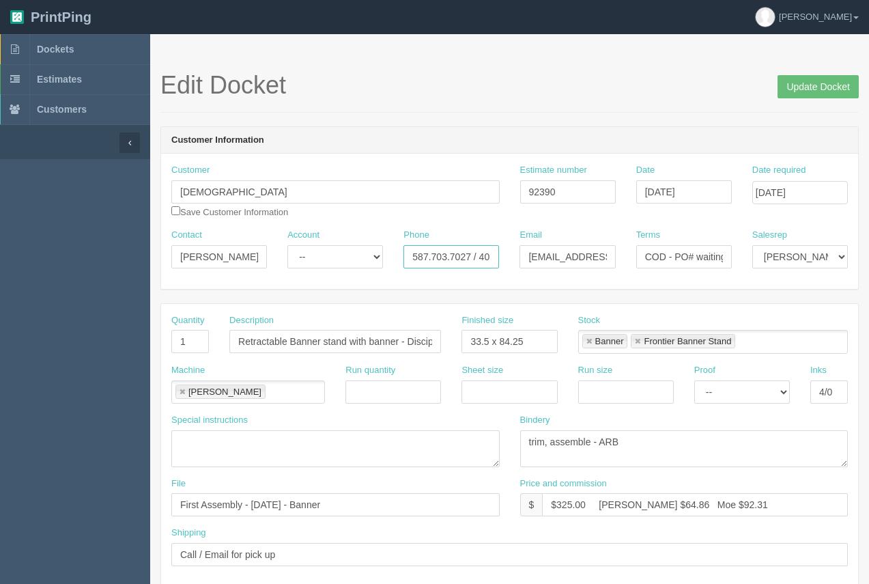
click at [469, 263] on input "587.703.7027 / 403.253.7136" at bounding box center [452, 256] width 96 height 23
type input "587.891.8011 / 403.253.7136"
drag, startPoint x: 213, startPoint y: 259, endPoint x: 131, endPoint y: 264, distance: 82.1
type input "Andre"
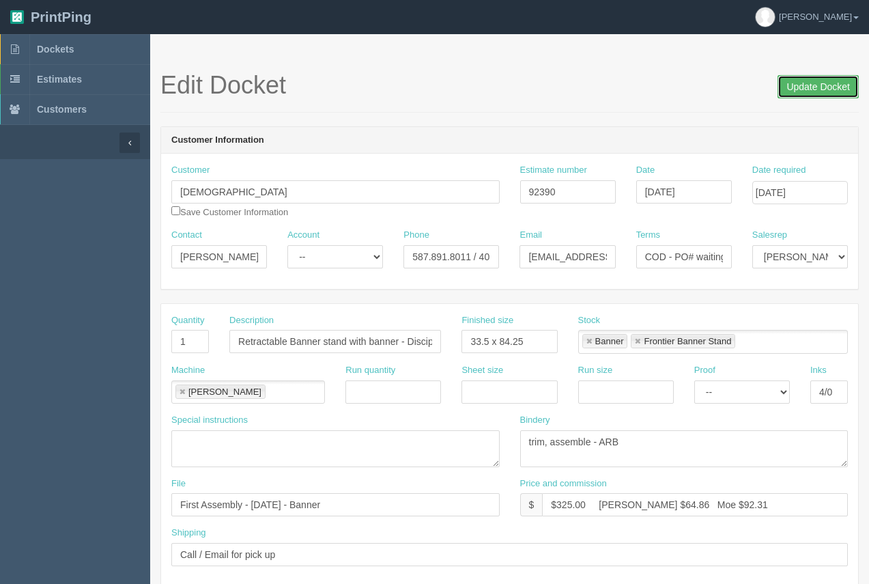
click at [796, 91] on input "Update Docket" at bounding box center [818, 86] width 81 height 23
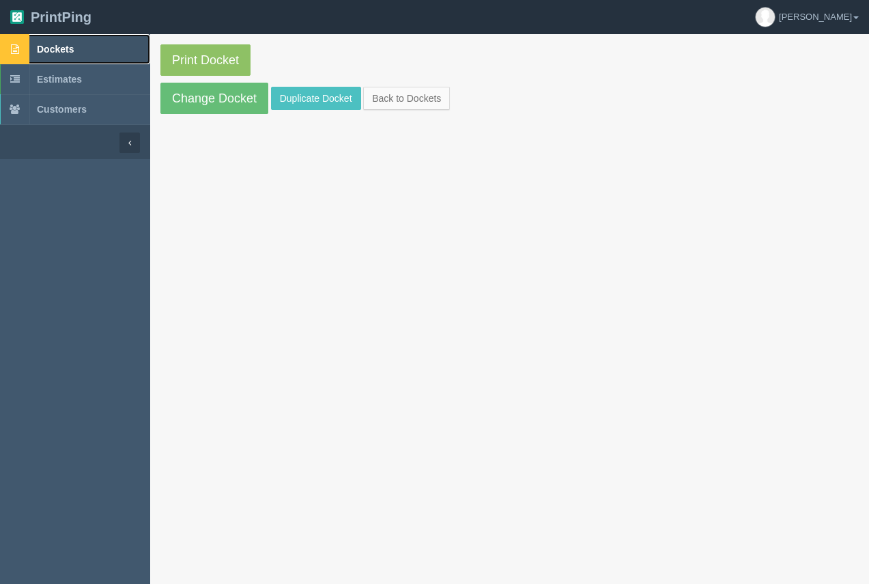
click at [55, 51] on span "Dockets" at bounding box center [55, 49] width 37 height 11
